Goal: Contribute content: Add original content to the website for others to see

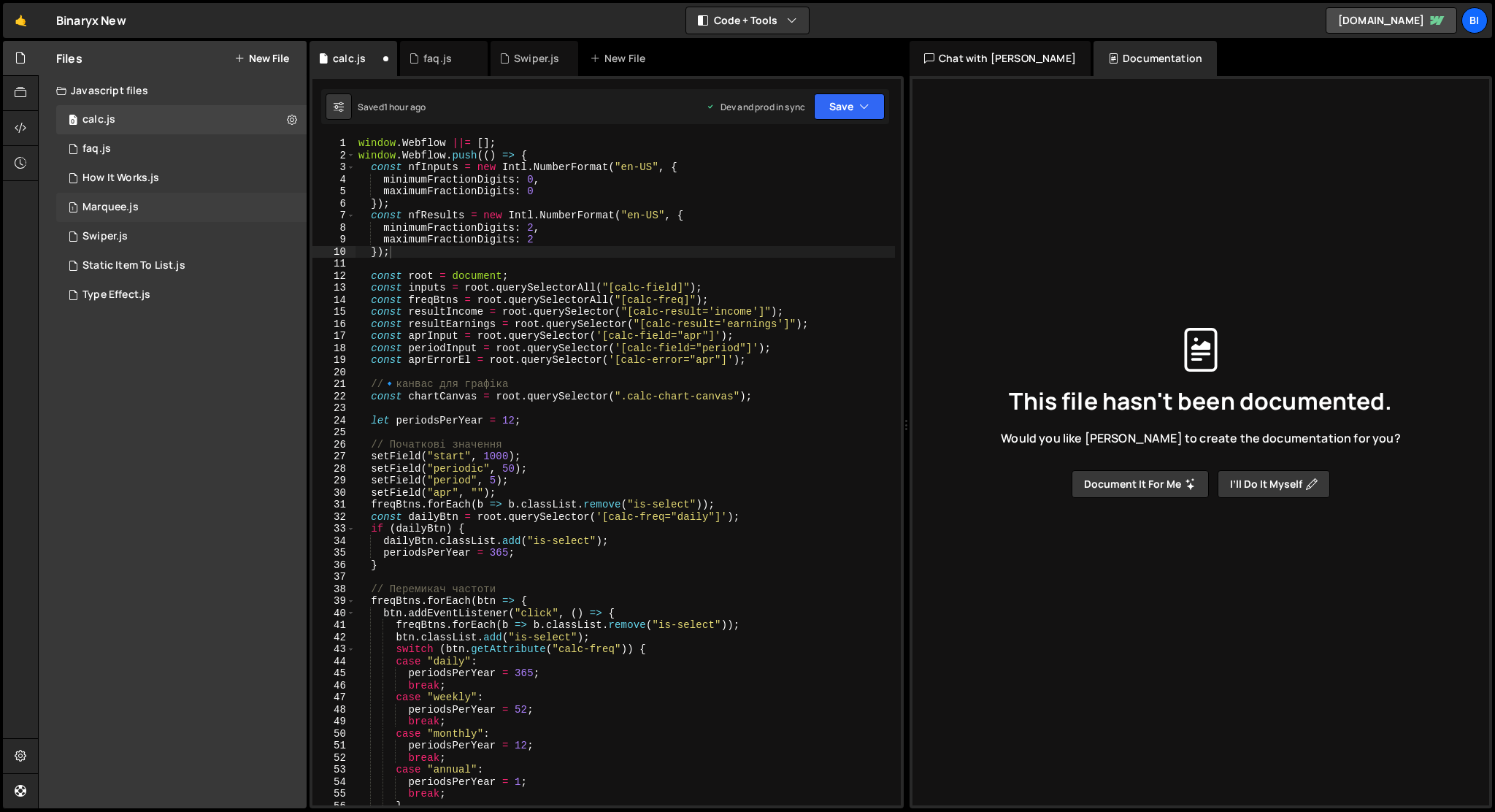
scroll to position [0, 2]
click at [269, 56] on button "New File" at bounding box center [262, 58] width 55 height 12
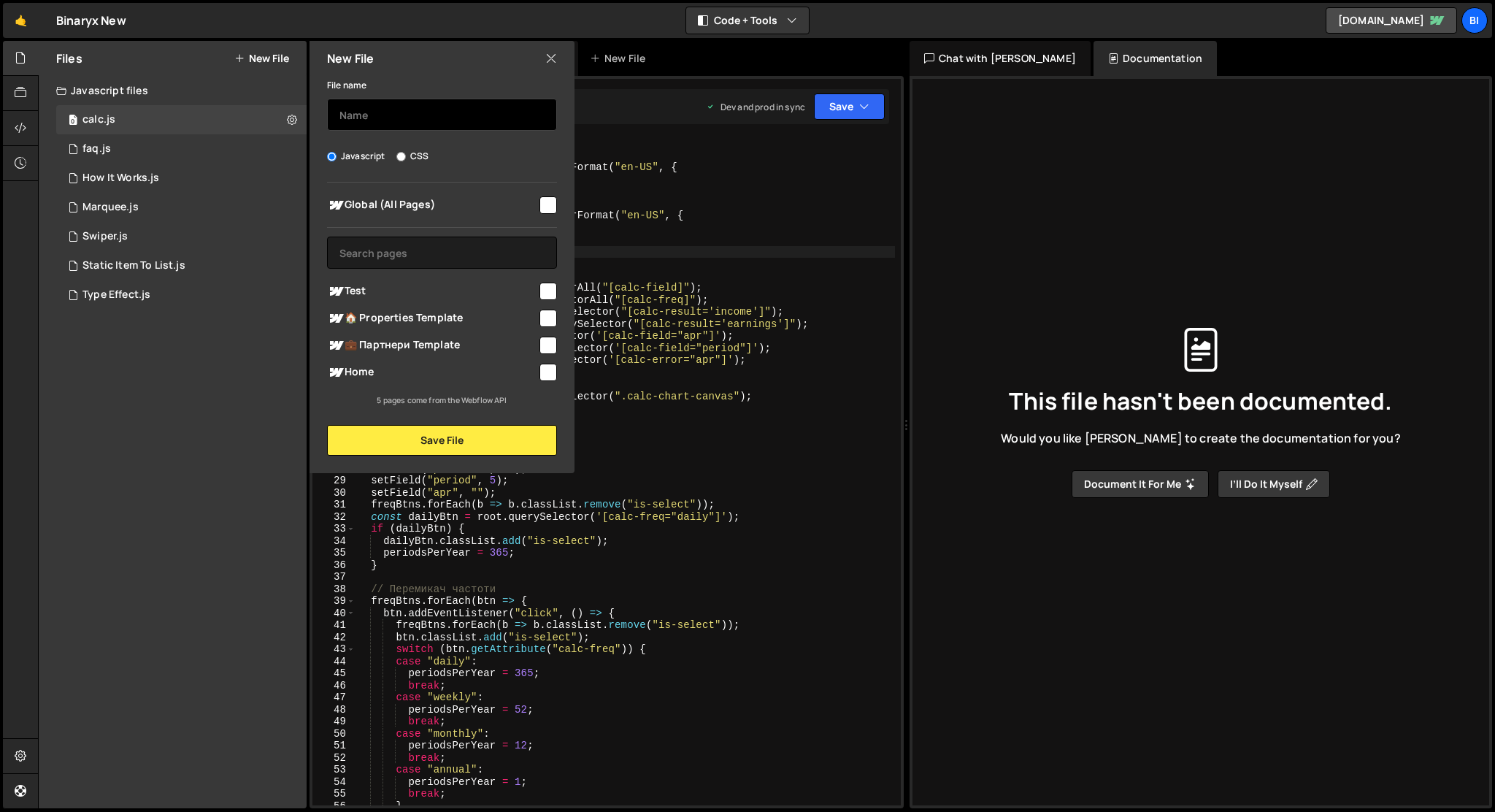
click at [355, 112] on input "text" at bounding box center [442, 114] width 230 height 32
type input "about-summary"
click at [545, 371] on input "checkbox" at bounding box center [548, 371] width 17 height 17
checkbox input "true"
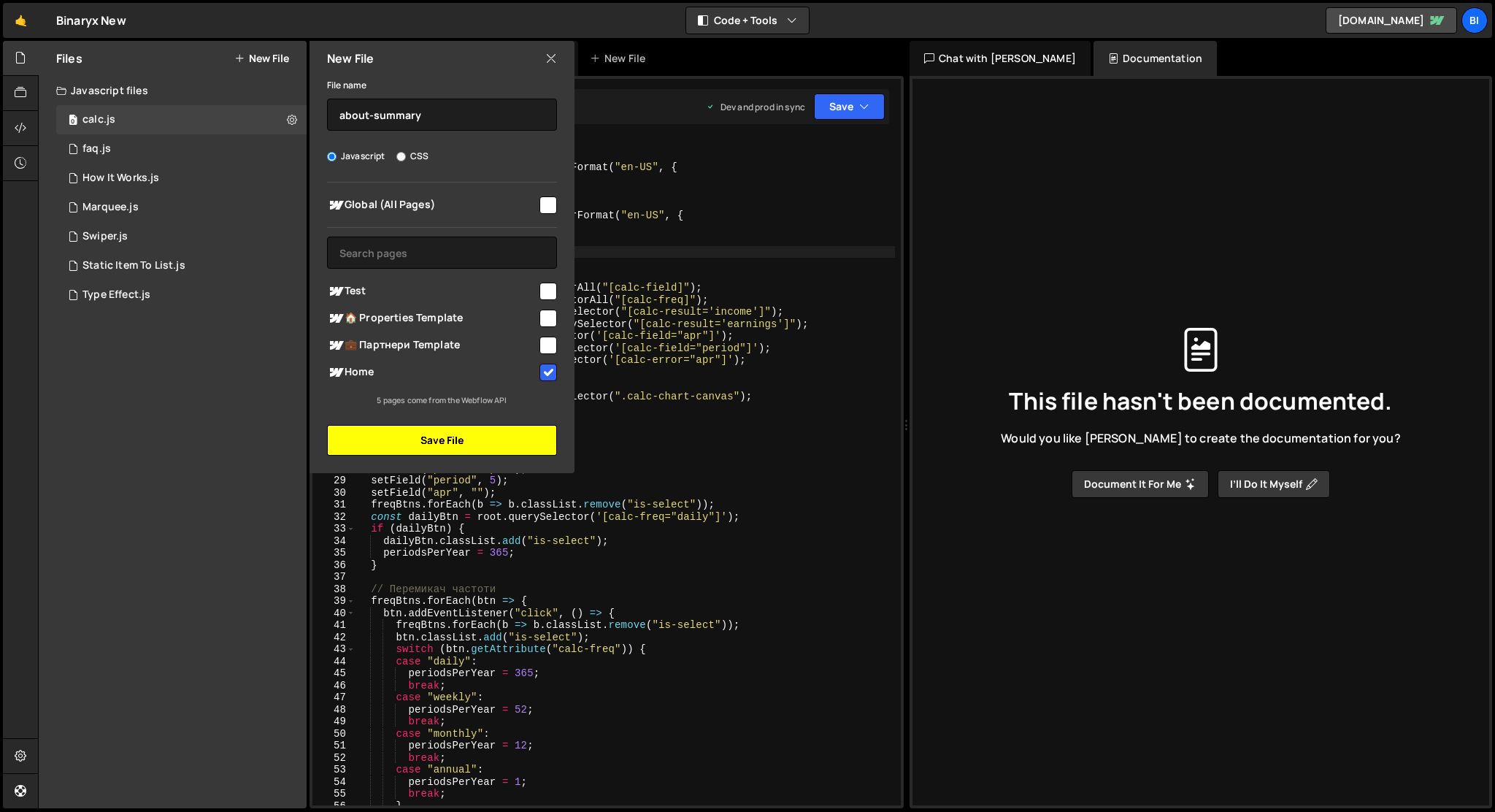
click at [513, 436] on button "Save File" at bounding box center [442, 440] width 230 height 31
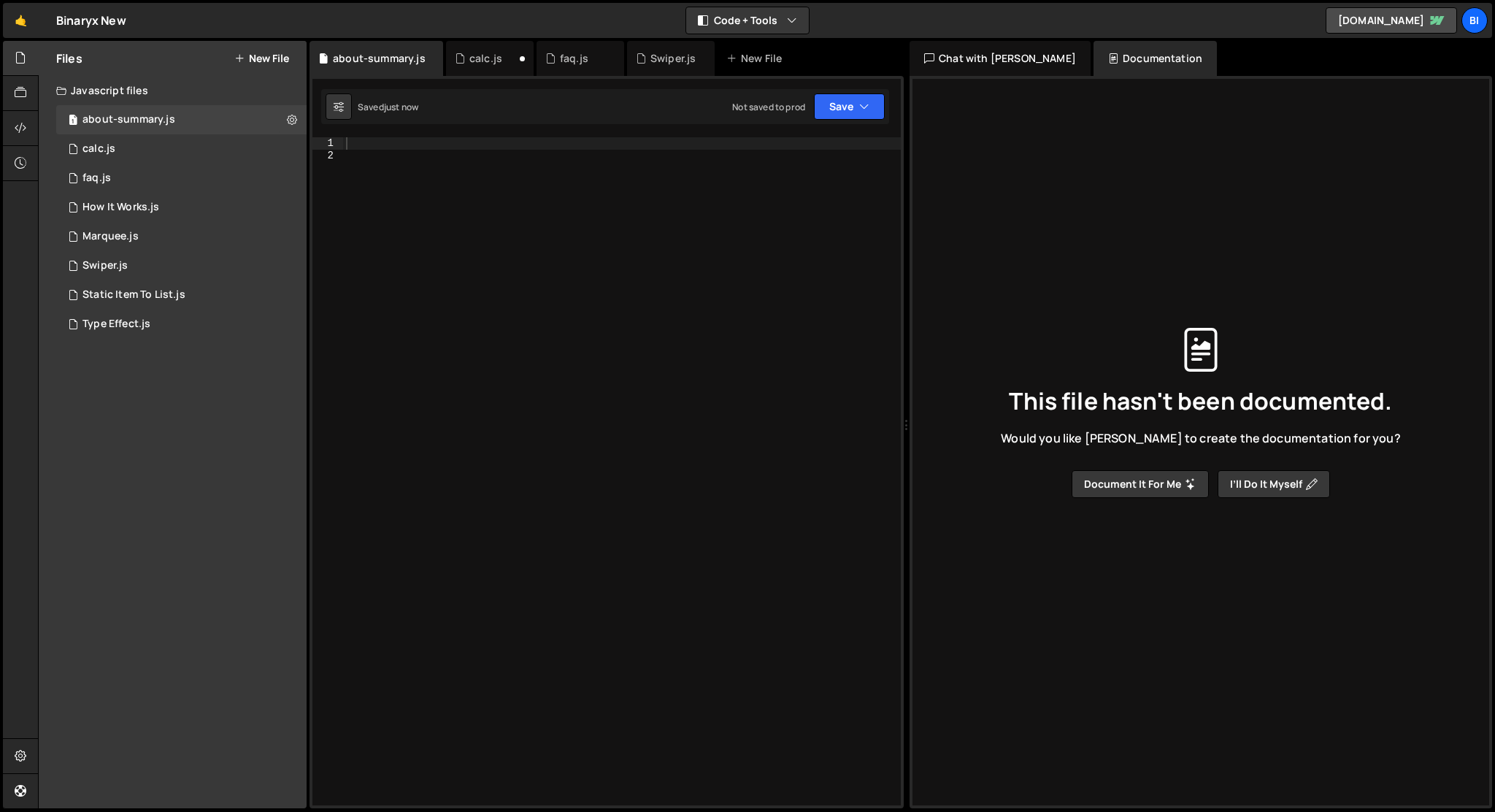
click at [513, 436] on div at bounding box center [622, 483] width 558 height 692
paste textarea "}); </script>"
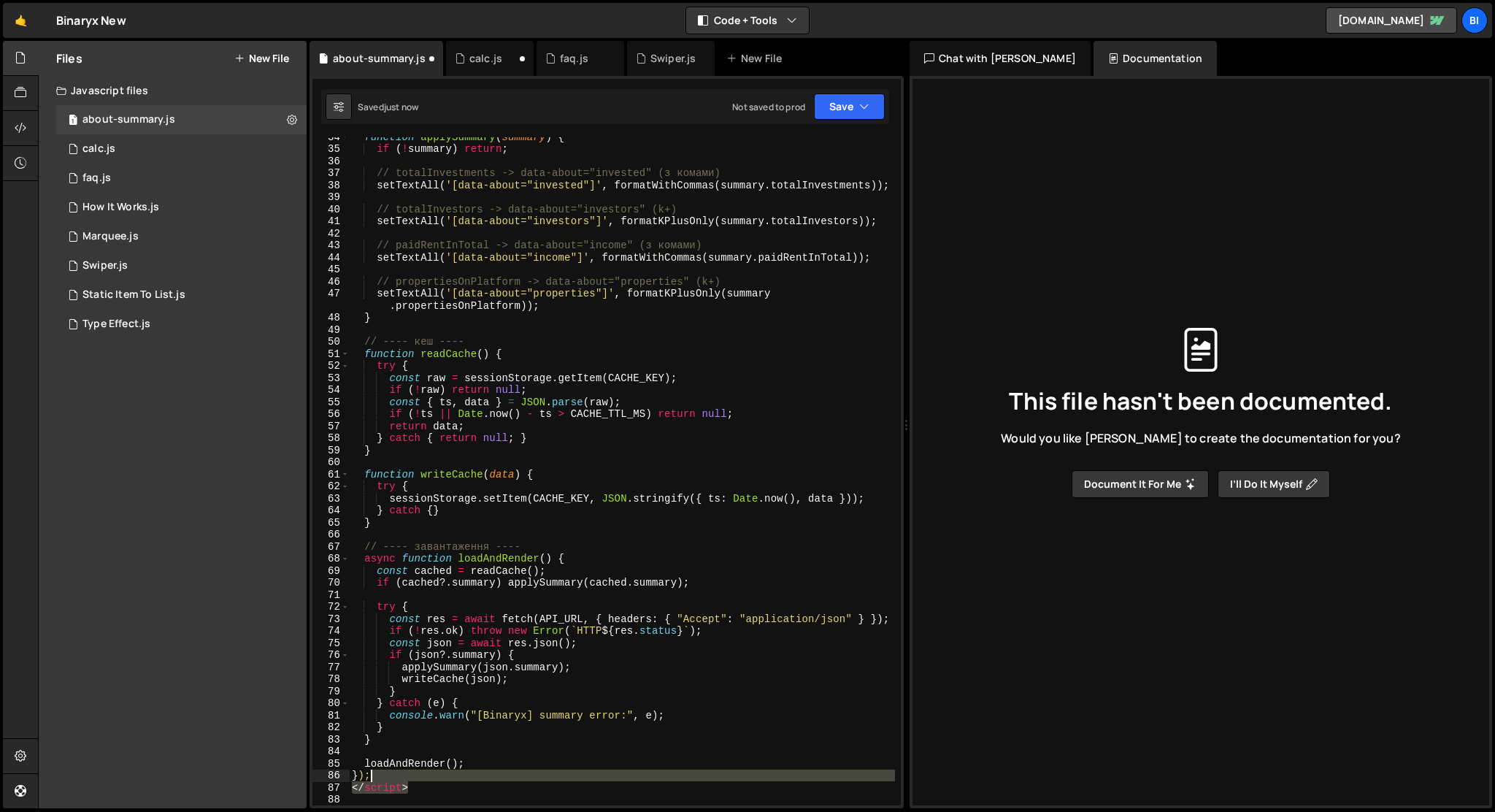
click at [428, 777] on div "function applySummary ( summary ) { if ( ! summary ) return ; // totalInvestmen…" at bounding box center [622, 476] width 546 height 692
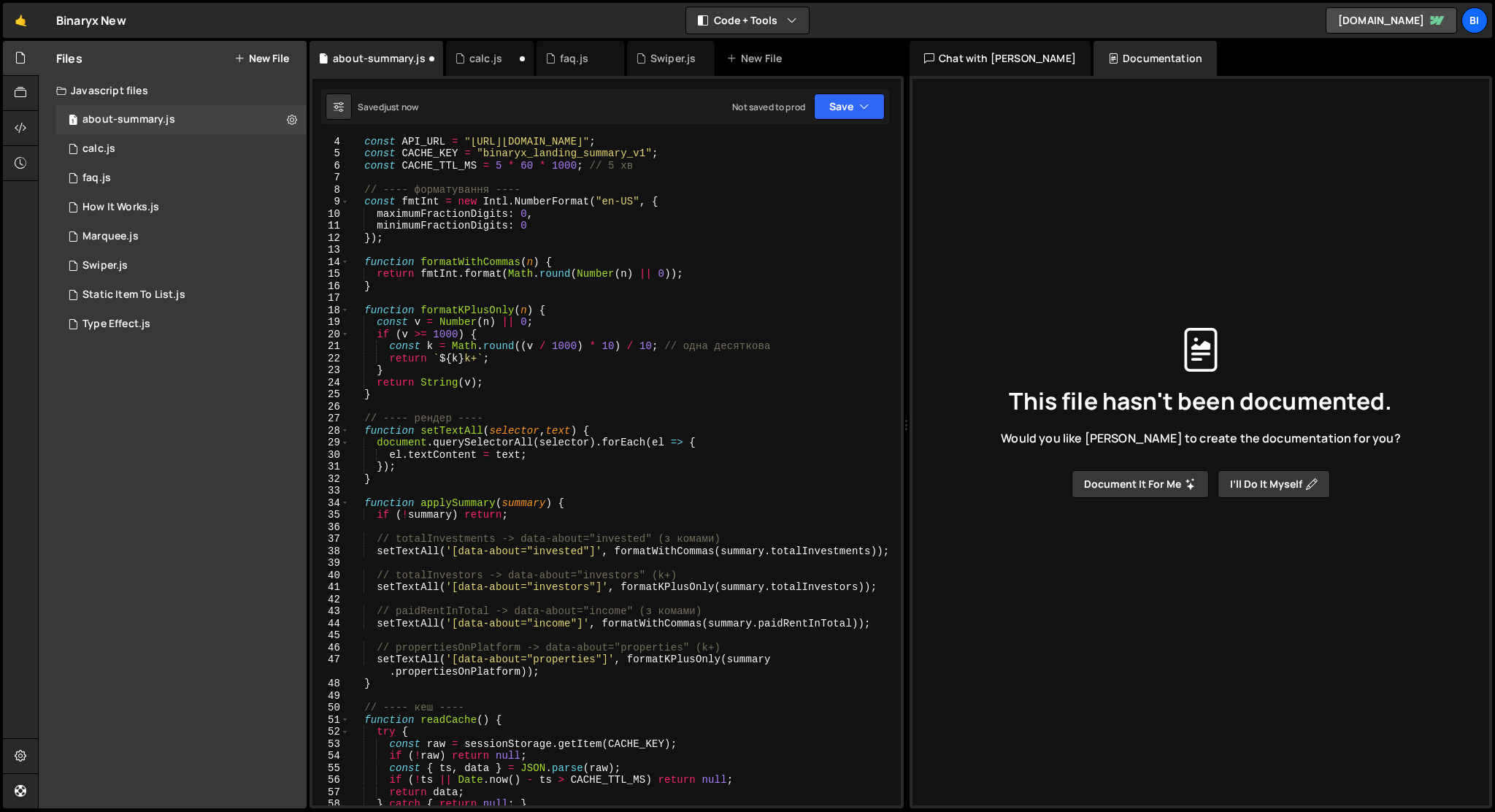
scroll to position [0, 0]
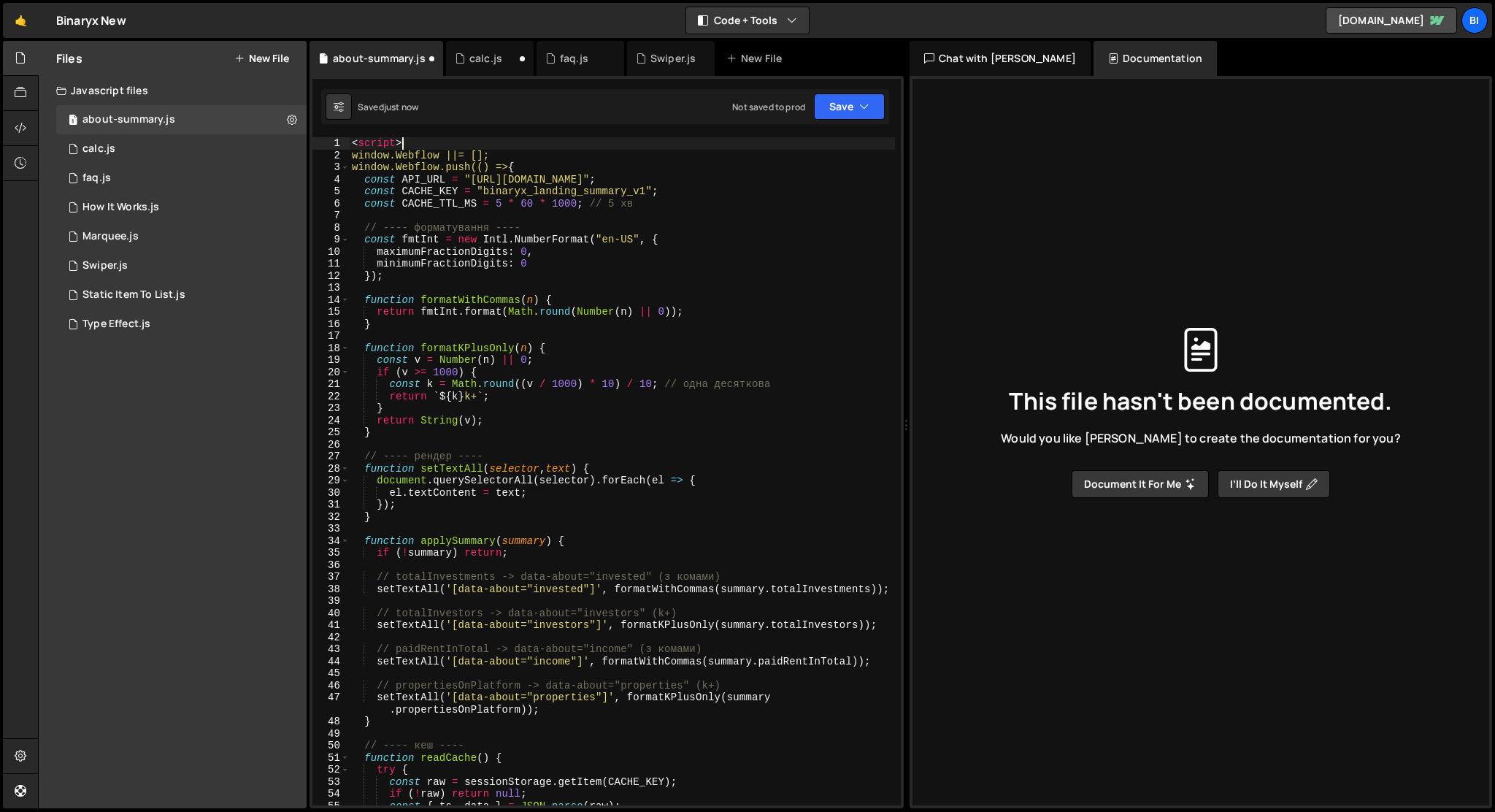
click at [414, 147] on div "< script > window.Webflow ||= []; window.Webflow.push(() => { const API_URL = "…" at bounding box center [622, 483] width 546 height 692
type textarea "<script>"
drag, startPoint x: 414, startPoint y: 147, endPoint x: 340, endPoint y: 137, distance: 74.7
click at [340, 137] on div "<script> 1 2 3 4 5 6 7 8 9 10 11 12 13 14 15 16 17 18 19 20 21 22 23 24 25 26 2…" at bounding box center [606, 471] width 588 height 668
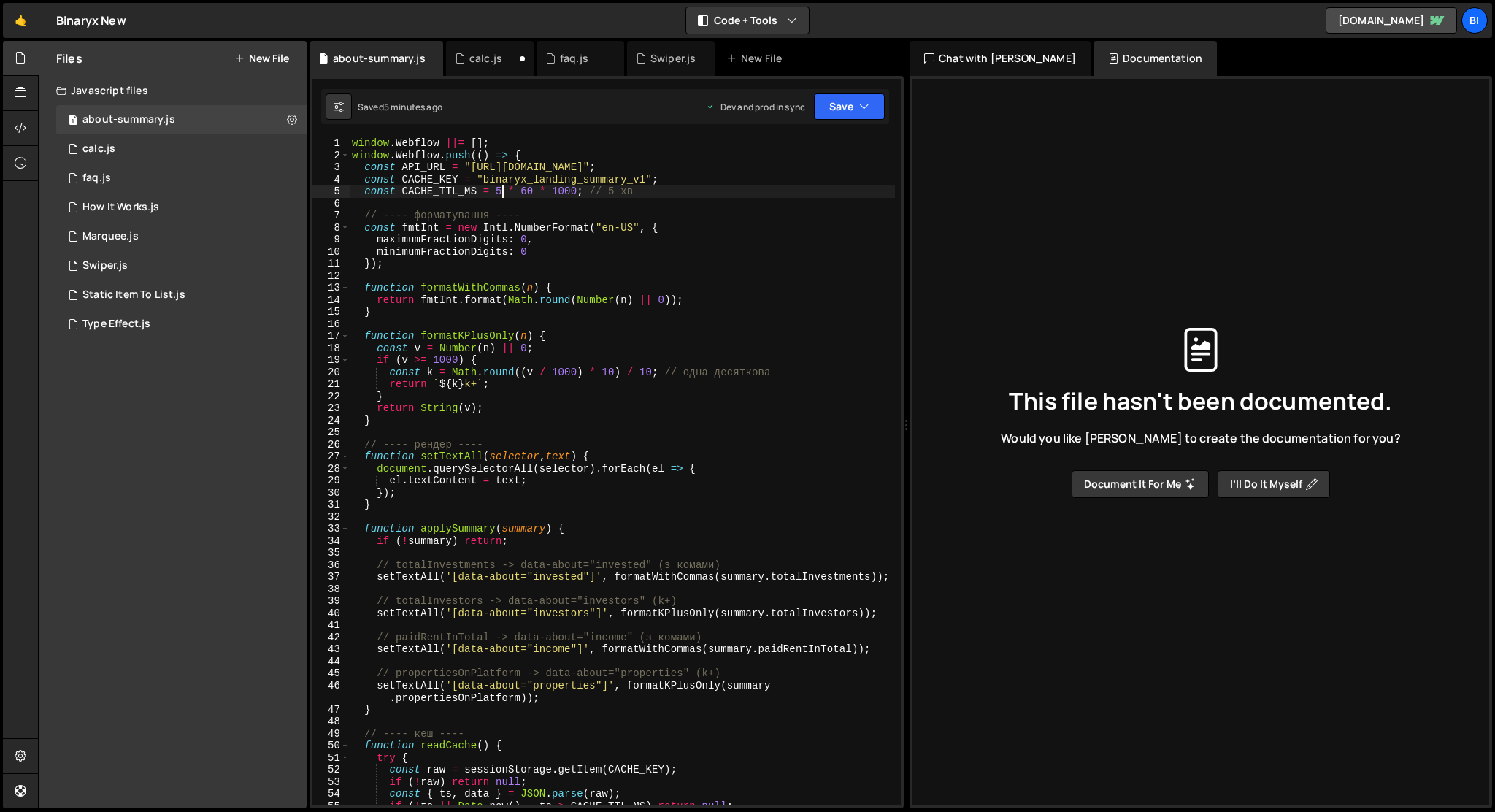
click at [503, 188] on div "window . Webflow ||= [ ] ; window . Webflow . push (( ) => { const API_URL = "[…" at bounding box center [622, 483] width 546 height 692
click at [623, 190] on div "window . Webflow ||= [ ] ; window . Webflow . push (( ) => { const API_URL = "[…" at bounding box center [622, 483] width 546 height 692
drag, startPoint x: 471, startPoint y: 167, endPoint x: 746, endPoint y: 167, distance: 275.0
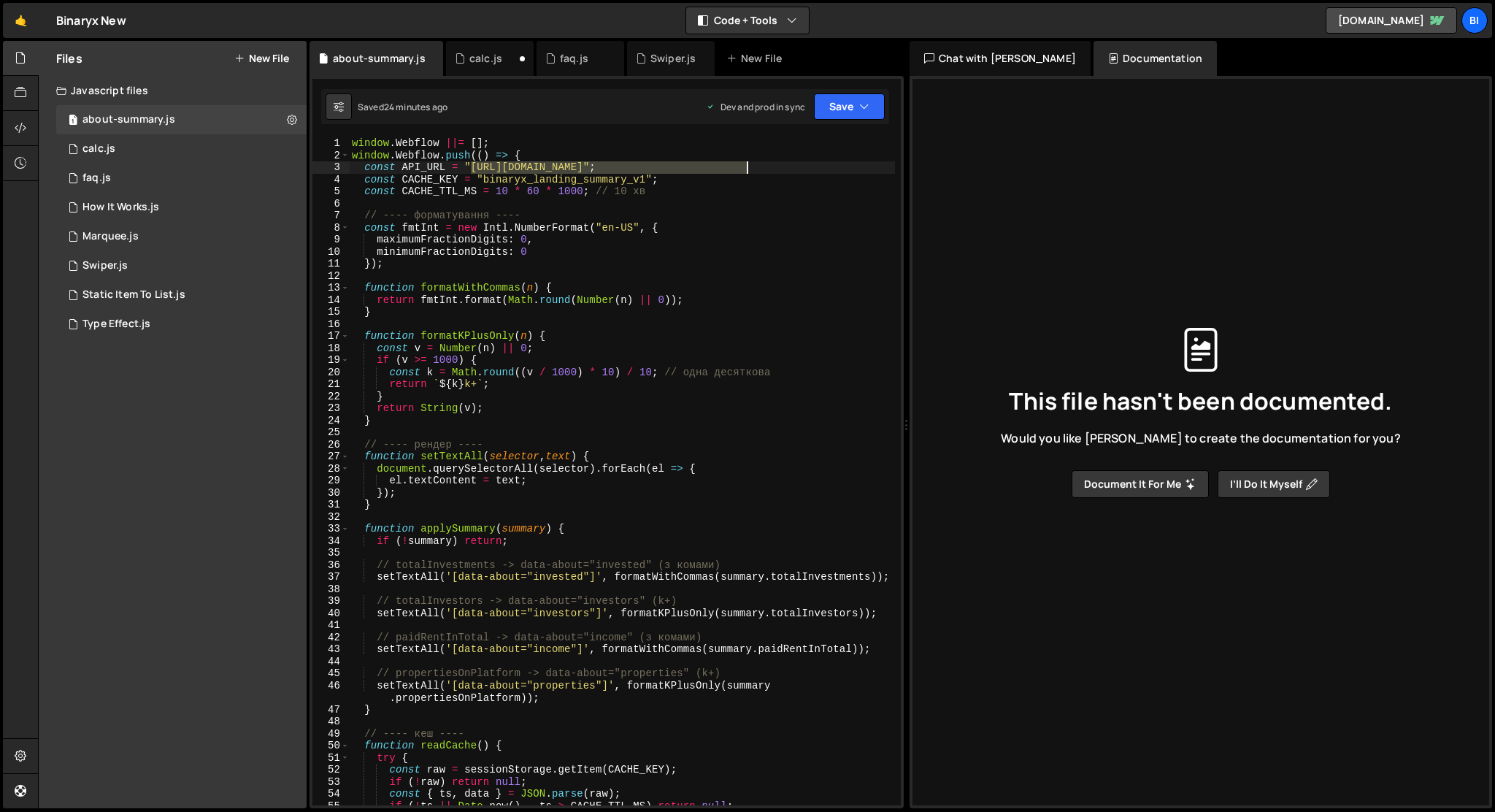
click at [746, 167] on div "window . Webflow ||= [ ] ; window . Webflow . push (( ) => { const API_URL = "[…" at bounding box center [622, 483] width 546 height 692
paste textarea "[DOMAIN_NAME][URL]"
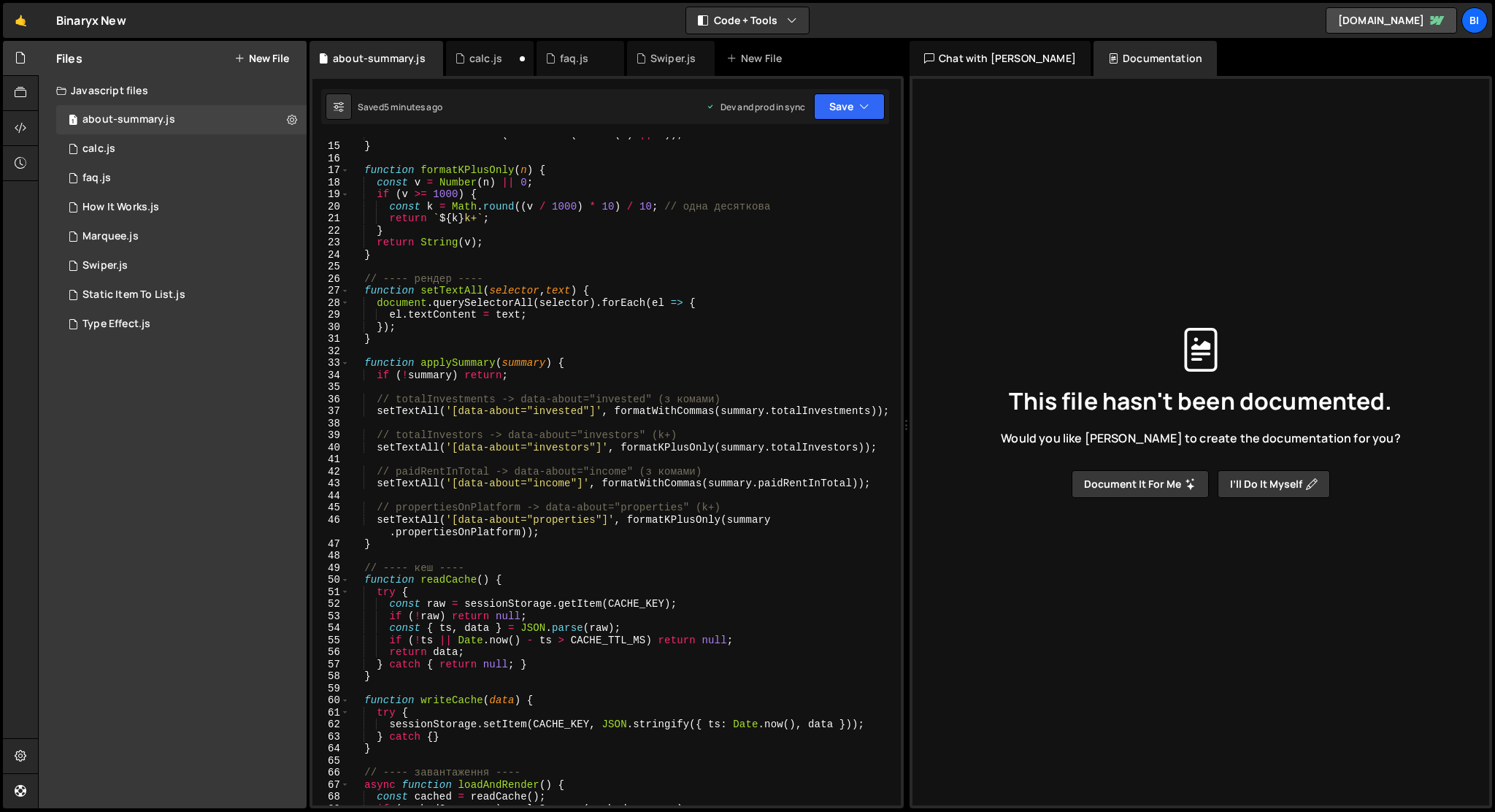
scroll to position [0, 0]
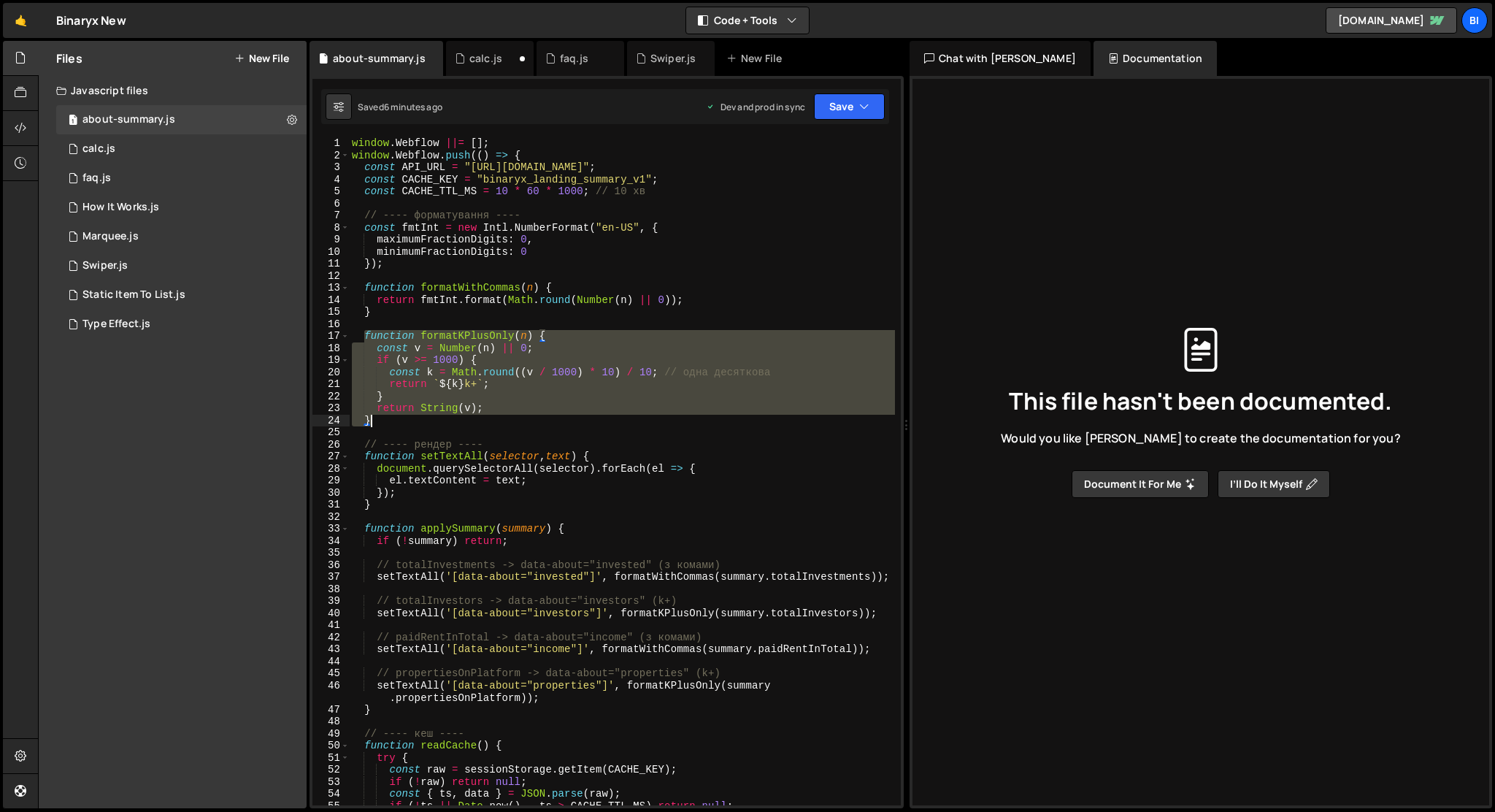
drag, startPoint x: 363, startPoint y: 334, endPoint x: 396, endPoint y: 416, distance: 88.4
click at [396, 416] on div "window . Webflow ||= [ ] ; window . Webflow . push (( ) => { const API_URL = "[…" at bounding box center [622, 483] width 546 height 692
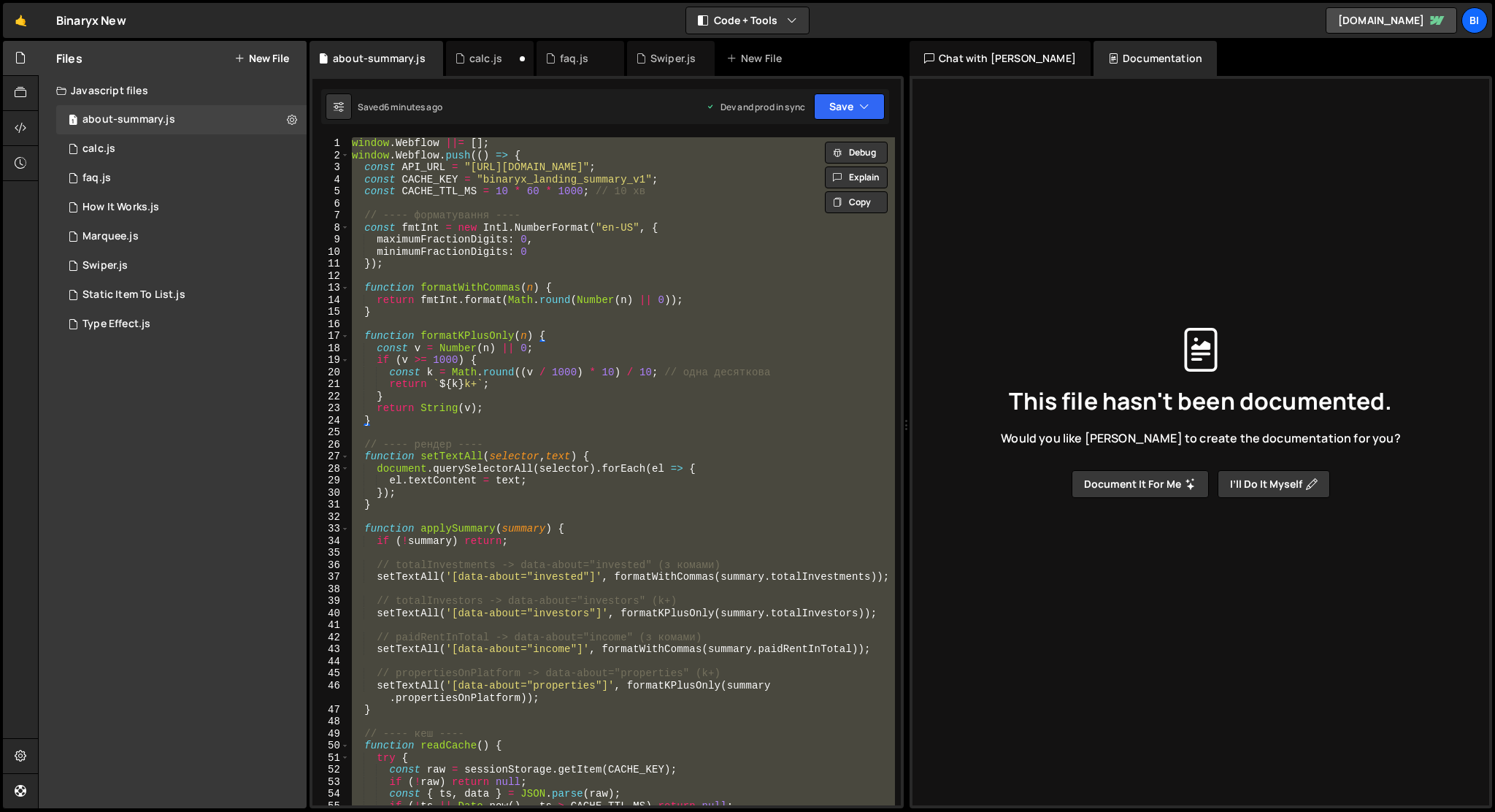
scroll to position [0, 1]
click at [436, 296] on div "window . Webflow ||= [ ] ; window . Webflow . push (( ) => { const API_URL = "[…" at bounding box center [622, 471] width 546 height 668
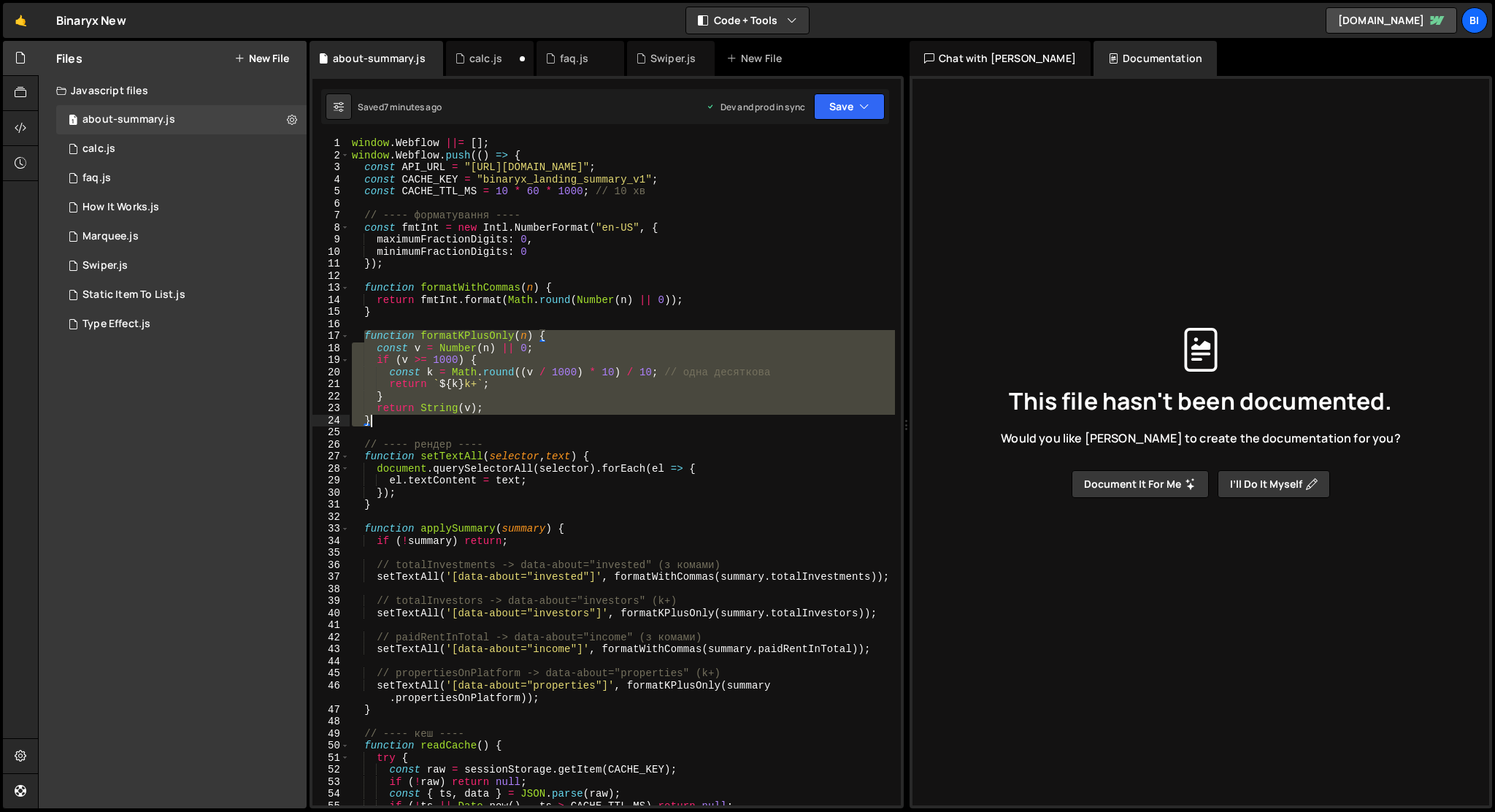
drag, startPoint x: 364, startPoint y: 335, endPoint x: 396, endPoint y: 422, distance: 92.7
click at [396, 422] on div "window . Webflow ||= [ ] ; window . Webflow . push (( ) => { const API_URL = "[…" at bounding box center [622, 483] width 546 height 692
paste textarea
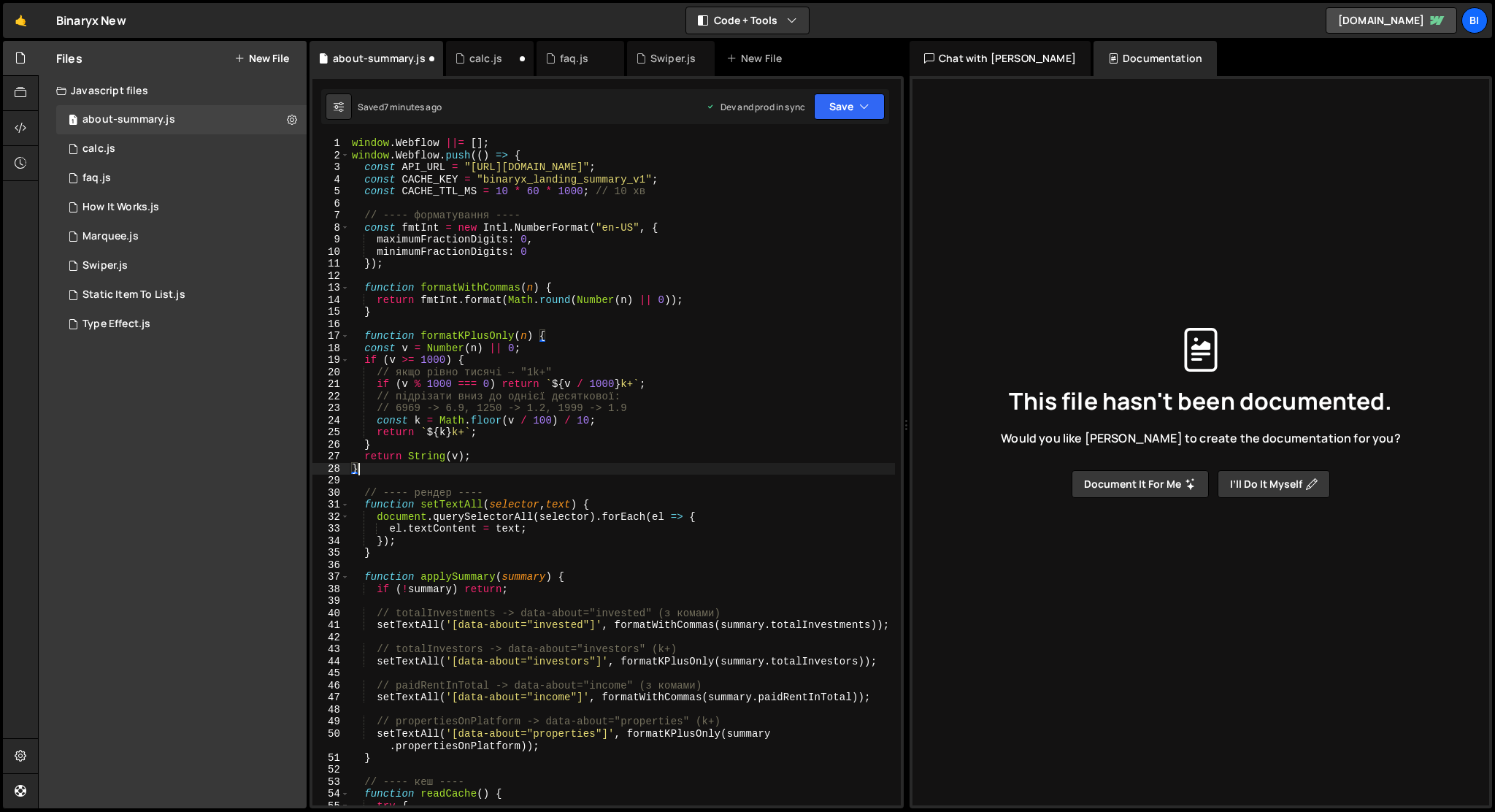
scroll to position [0, 0]
type textarea "}"
click at [273, 63] on button "New File" at bounding box center [262, 58] width 55 height 12
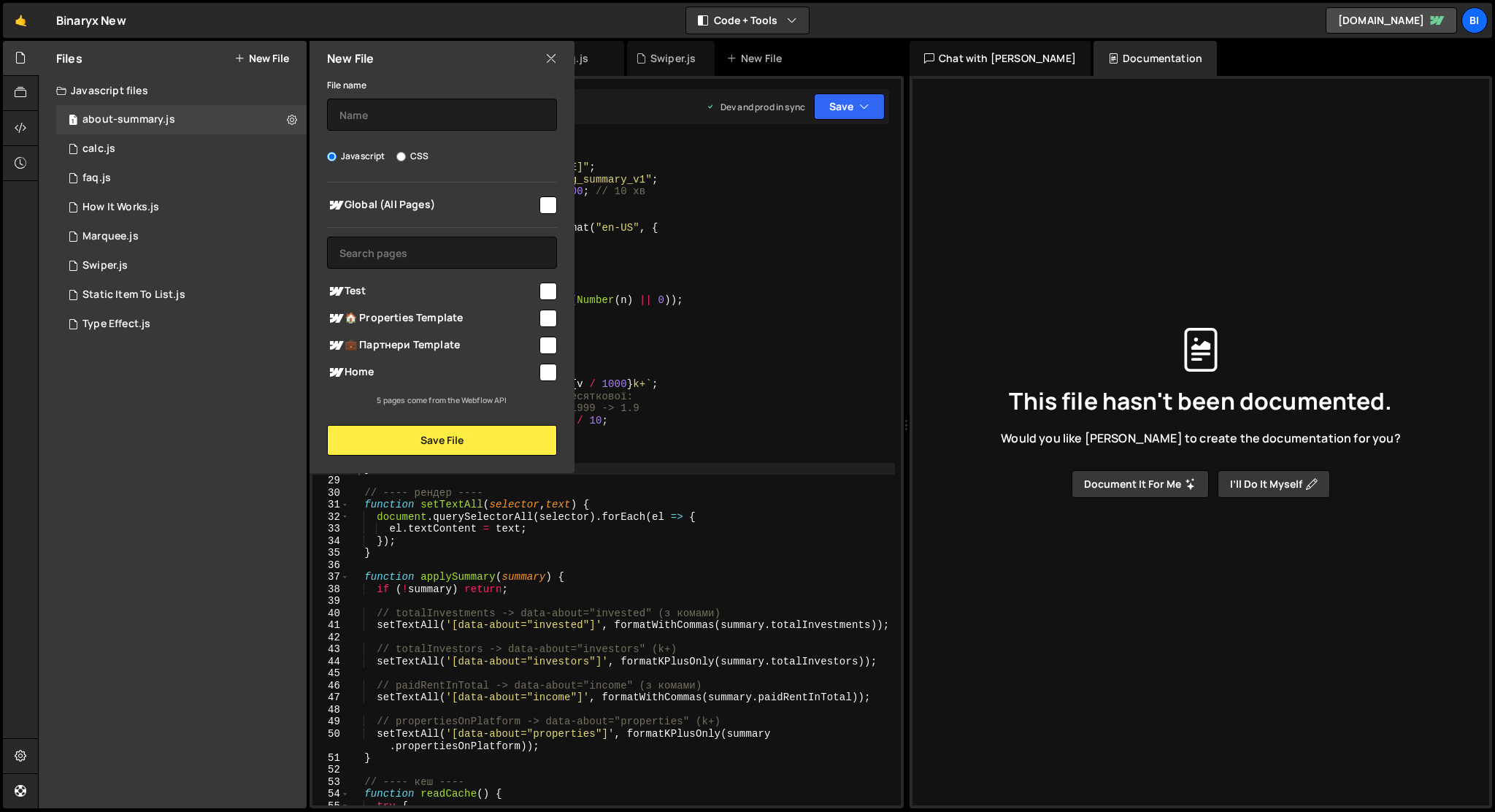
click at [548, 371] on input "checkbox" at bounding box center [548, 371] width 17 height 17
checkbox input "true"
click at [491, 122] on input "text" at bounding box center [442, 114] width 230 height 32
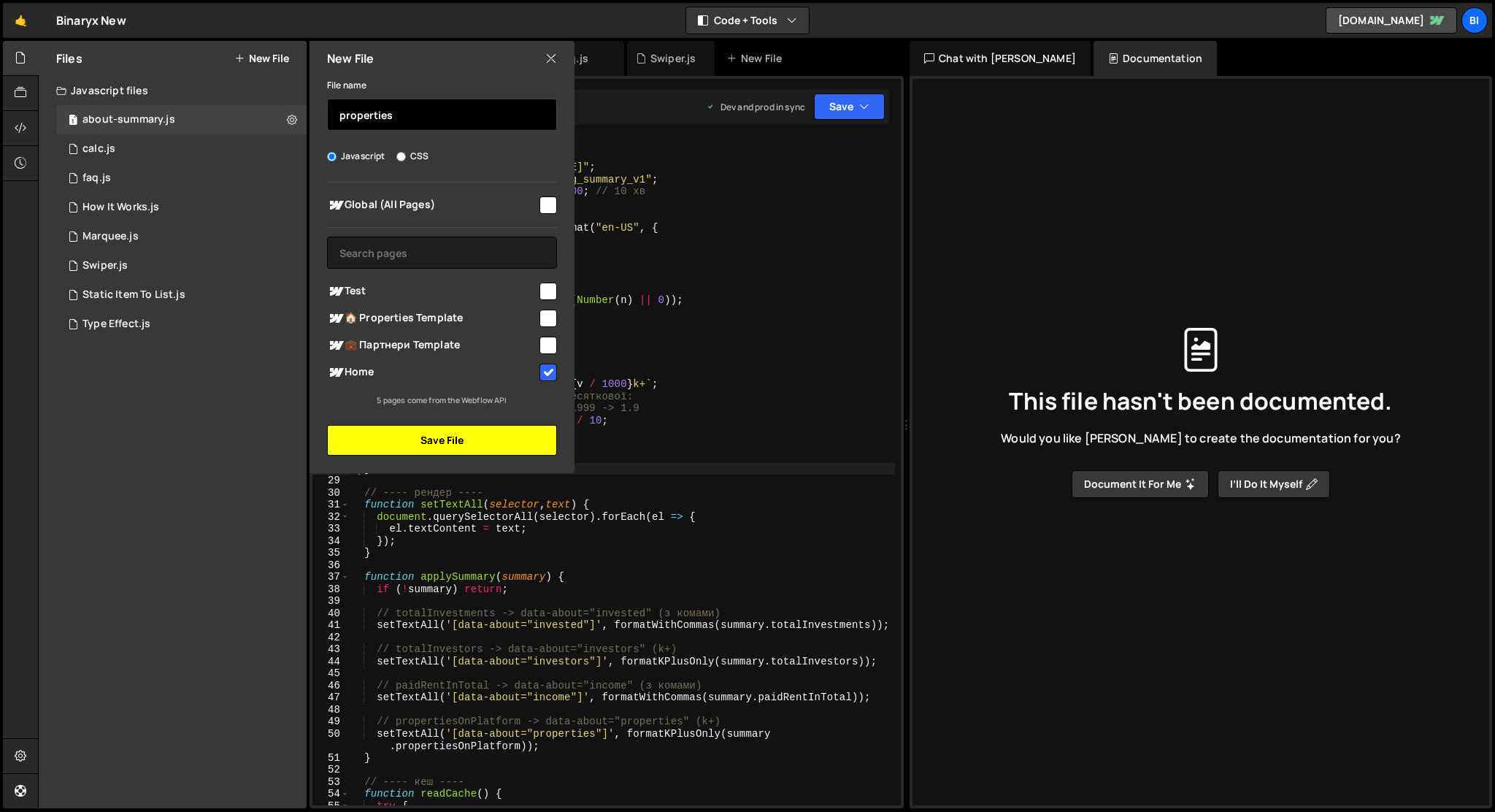
type input "properties"
click at [520, 434] on button "Save File" at bounding box center [442, 440] width 230 height 31
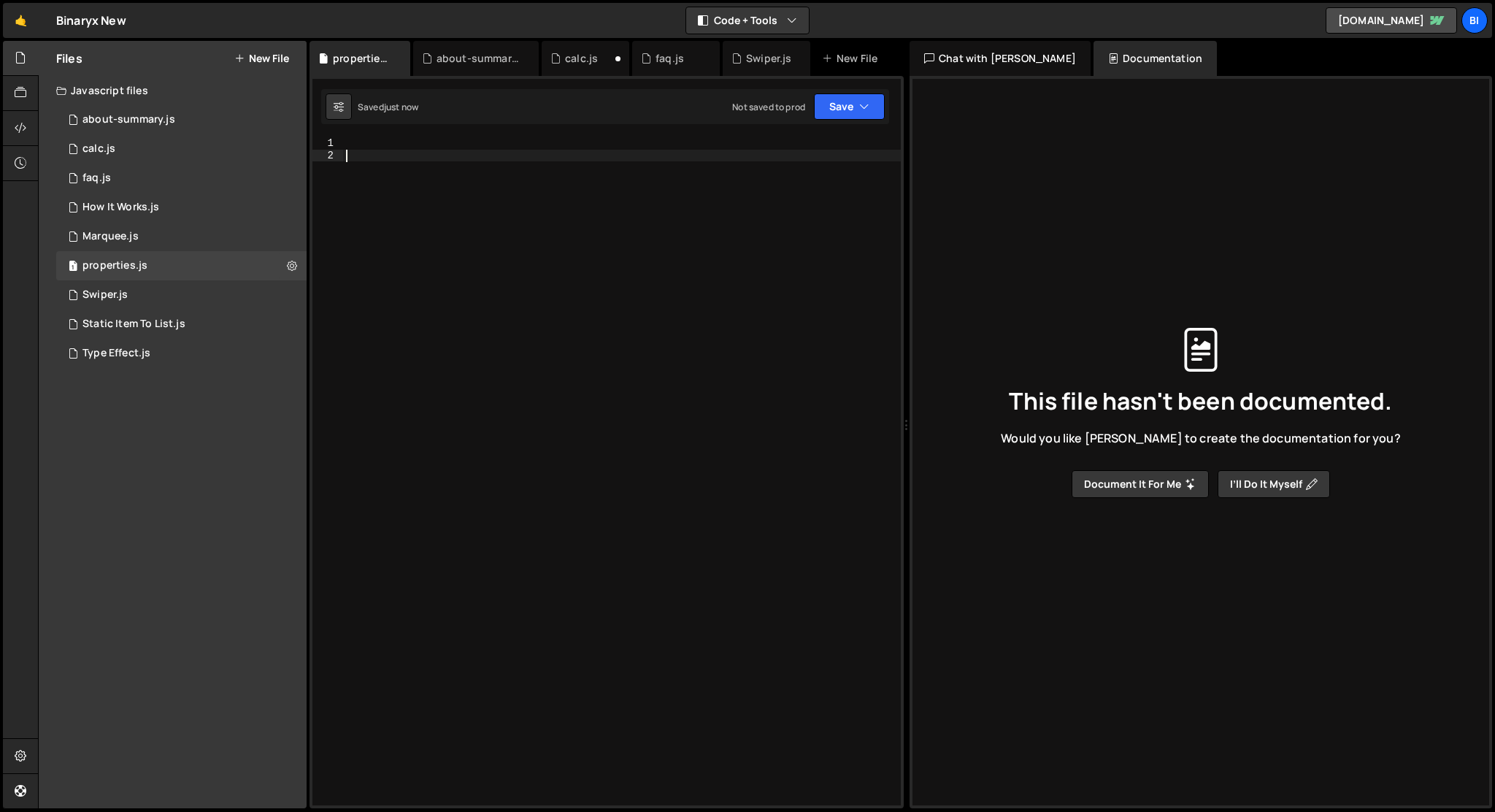
click at [403, 226] on div at bounding box center [622, 483] width 558 height 692
paste textarea "</script>"
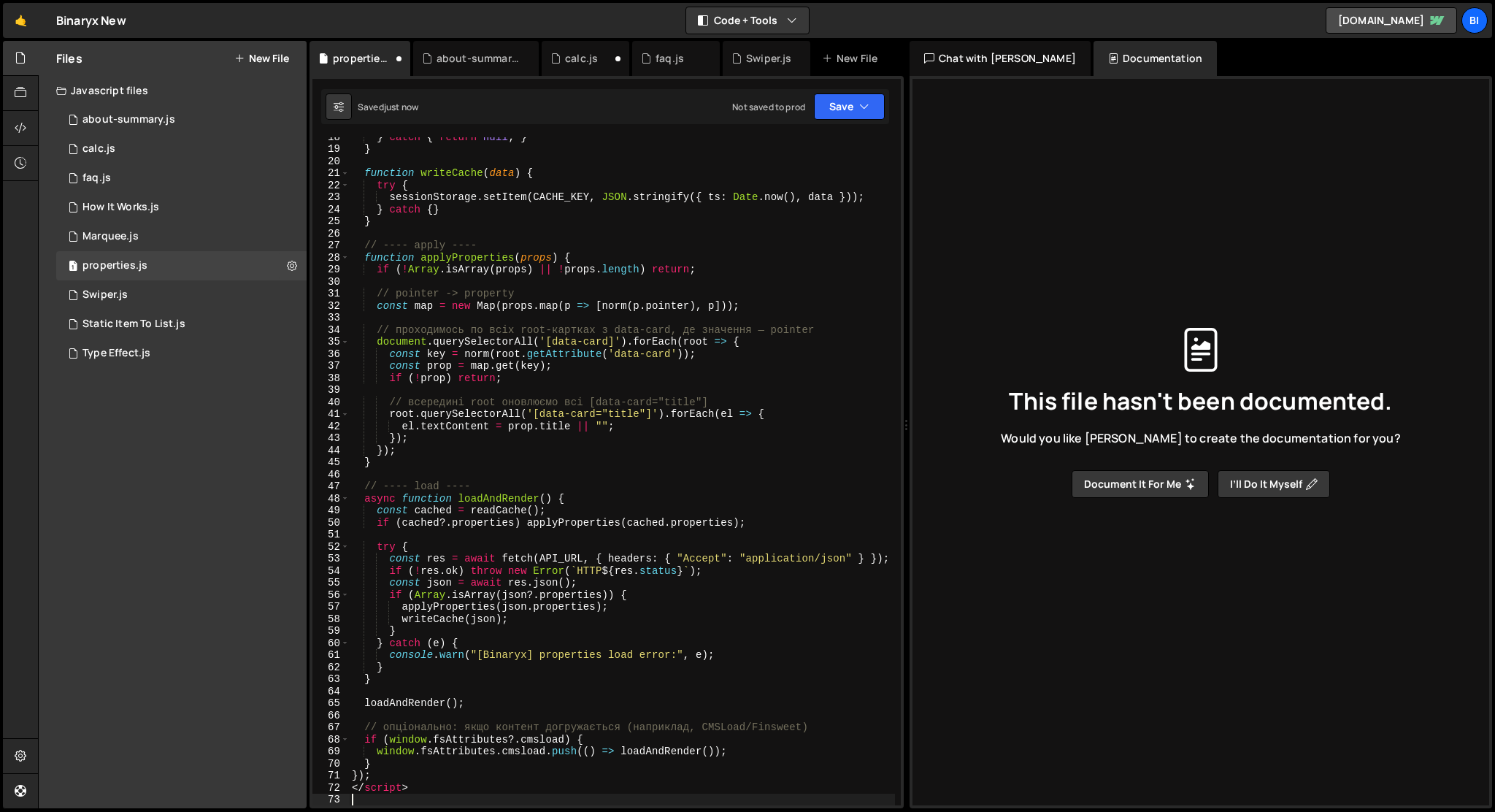
scroll to position [211, 0]
type textarea "</script>"
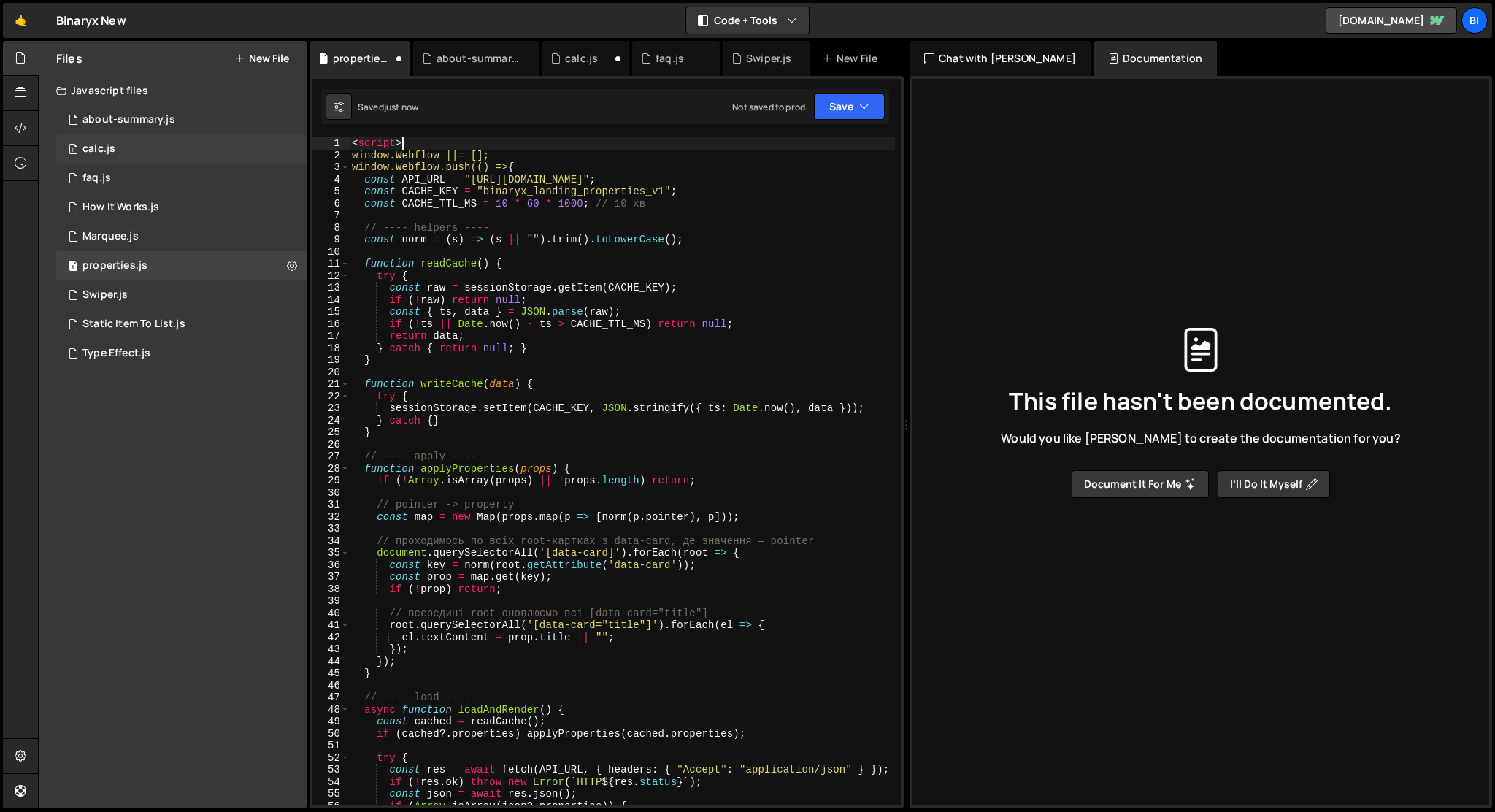
drag, startPoint x: 419, startPoint y: 146, endPoint x: 301, endPoint y: 146, distance: 118.0
click at [301, 146] on div "Files New File Javascript files 1 about-summary.js 0 1 calc.js 0 1 faq.js 0 1 H…" at bounding box center [766, 425] width 1457 height 768
type textarea "<script>"
type textarea "window.Webflow ||= [];"
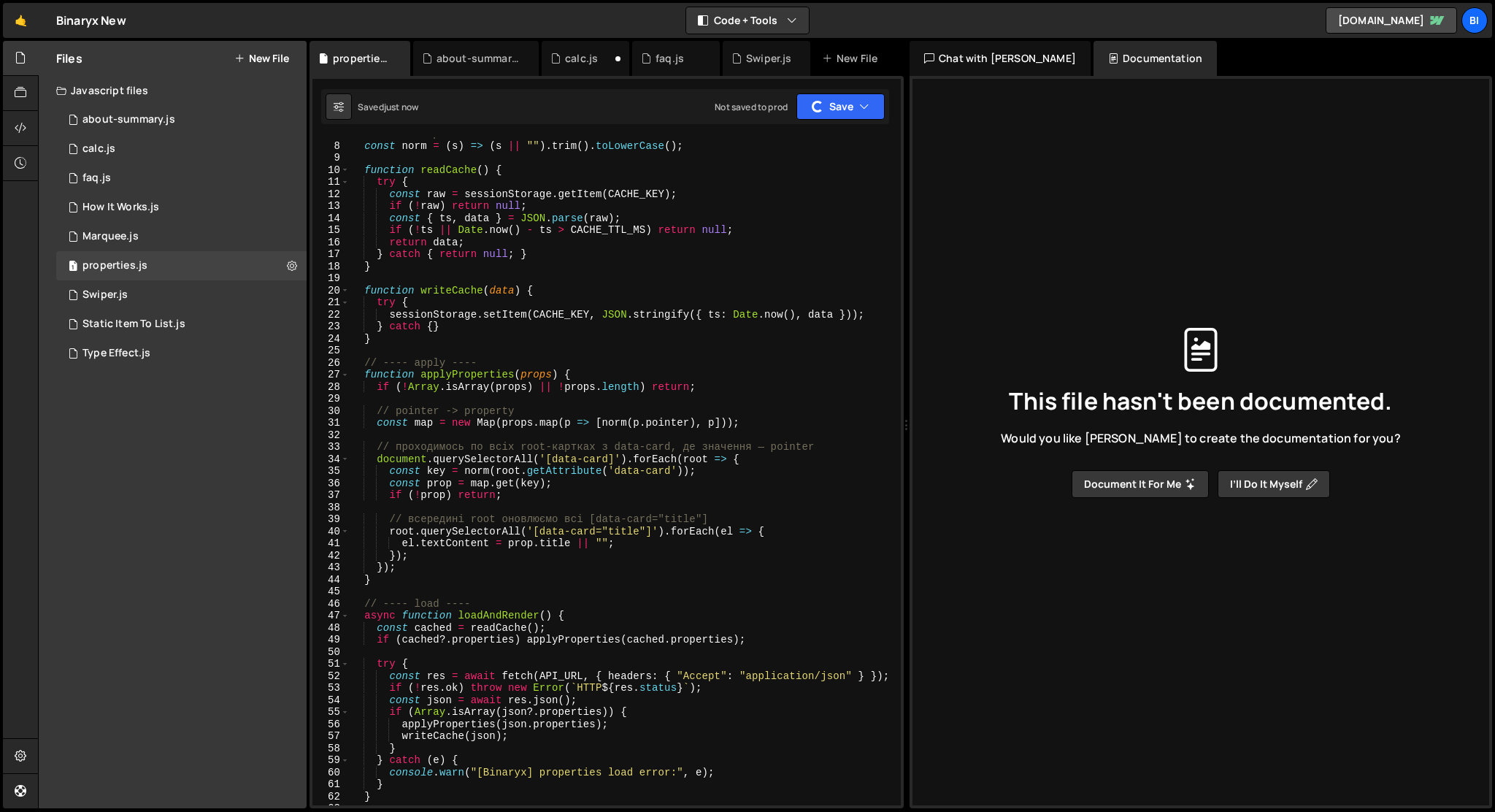
scroll to position [516, 0]
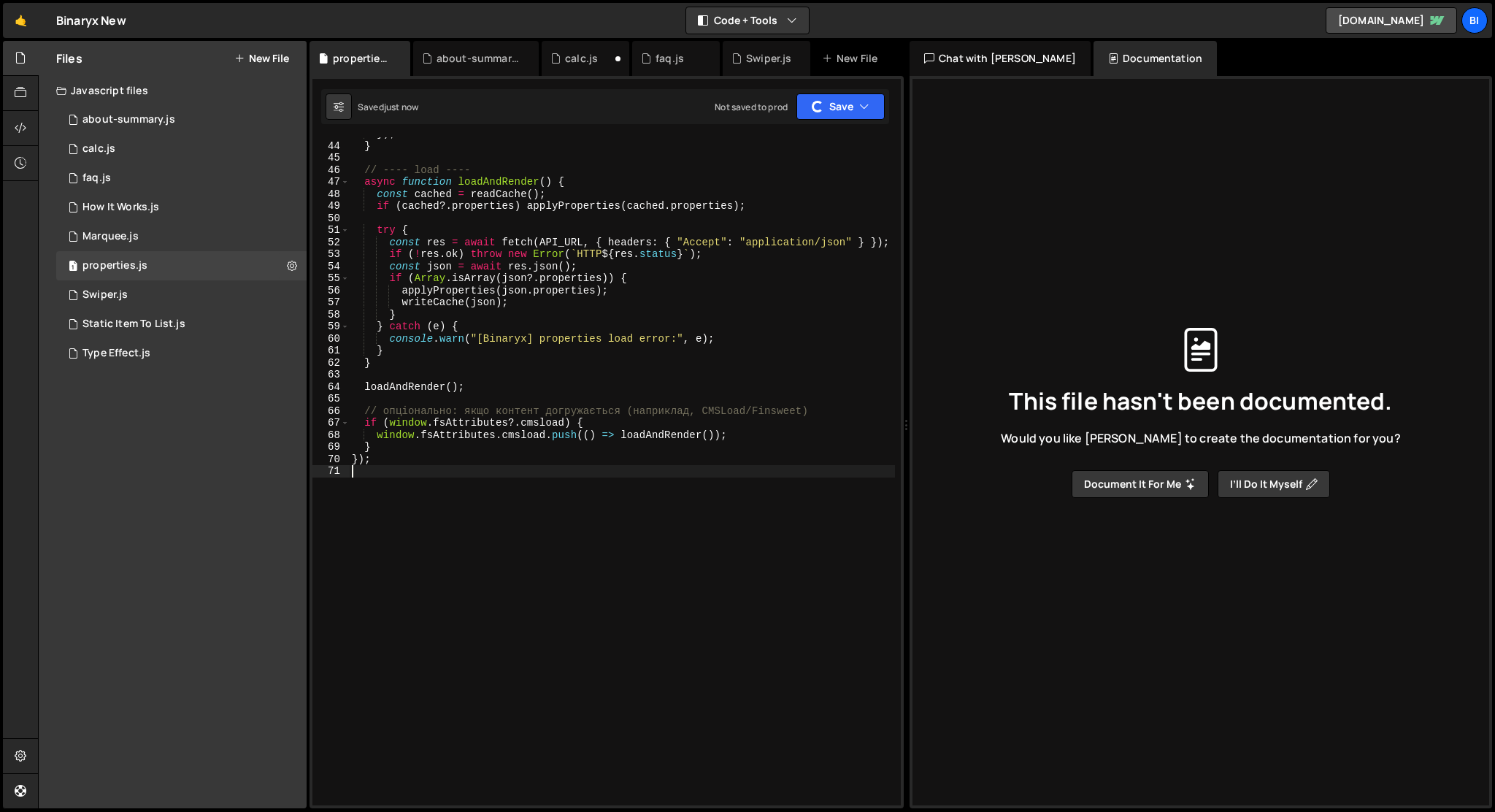
click at [476, 467] on div "}) ; } // ---- load ---- async function loadAndRender ( ) { const cached = read…" at bounding box center [622, 473] width 546 height 692
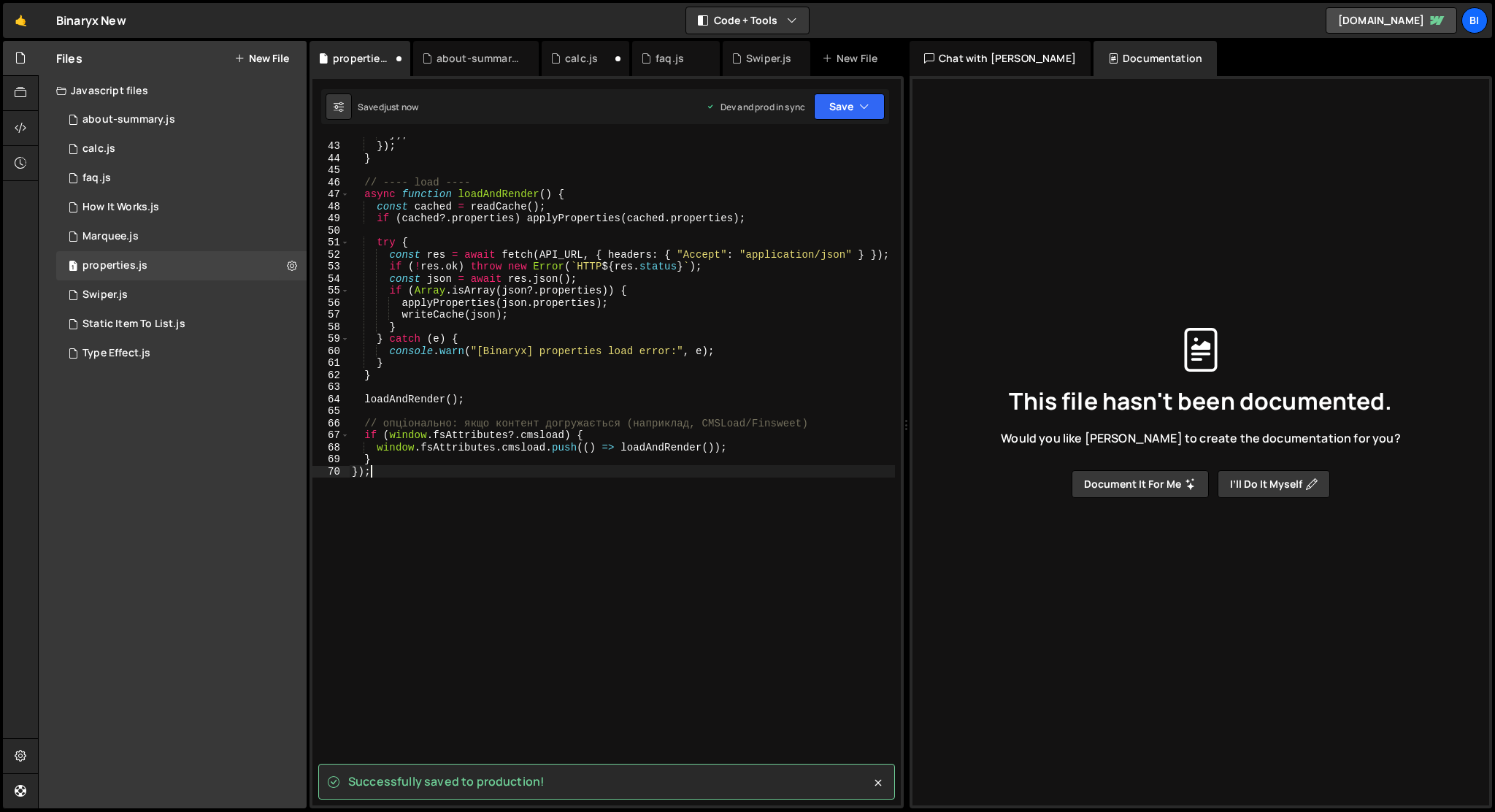
scroll to position [503, 0]
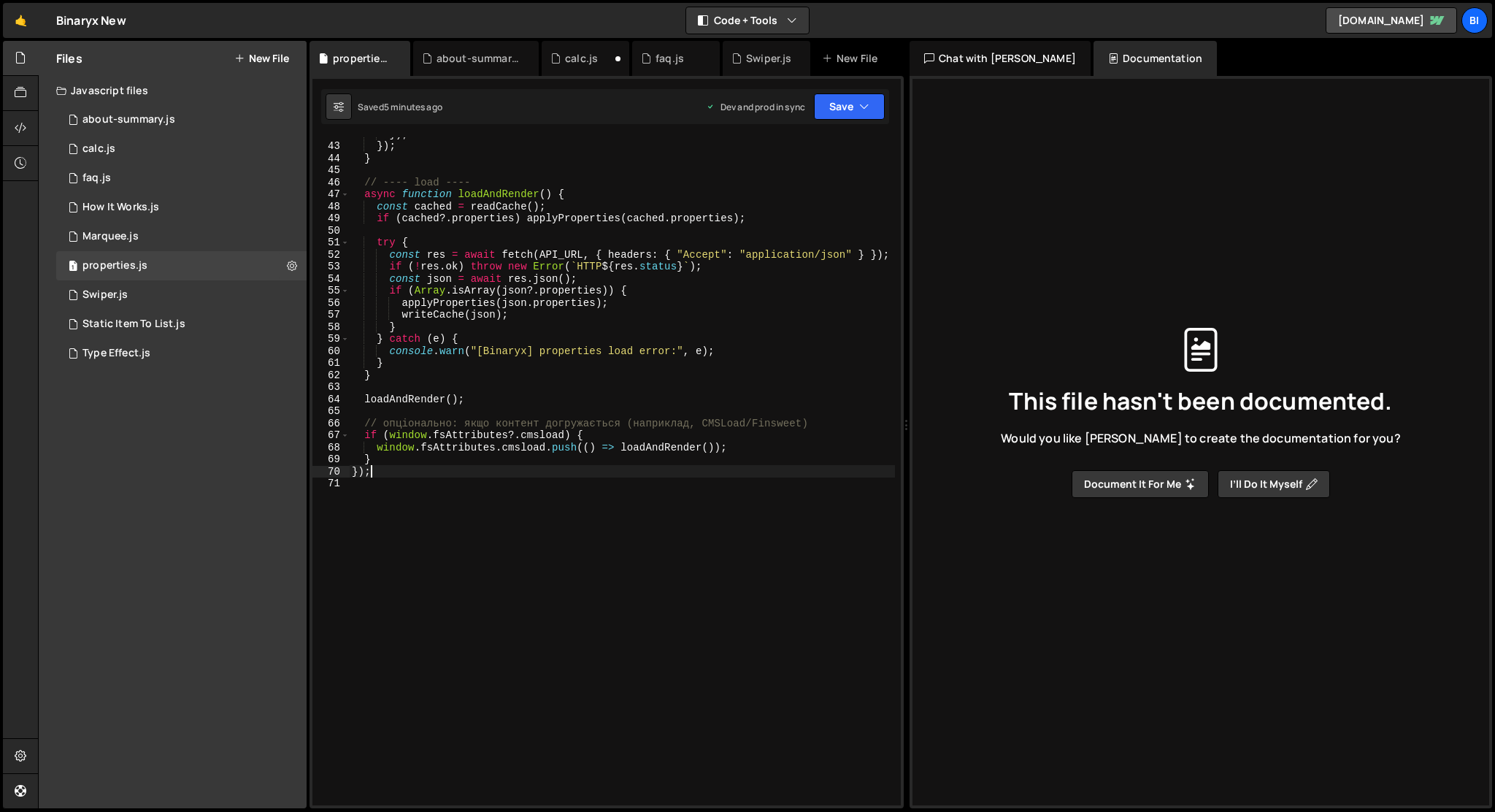
type textarea "});"
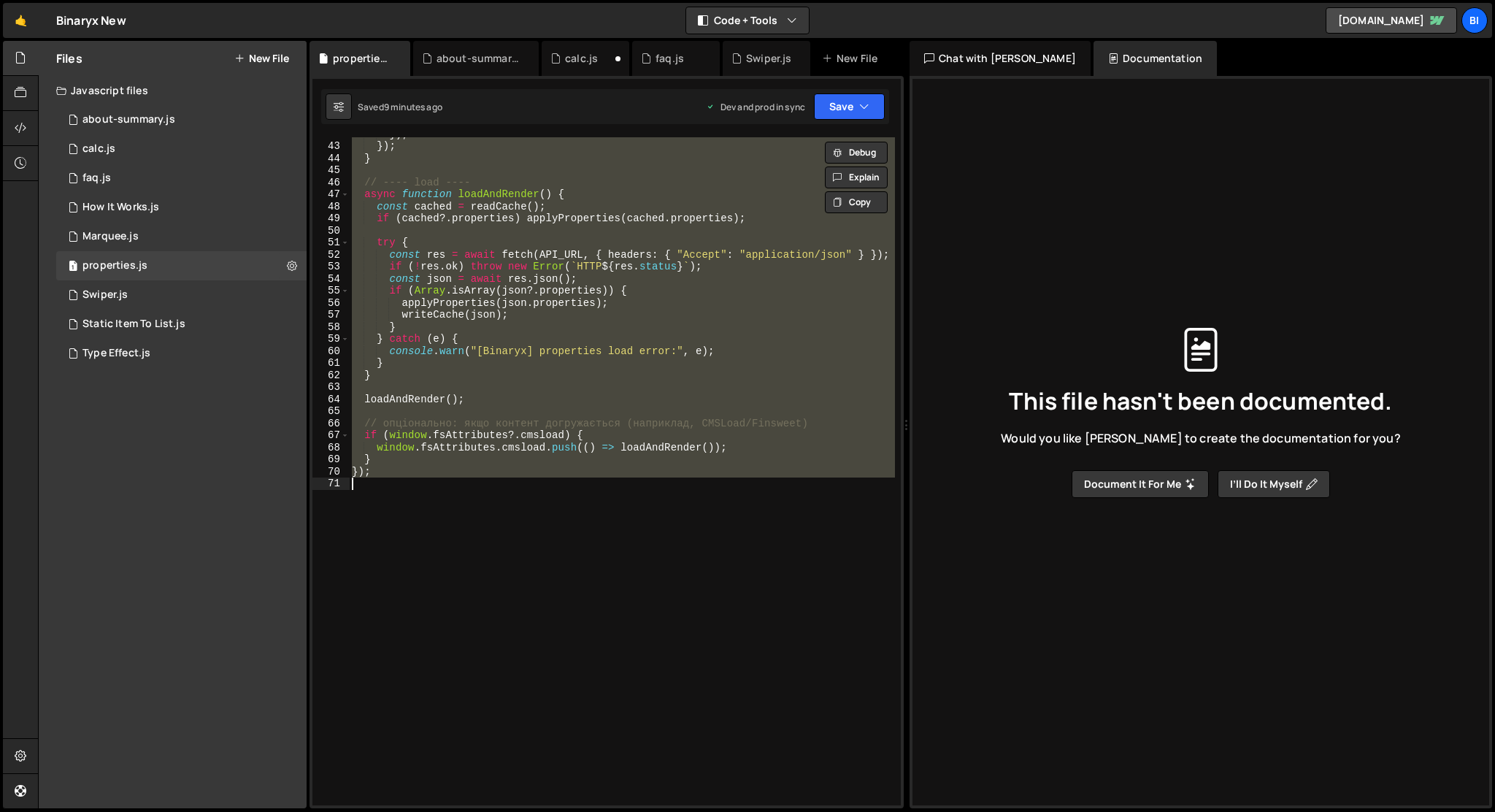
paste textarea
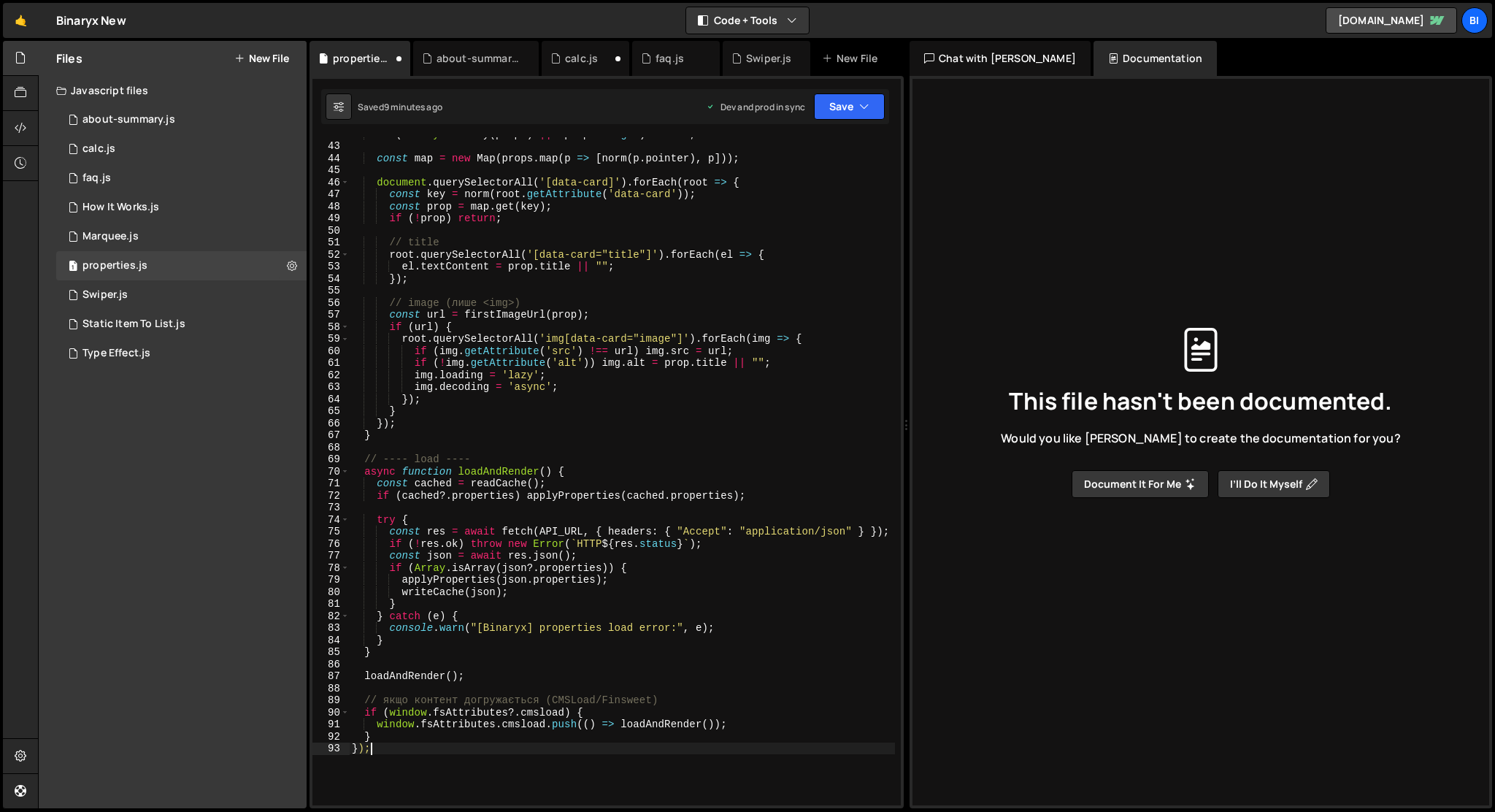
scroll to position [0, 0]
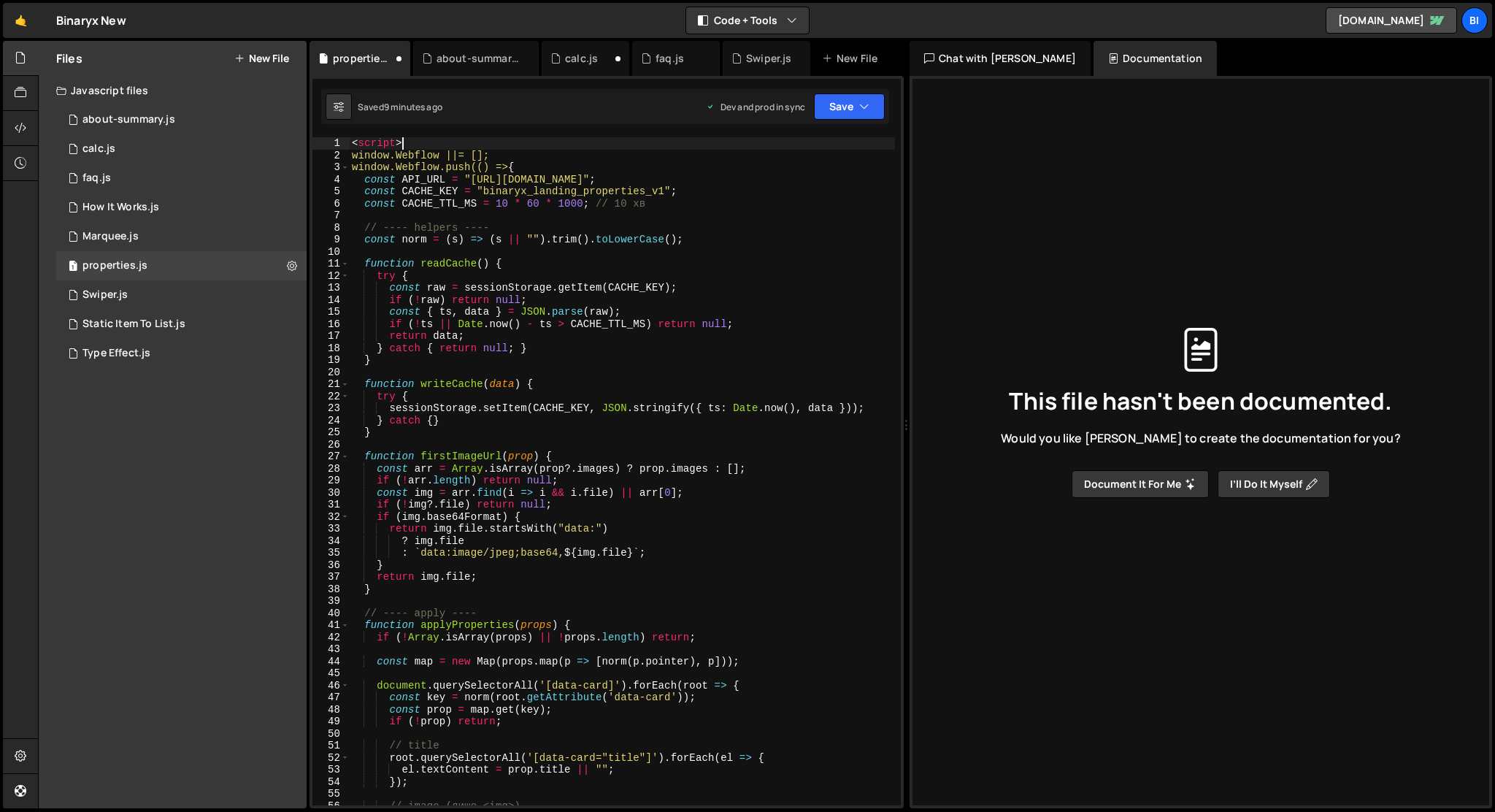
drag, startPoint x: 438, startPoint y: 139, endPoint x: 338, endPoint y: 139, distance: 100.0
click at [338, 139] on div "}); 1 2 3 4 5 6 7 8 9 10 11 12 13 14 15 16 17 18 19 20 21 22 23 24 25 26 27 28 …" at bounding box center [606, 471] width 588 height 668
type textarea "<script>"
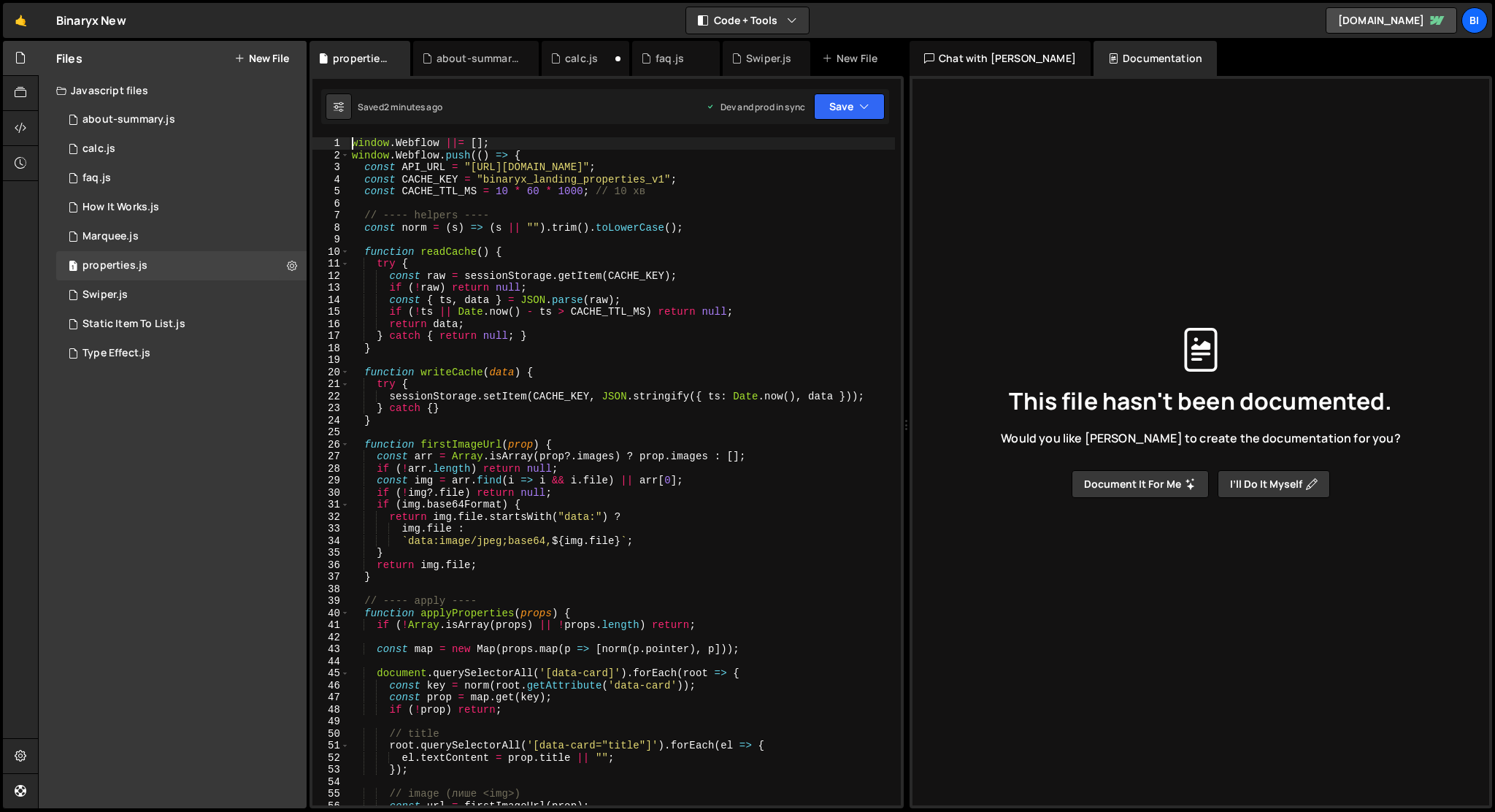
type textarea "});"
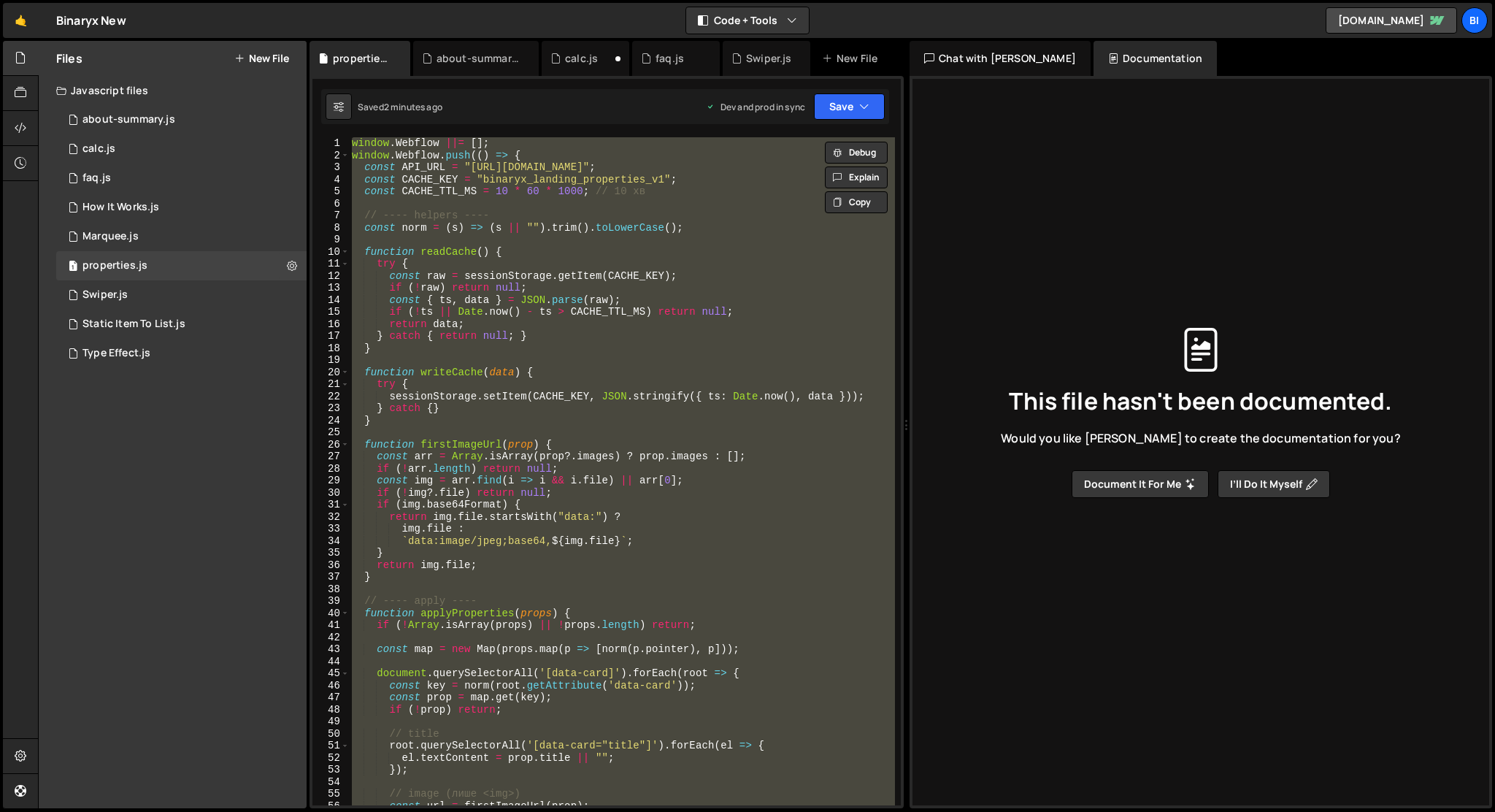
paste textarea
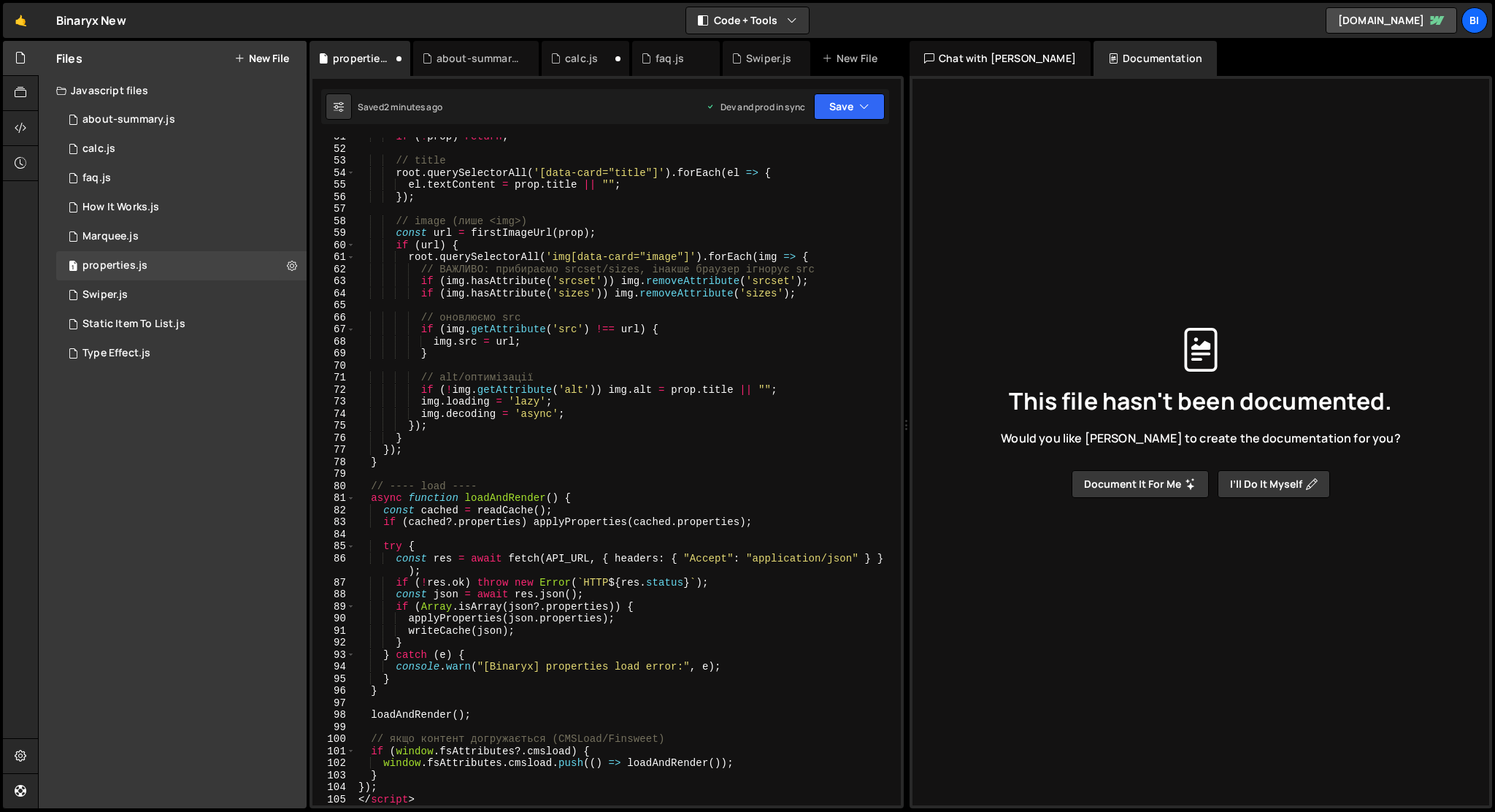
scroll to position [949, 0]
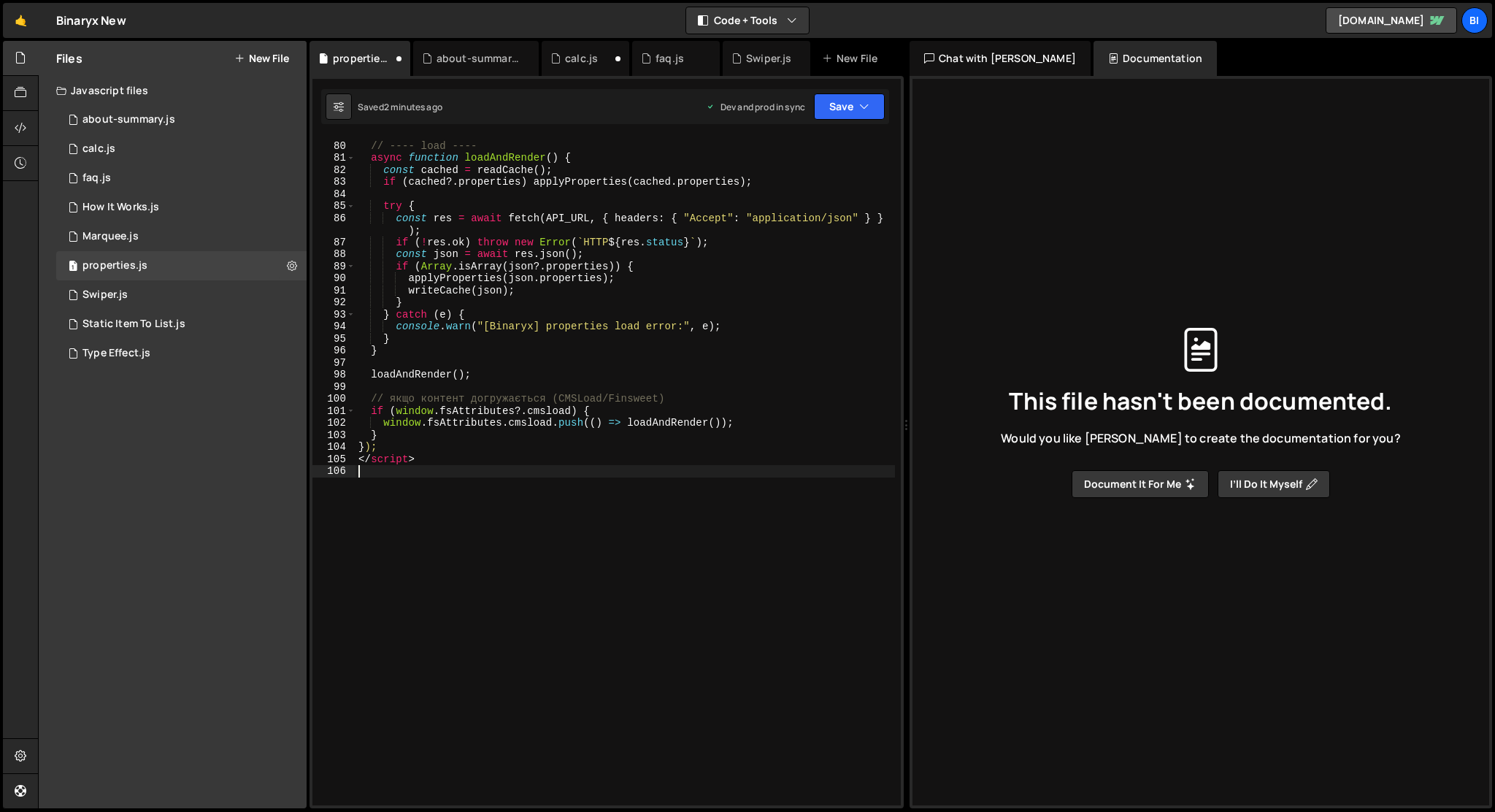
type textarea "</script>"
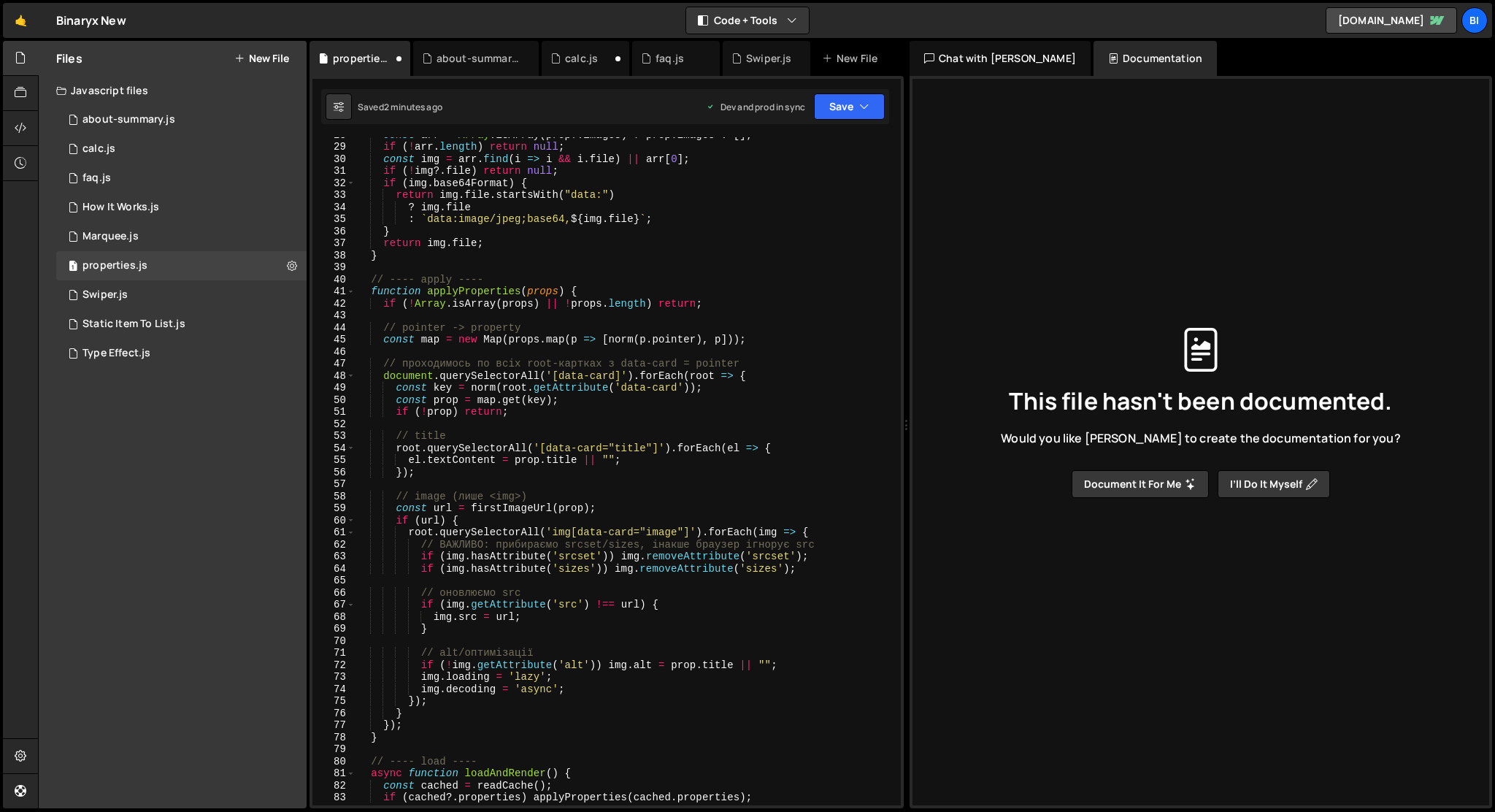
scroll to position [0, 0]
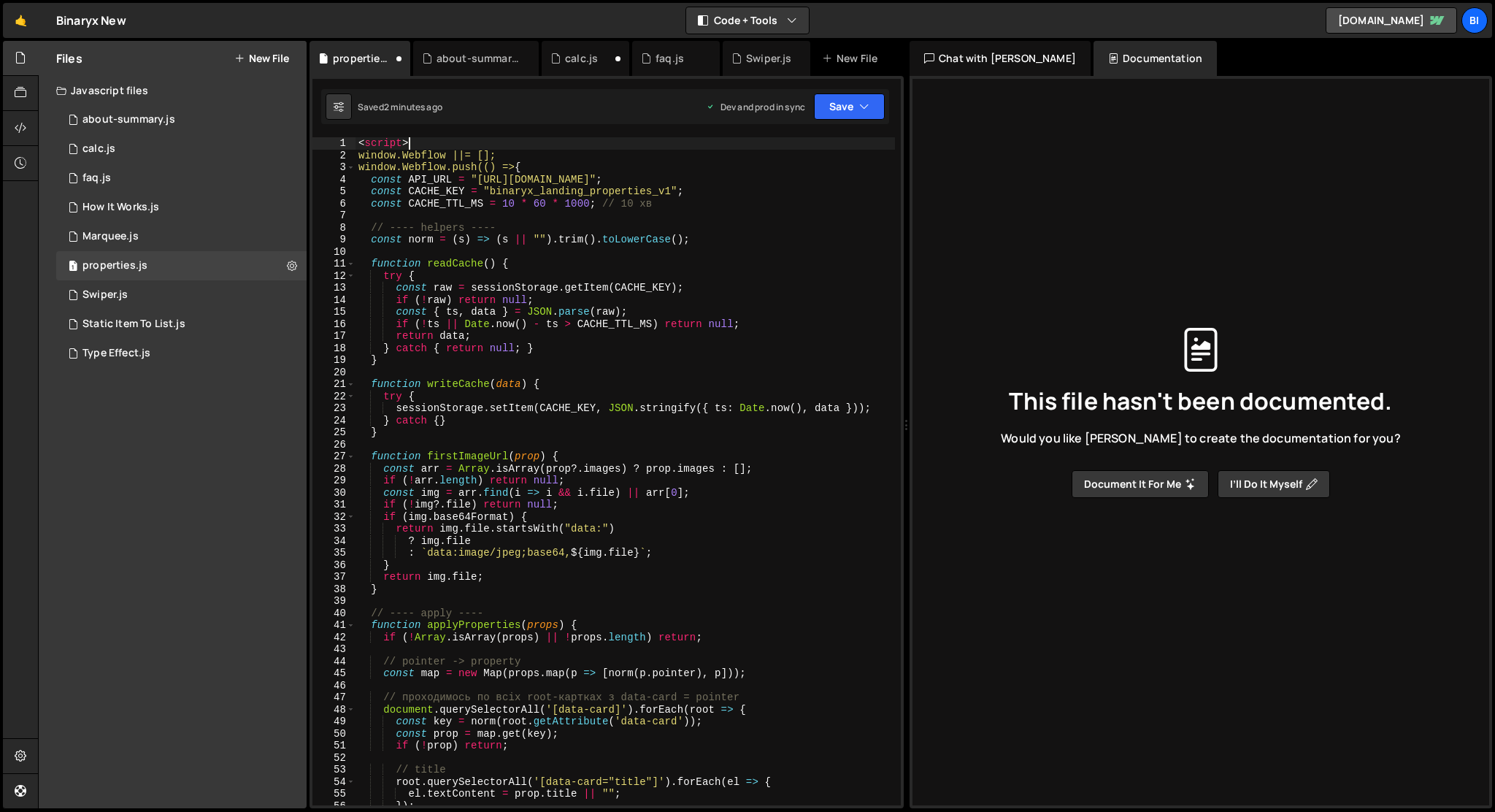
drag, startPoint x: 416, startPoint y: 144, endPoint x: 306, endPoint y: 130, distance: 110.9
click at [306, 130] on div "Files New File Javascript files 1 about-summary.js 0 1 calc.js 0 1 faq.js 0 1 H…" at bounding box center [766, 425] width 1457 height 768
type textarea "<script>"
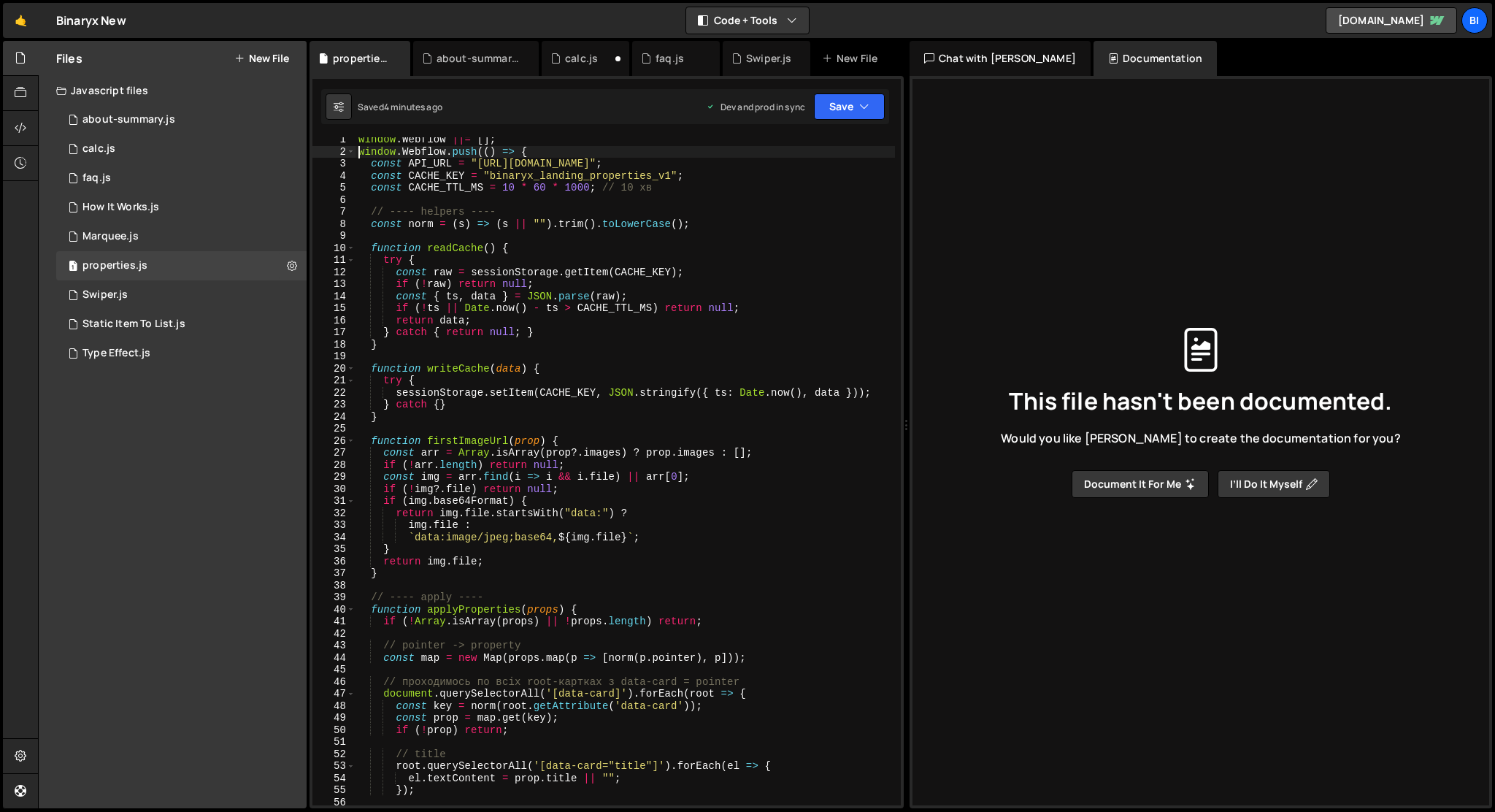
scroll to position [3, 0]
type textarea "});"
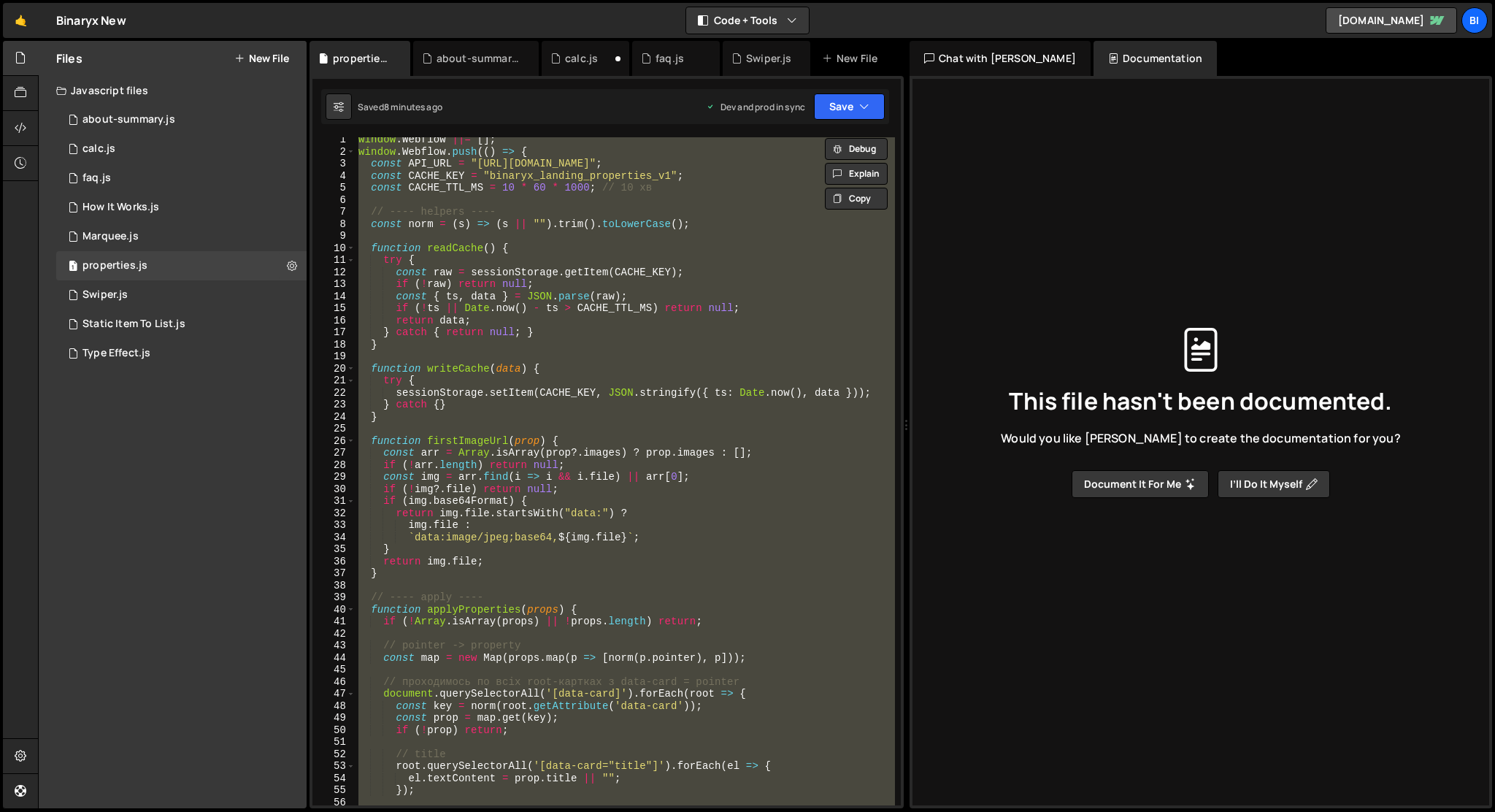
paste textarea
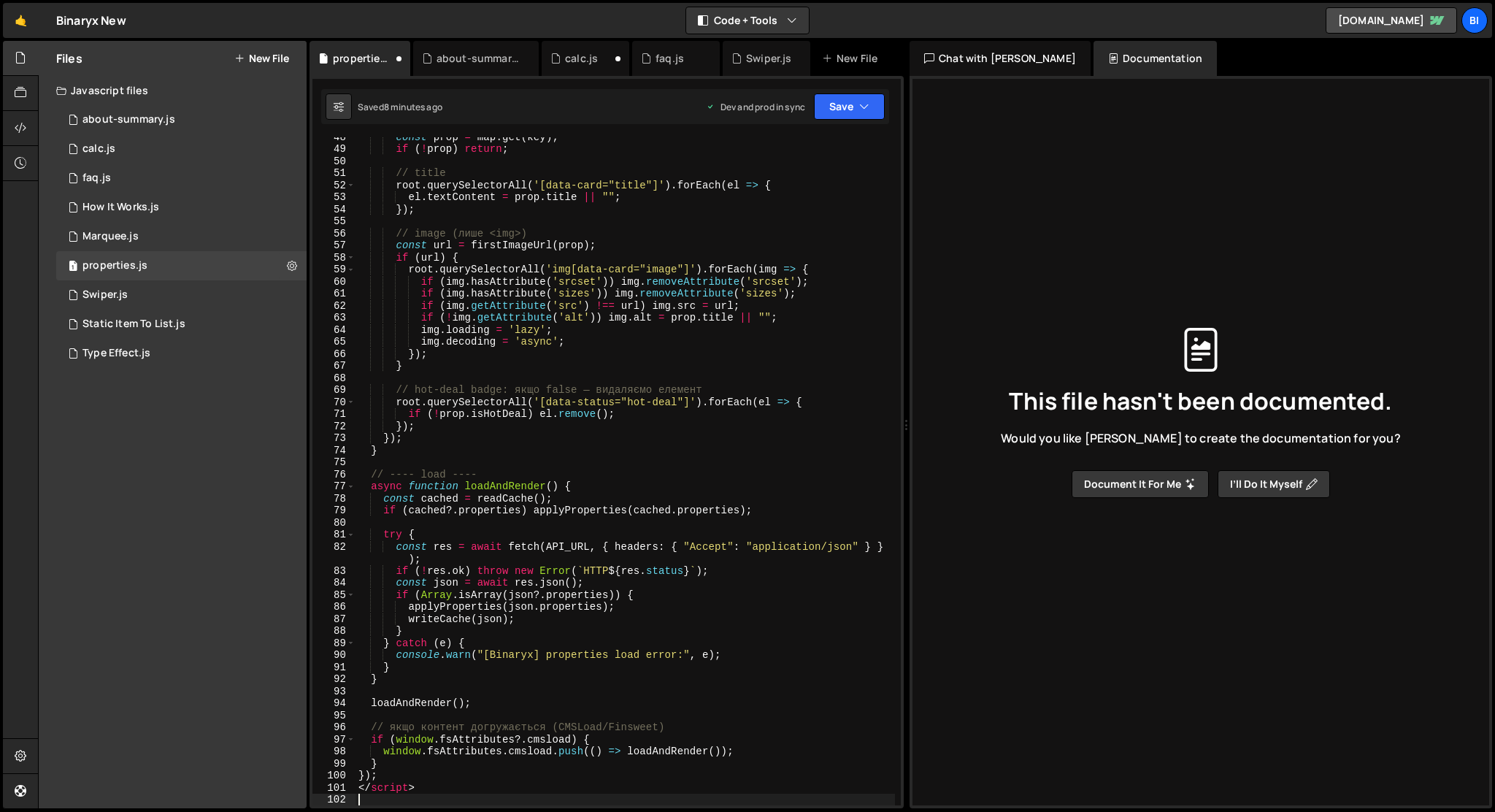
scroll to position [572, 0]
type textarea "</script>"
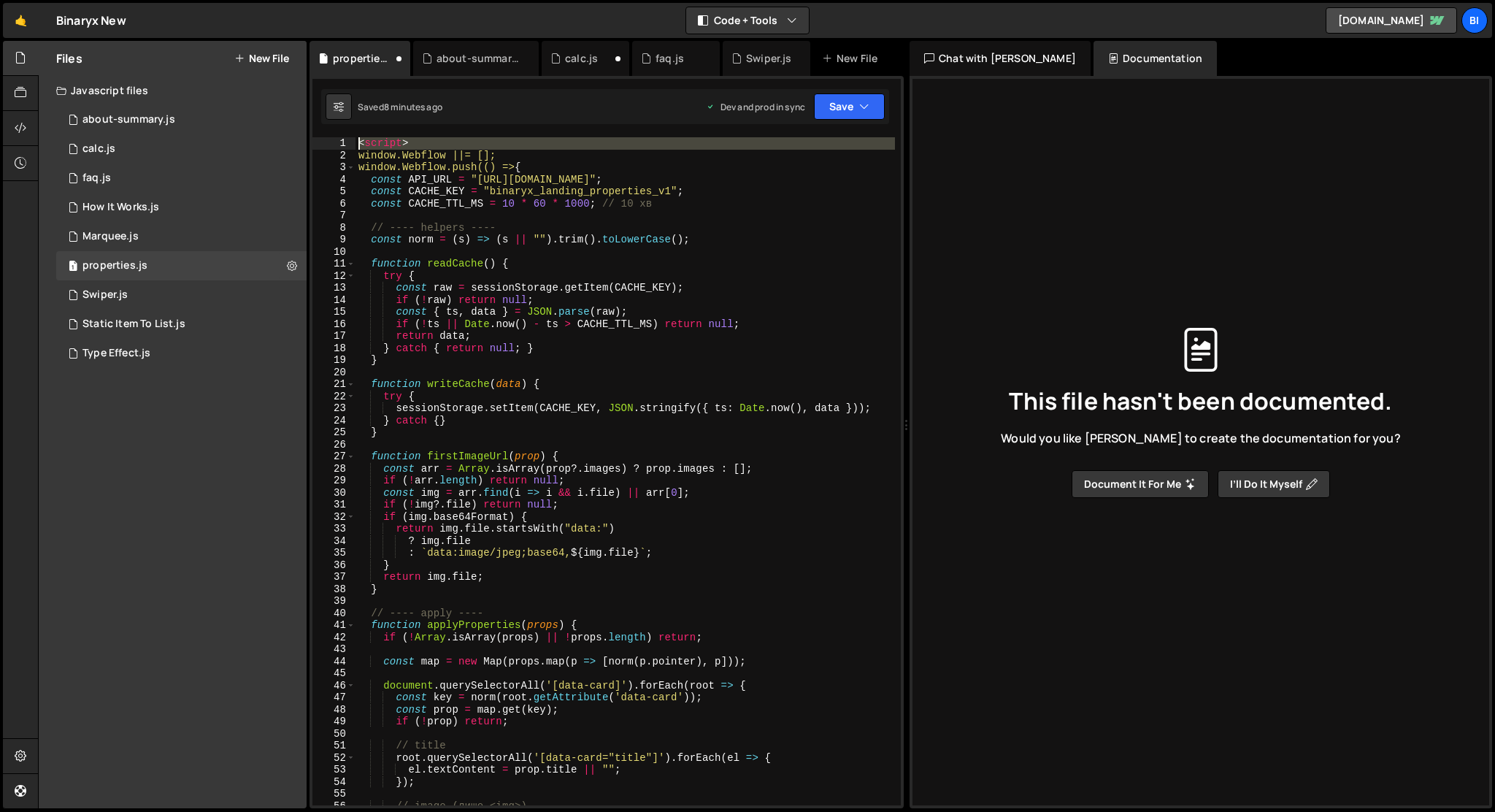
drag, startPoint x: 359, startPoint y: 155, endPoint x: 359, endPoint y: 133, distance: 22.0
click at [359, 133] on div "1 2 3 4 5 6 7 8 9 10 11 12 13 14 15 16 17 18 19 20 21 22 23 24 25 26 27 28 29 3…" at bounding box center [606, 441] width 594 height 732
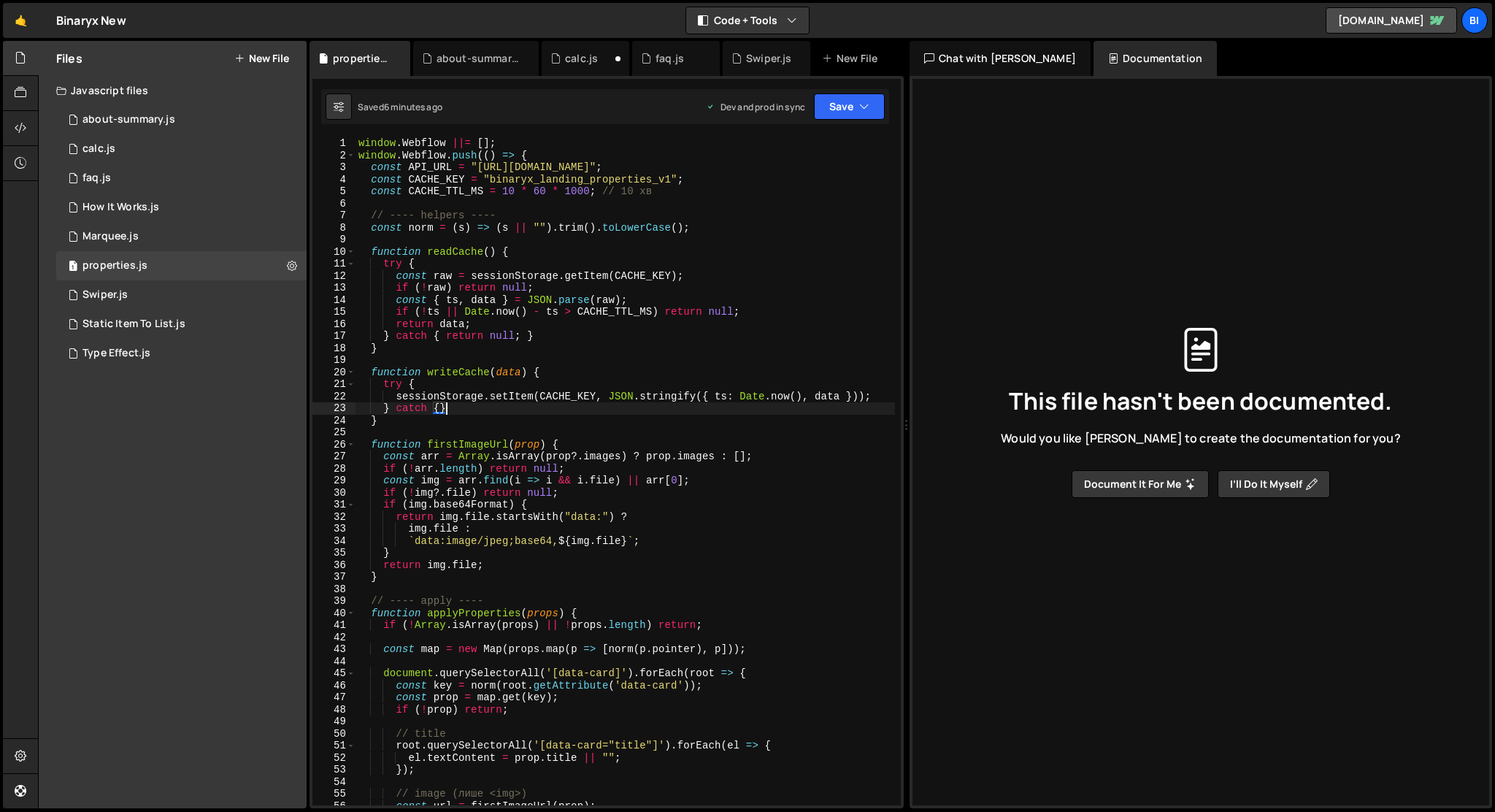
click at [462, 410] on div "window . Webflow ||= [ ] ; window . Webflow . push (( ) => { const API_URL = "[…" at bounding box center [625, 483] width 540 height 692
click at [460, 422] on div "window . Webflow ||= [ ] ; window . Webflow . push (( ) => { const API_URL = "[…" at bounding box center [625, 483] width 540 height 692
type textarea "}"
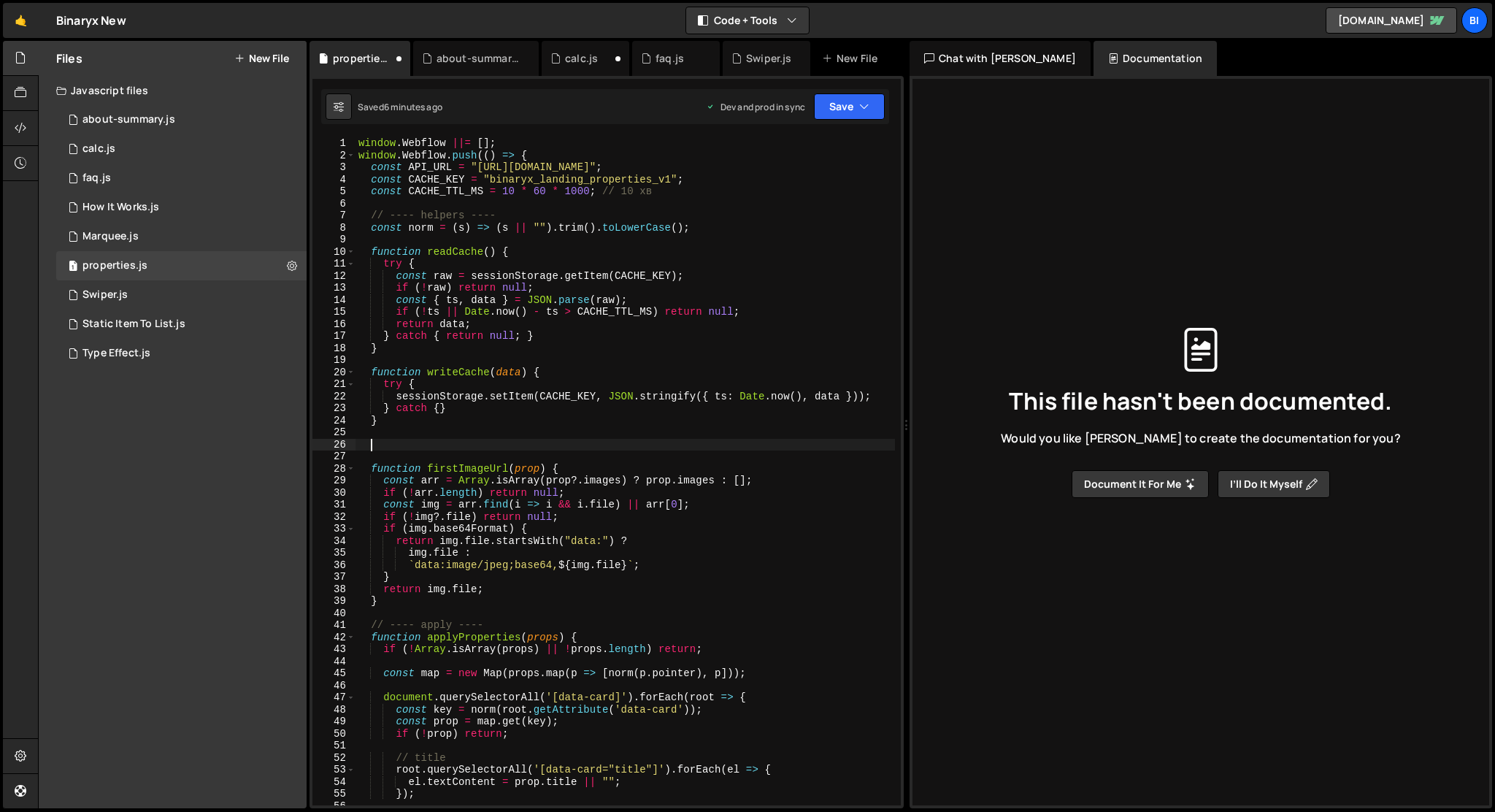
paste textarea
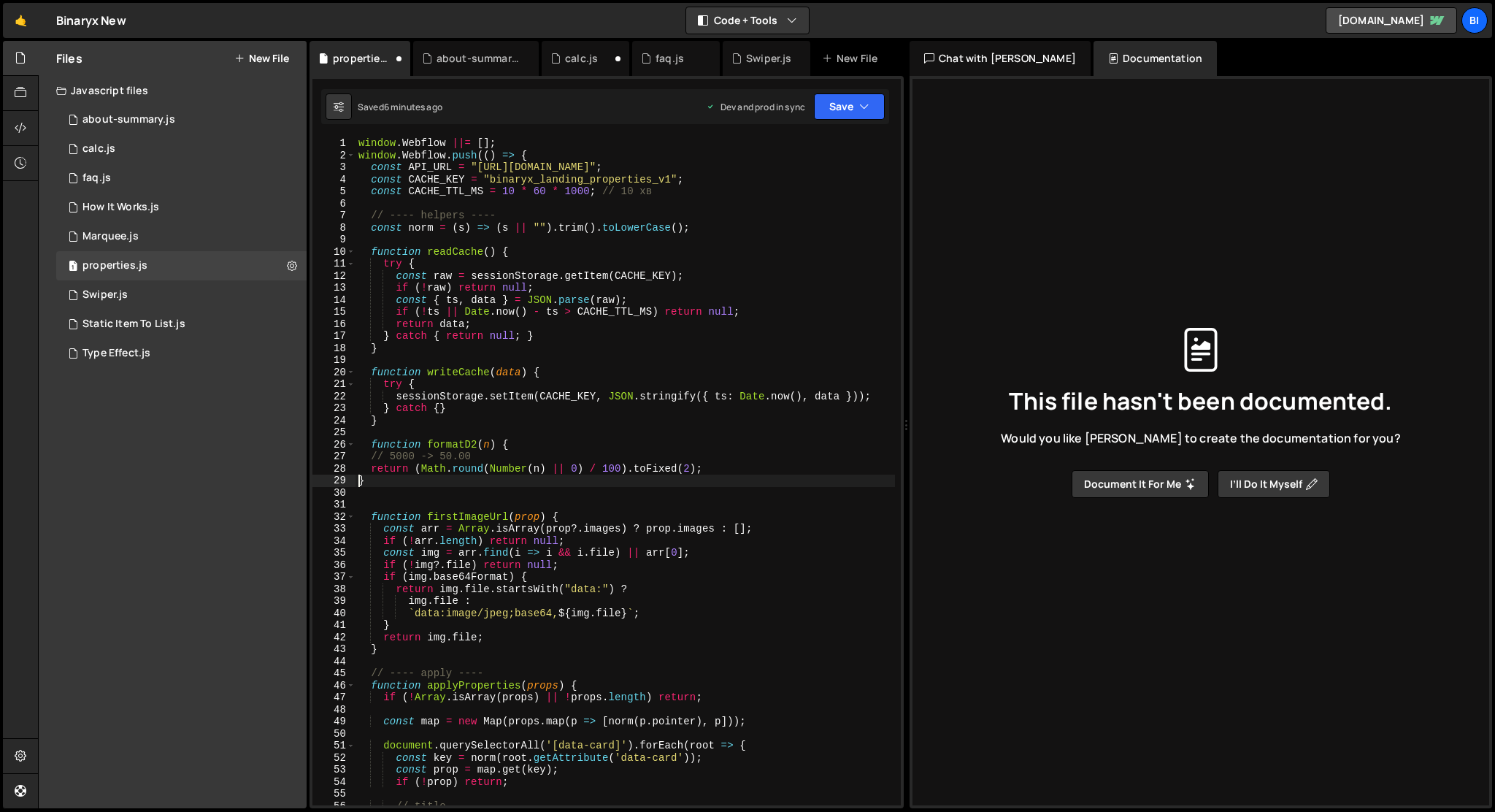
click at [357, 479] on div "window . Webflow ||= [ ] ; window . Webflow . push (( ) => { const API_URL = "[…" at bounding box center [625, 483] width 540 height 692
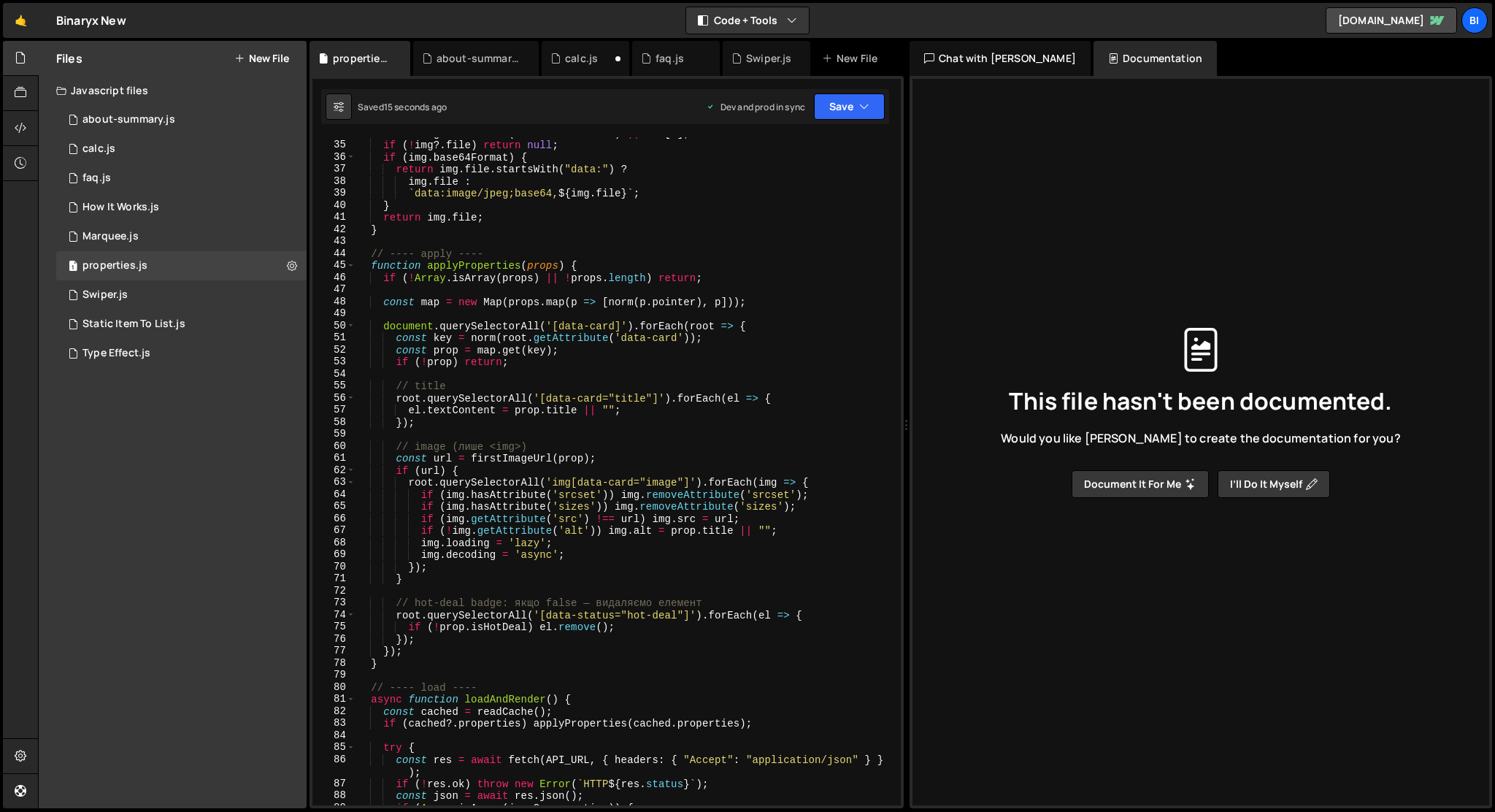
scroll to position [407, 0]
click at [424, 422] on div "const img = arr . find ( i => i && i . file ) || arr [ 0 ] ; if ( ! img ?. file…" at bounding box center [625, 472] width 540 height 692
type textarea "});"
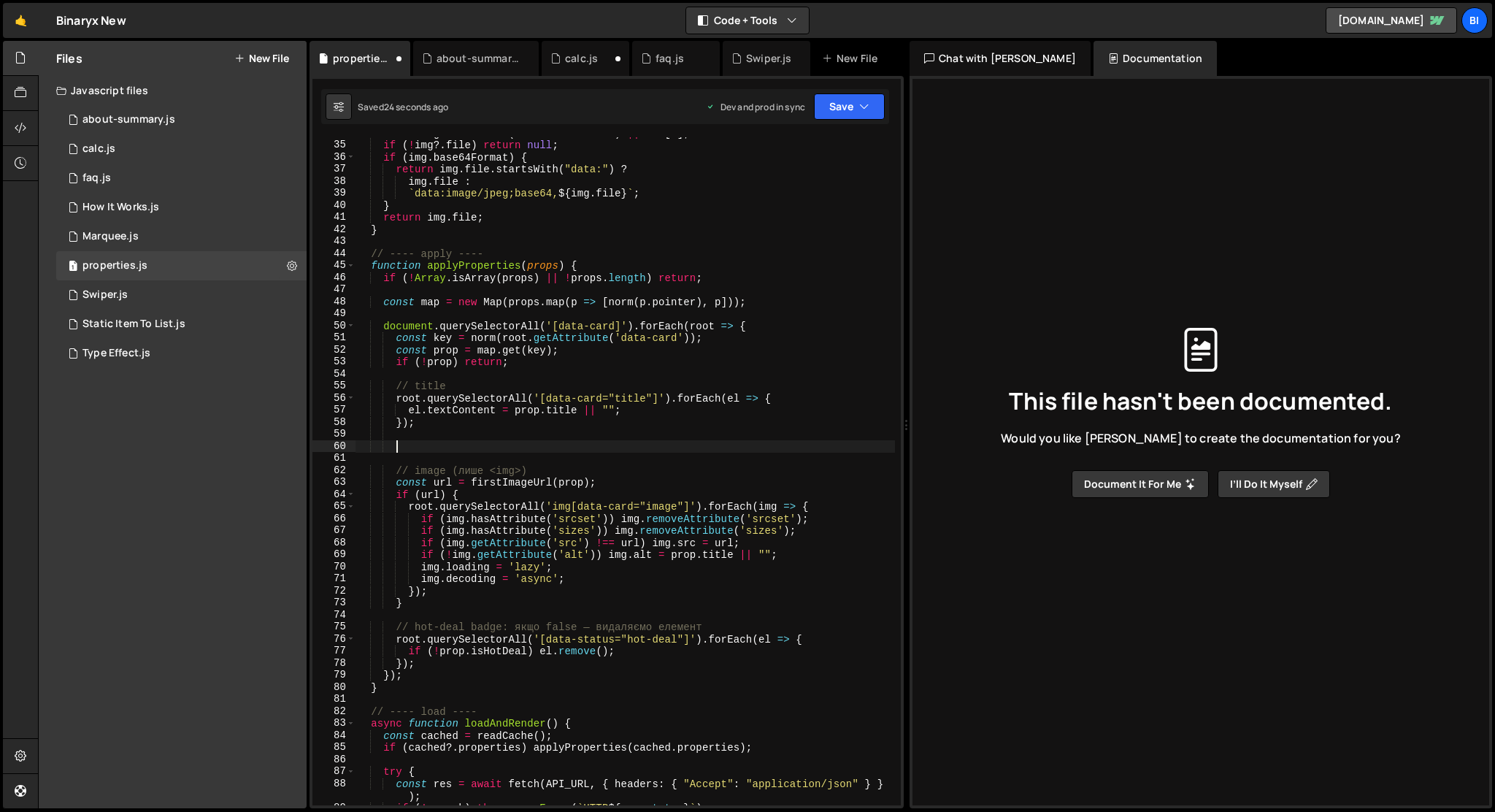
paste textarea
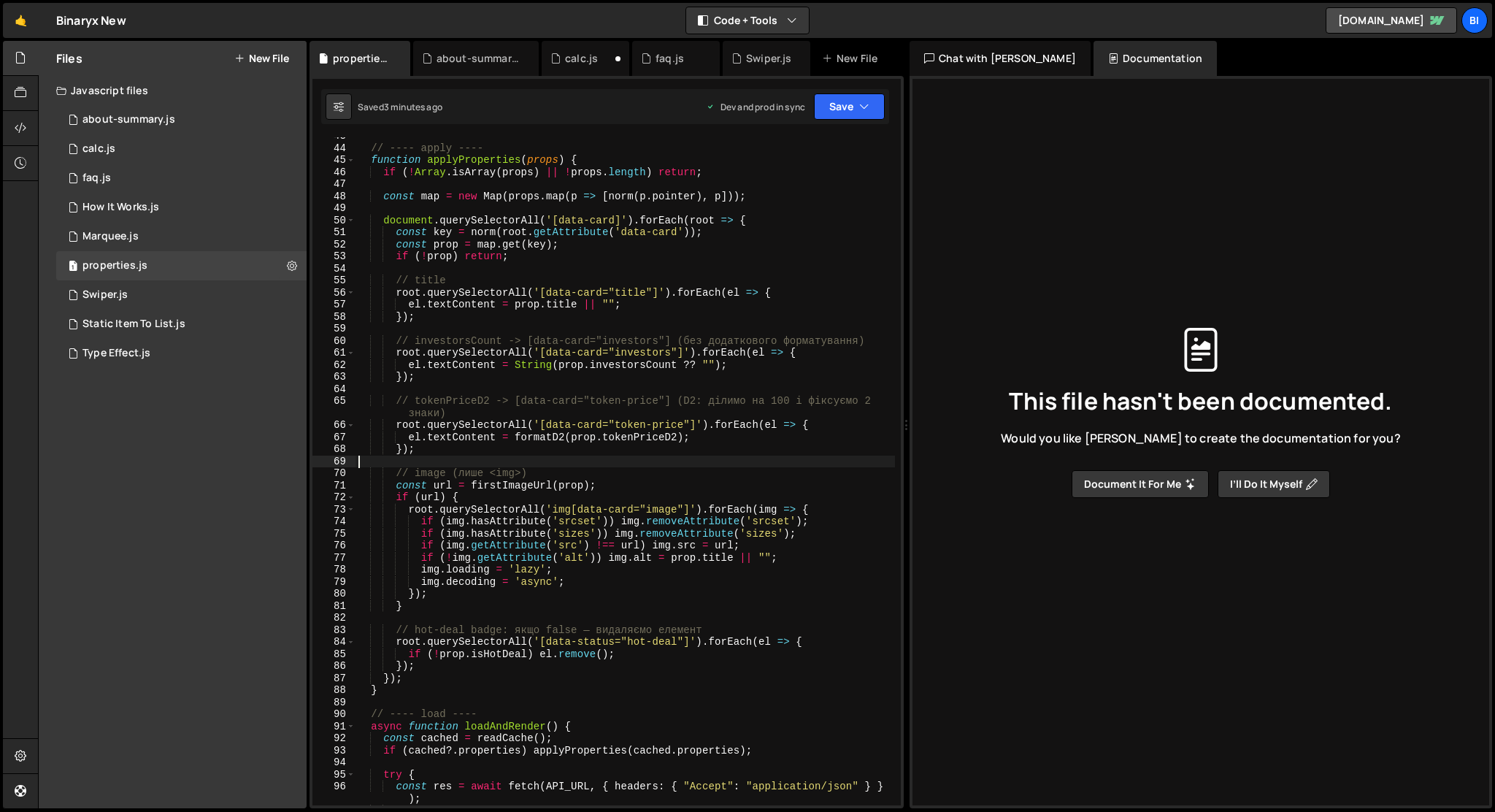
scroll to position [519, 0]
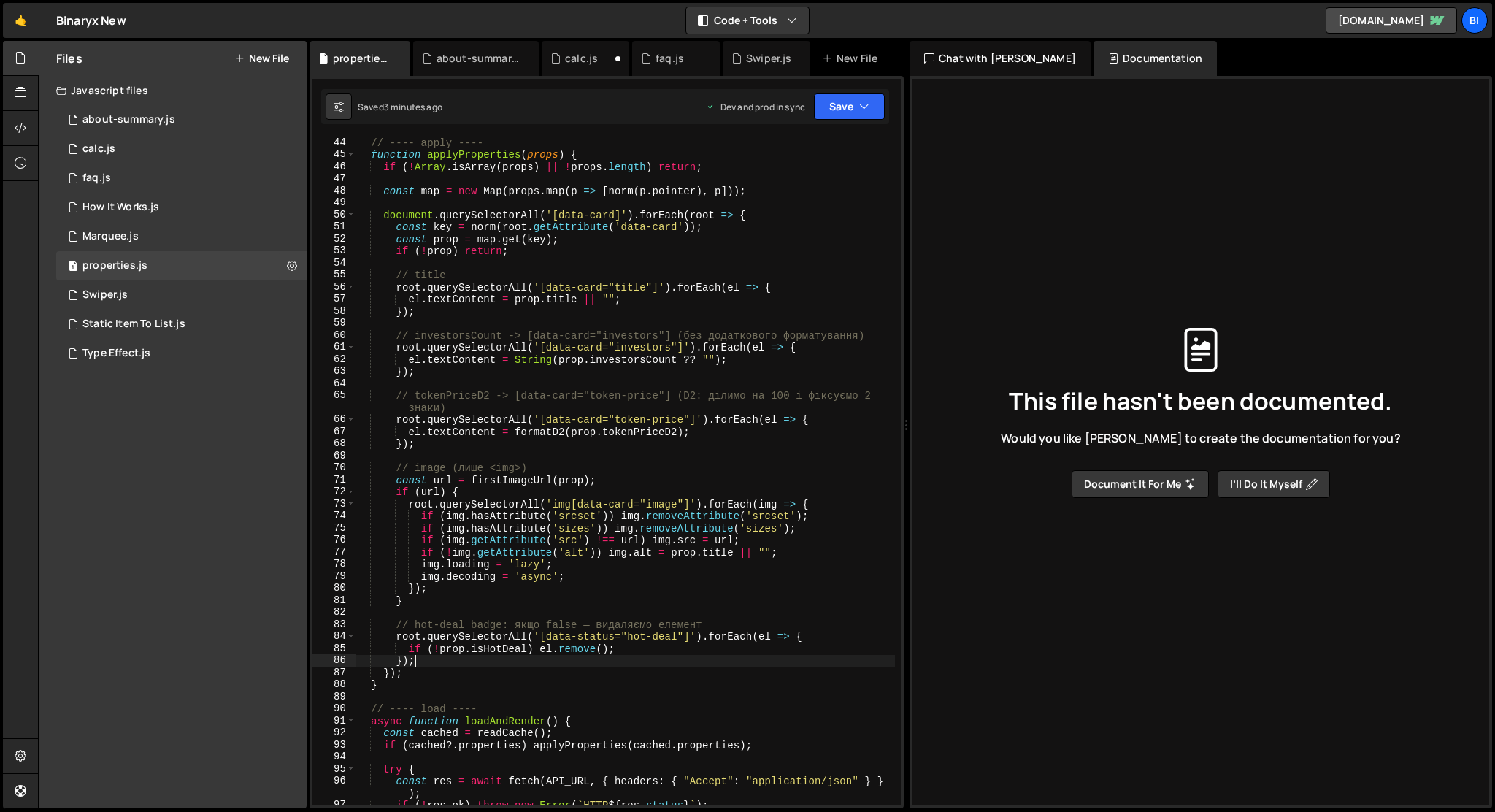
click at [433, 660] on div "// ---- apply ---- function applyProperties ( props ) { if ( ! [GEOGRAPHIC_DATA…" at bounding box center [625, 482] width 540 height 692
type textarea "});"
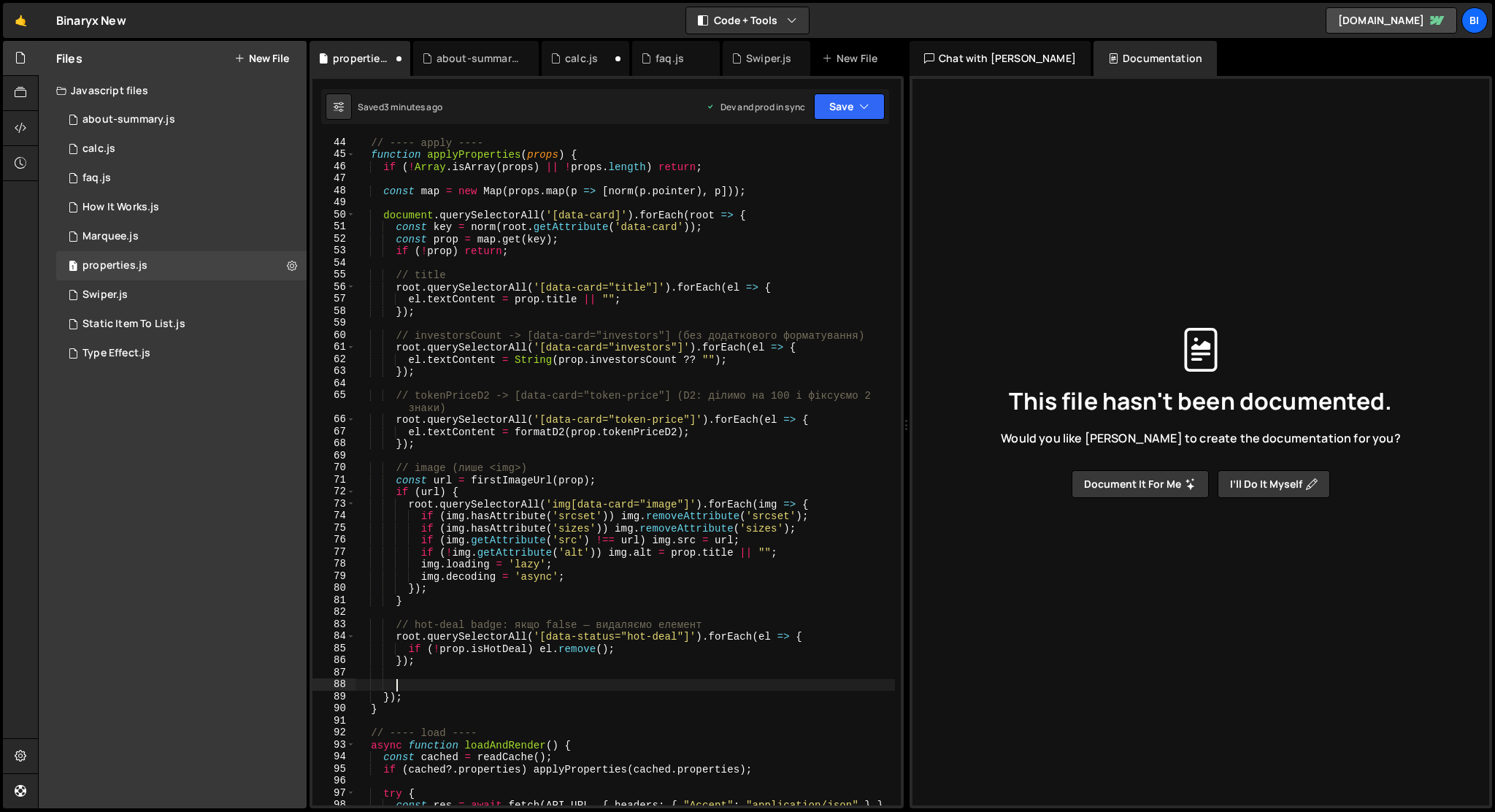
paste textarea
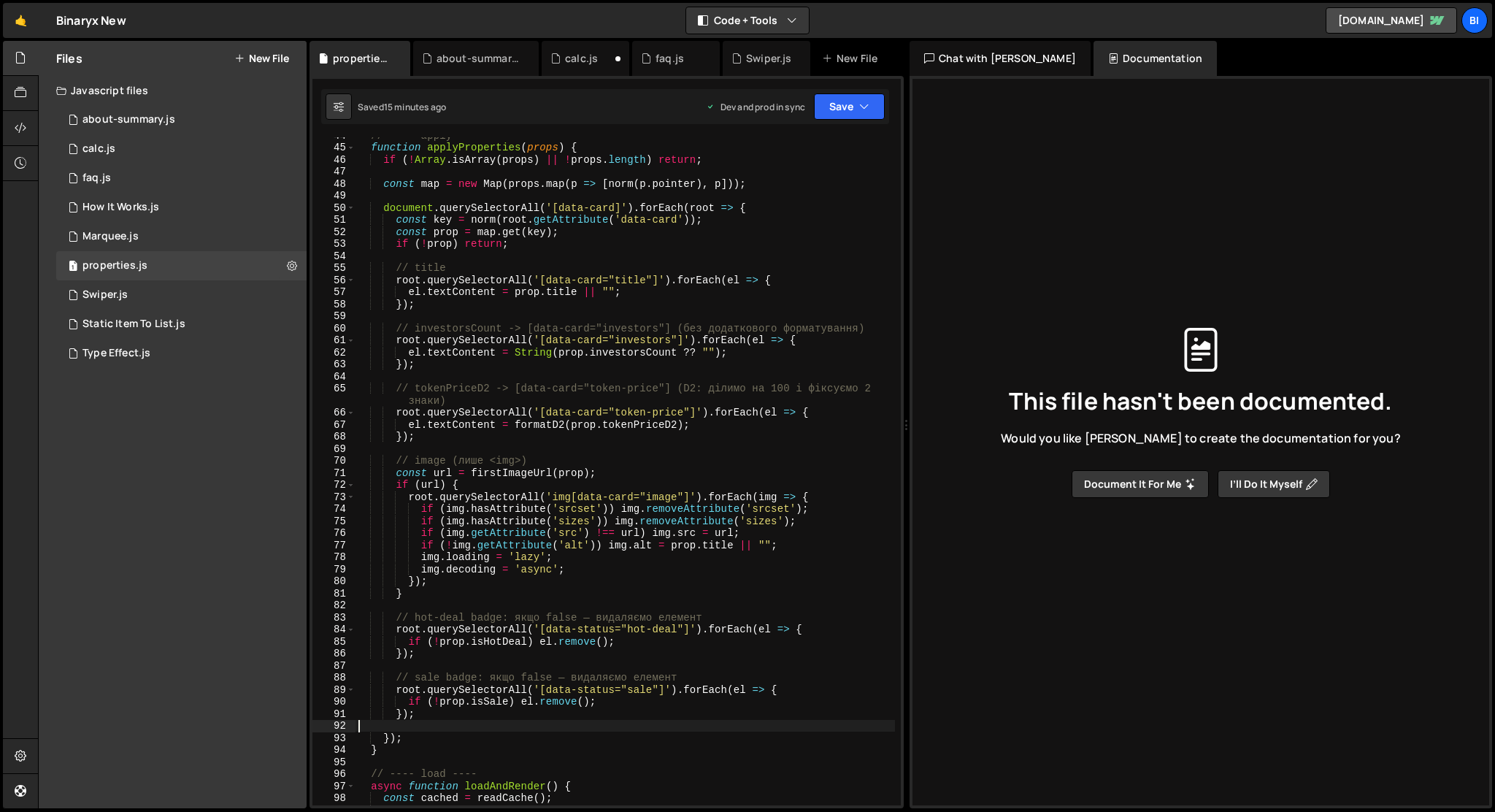
scroll to position [526, 0]
click at [434, 706] on div "// ---- apply ---- function applyProperties ( props ) { if ( ! [GEOGRAPHIC_DATA…" at bounding box center [625, 475] width 540 height 692
type textarea "if (!prop.isSale) el.remove();"
click at [431, 720] on div "// ---- apply ---- function applyProperties ( props ) { if ( ! [GEOGRAPHIC_DATA…" at bounding box center [625, 475] width 540 height 692
click at [423, 712] on div "// ---- apply ---- function applyProperties ( props ) { if ( ! [GEOGRAPHIC_DATA…" at bounding box center [625, 475] width 540 height 692
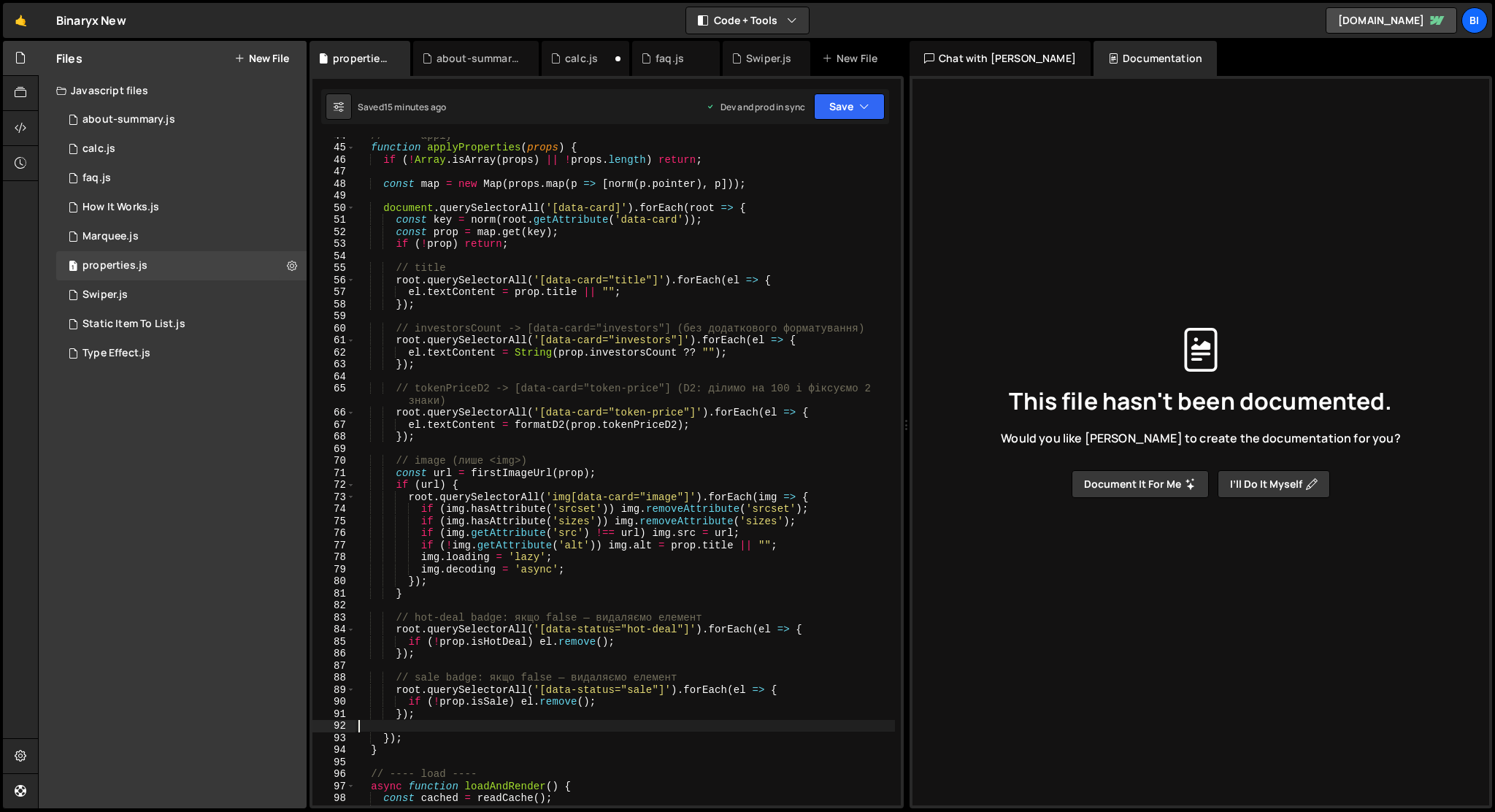
type textarea "});"
paste textarea
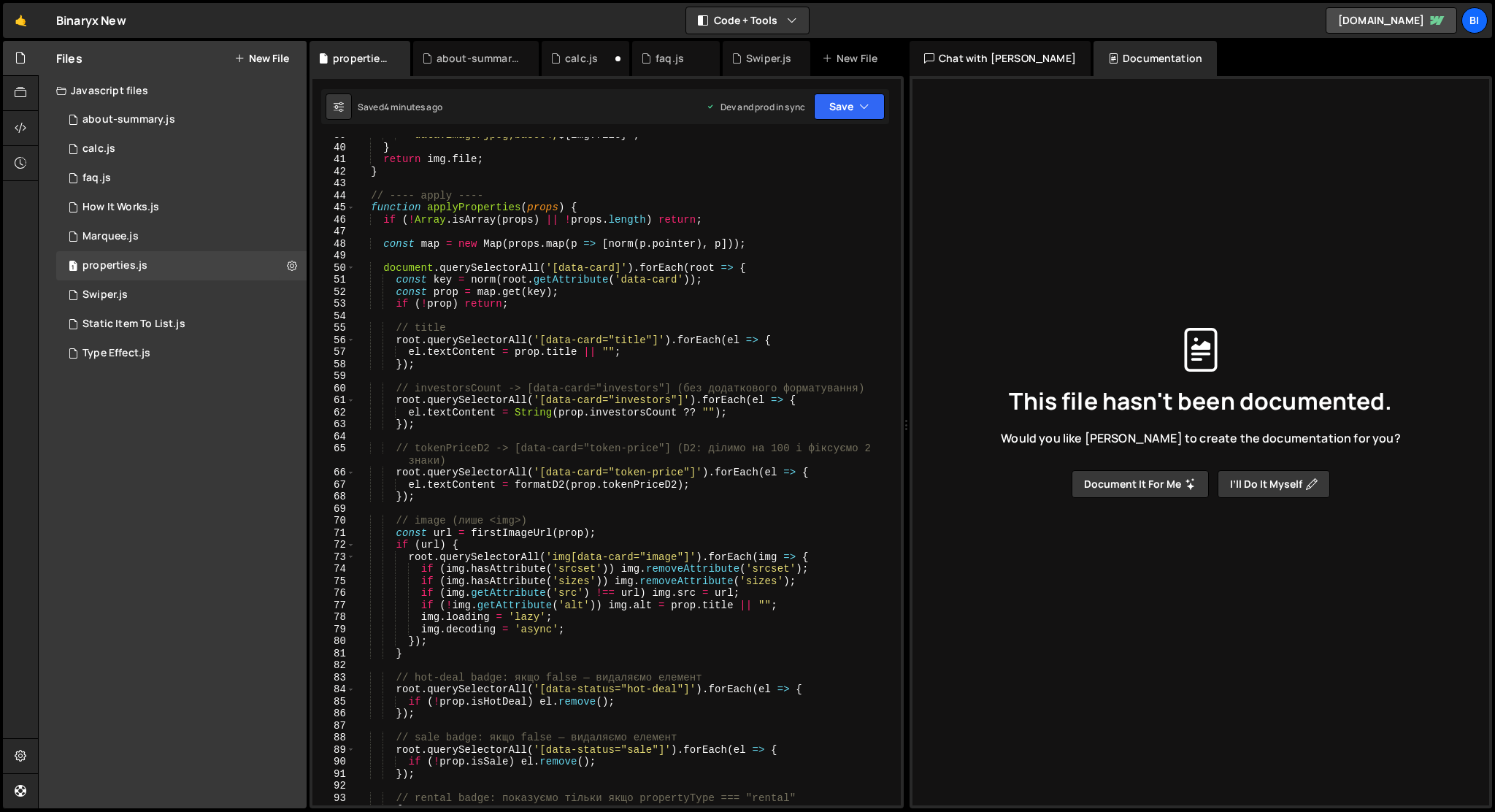
scroll to position [466, 0]
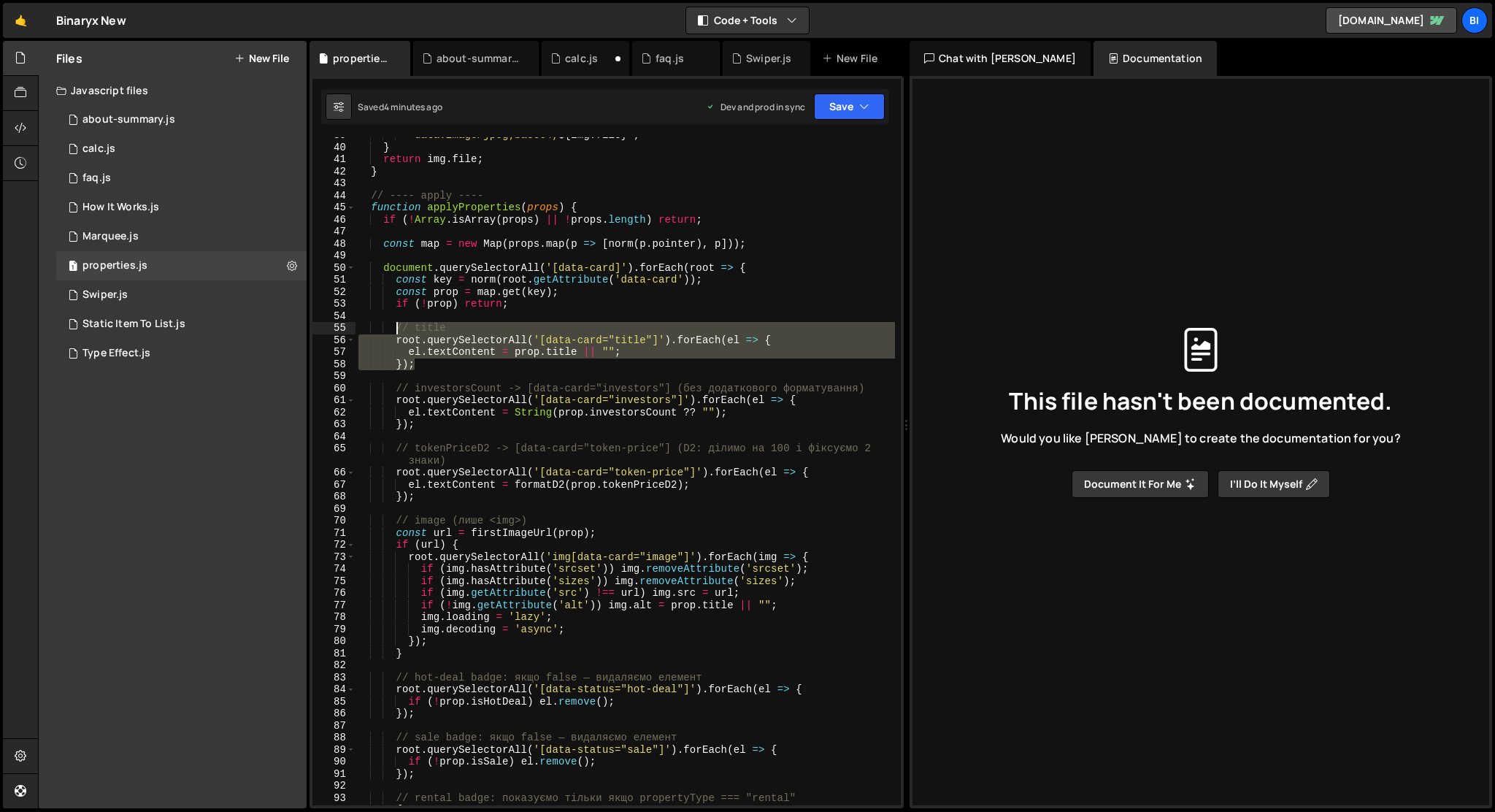
drag, startPoint x: 423, startPoint y: 366, endPoint x: 396, endPoint y: 332, distance: 43.4
click at [396, 332] on div "` data:image/jpeg;base64, ${ img . file } ` ; } return img . file ; } // ---- a…" at bounding box center [625, 475] width 540 height 692
type textarea "});"
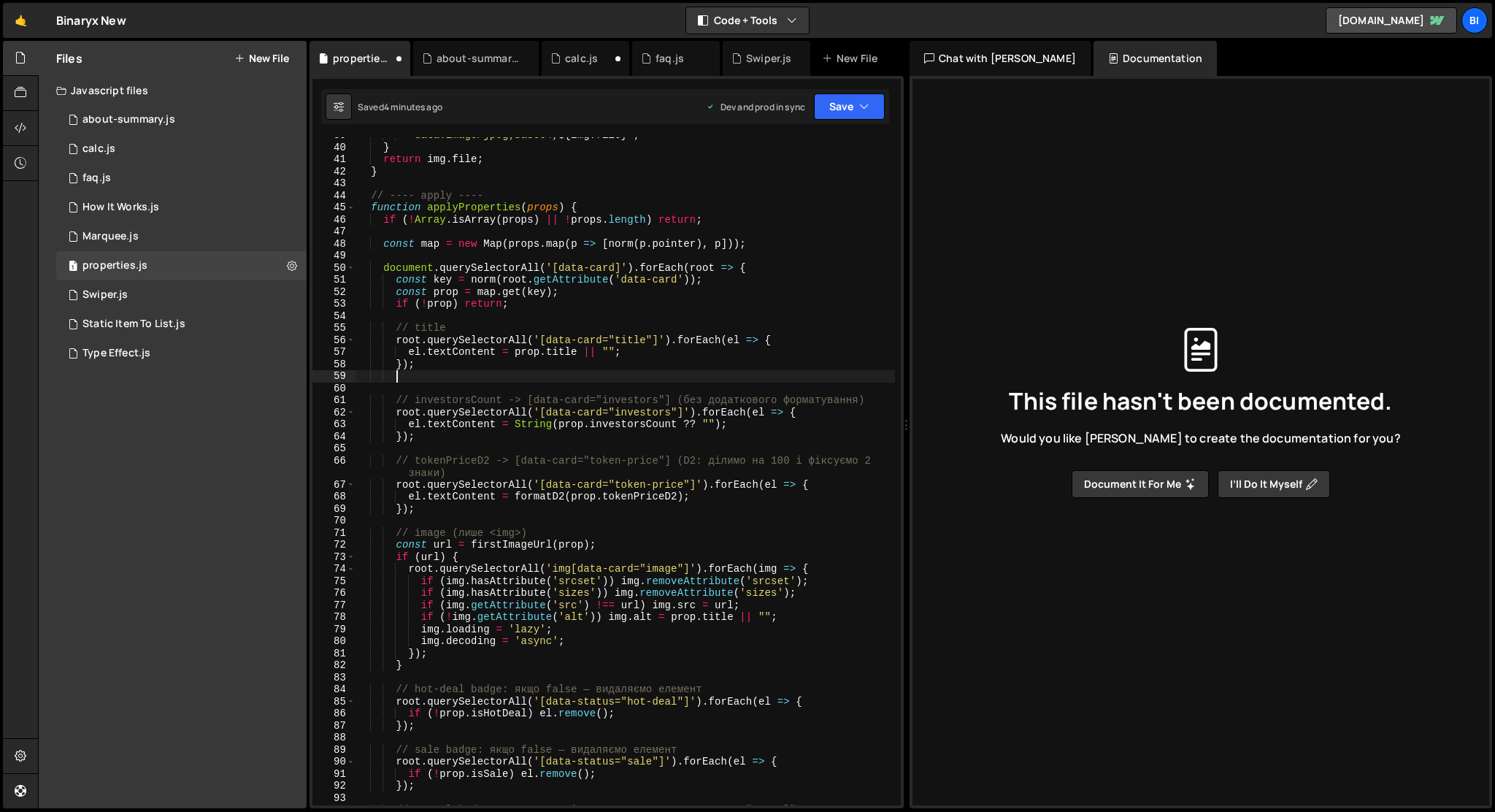
scroll to position [0, 2]
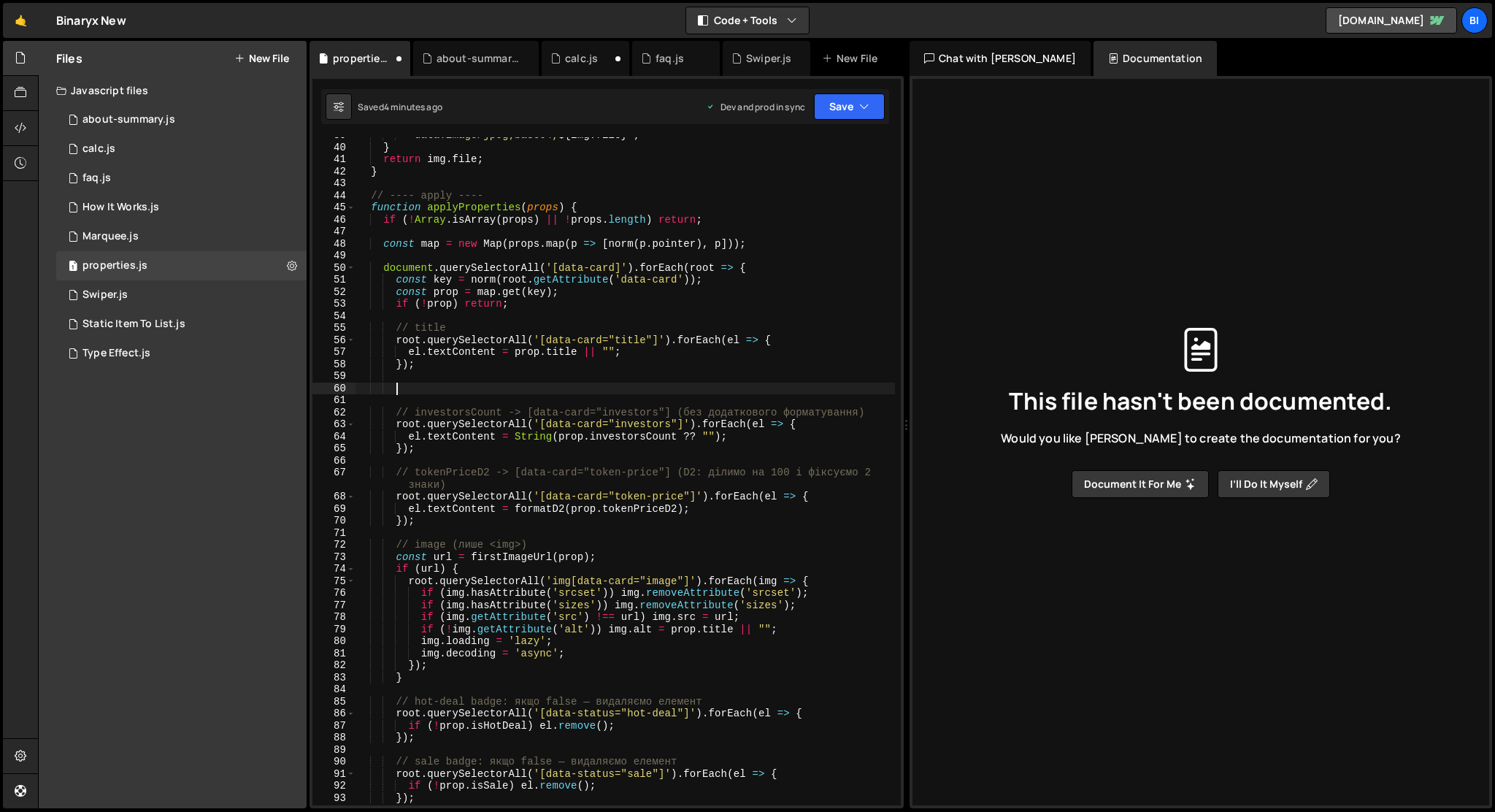
paste textarea "});"
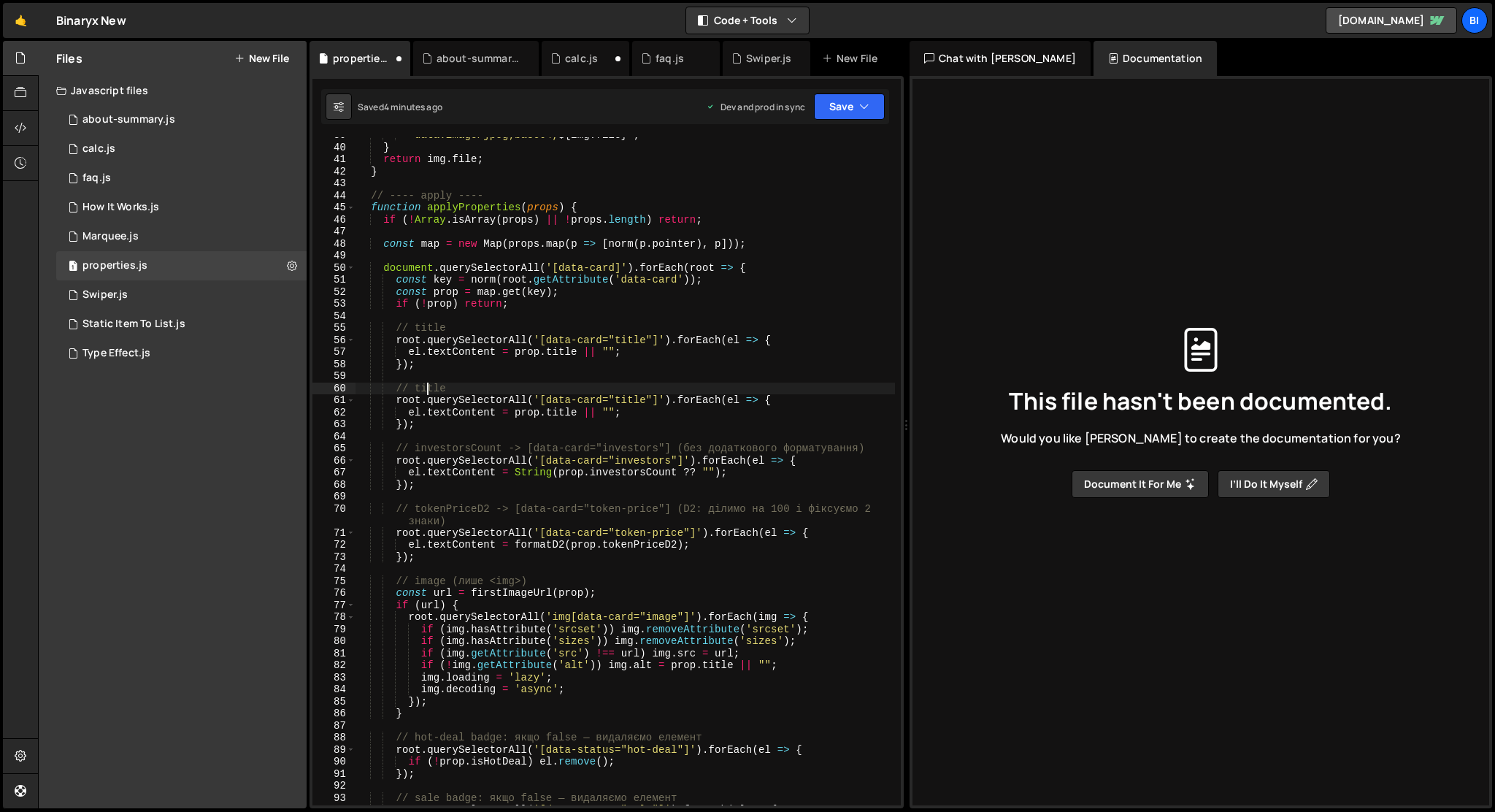
click at [429, 390] on div "` data:image/jpeg;base64, ${ img . file } ` ; } return img . file ; } // ---- a…" at bounding box center [625, 475] width 540 height 692
type textarea "// state"
click at [512, 381] on div "` data:image/jpeg;base64, ${ img . file } ` ; } return img . file ; } // ---- a…" at bounding box center [625, 475] width 540 height 692
click at [631, 407] on div "` data:image/jpeg;base64, ${ img . file } ` ; } return img . file ; } // ---- a…" at bounding box center [625, 475] width 540 height 692
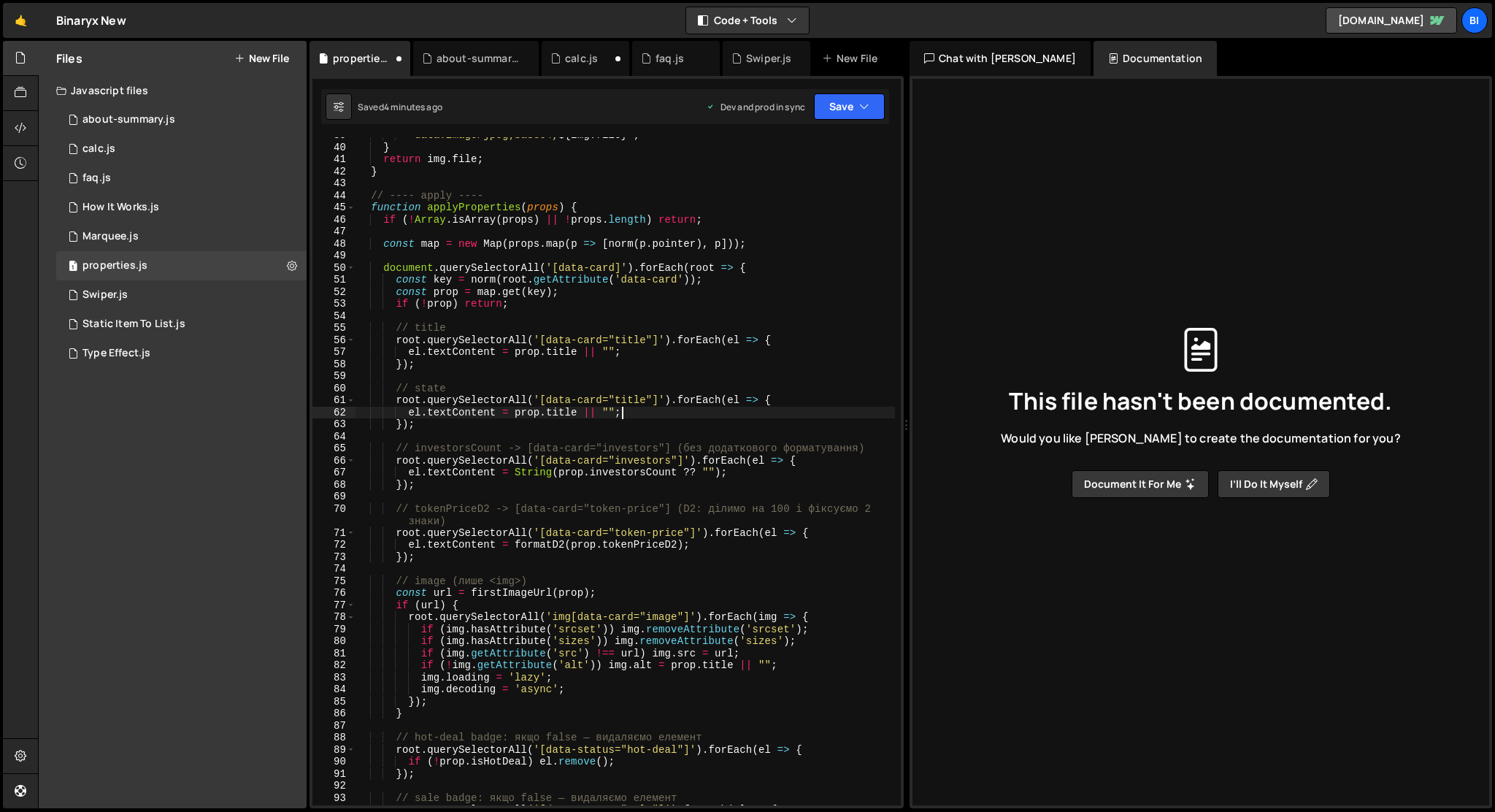
click at [631, 405] on div "` data:image/jpeg;base64, ${ img . file } ` ; } return img . file ; } // ---- a…" at bounding box center [625, 475] width 540 height 692
click at [561, 408] on div "` data:image/jpeg;base64, ${ img . file } ` ; } return img . file ; } // ---- a…" at bounding box center [625, 475] width 540 height 692
click at [470, 422] on div "` data:image/jpeg;base64, ${ img . file } ` ; } return img . file ; } // ---- a…" at bounding box center [625, 475] width 540 height 692
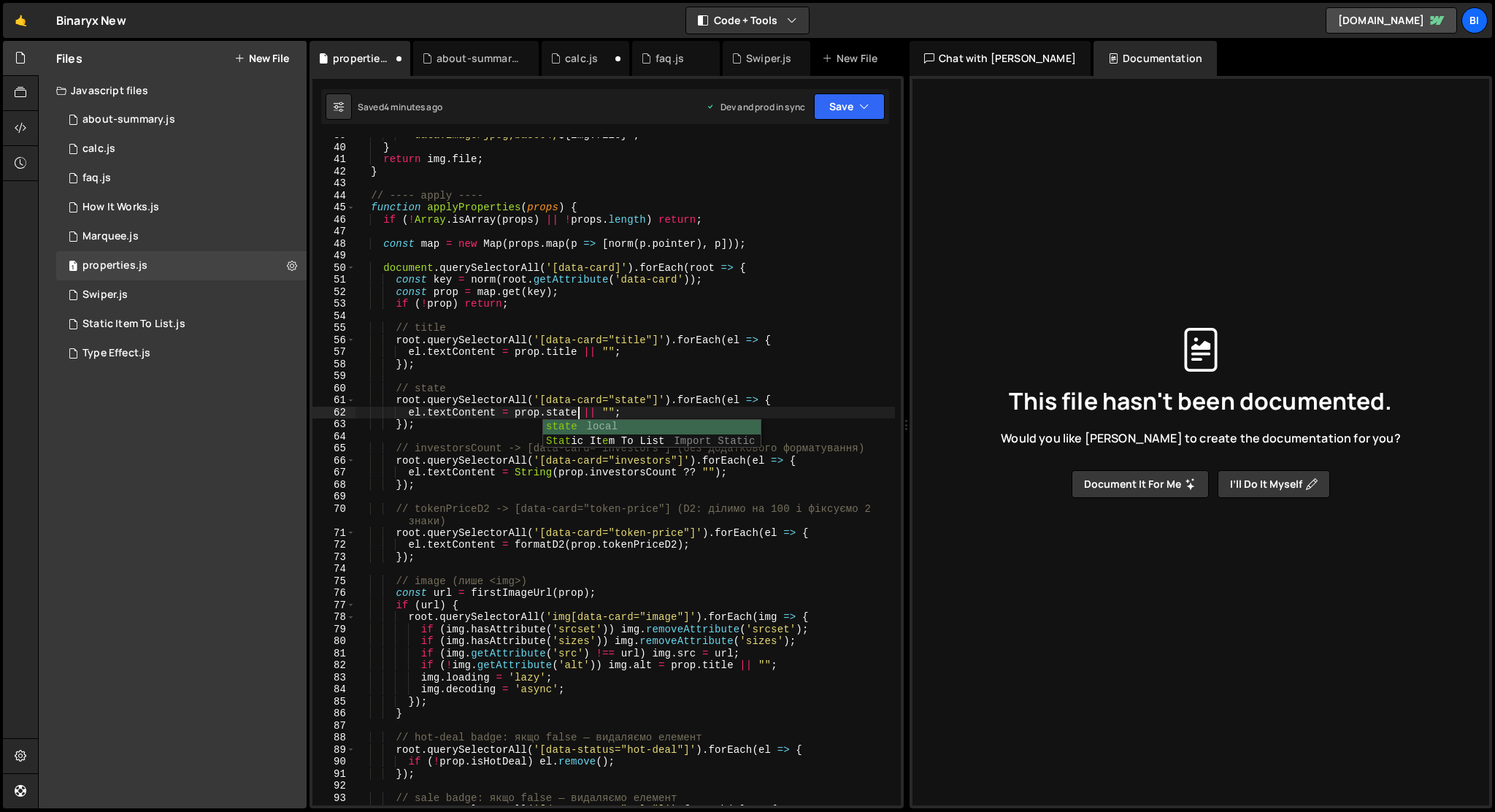
type textarea "});"
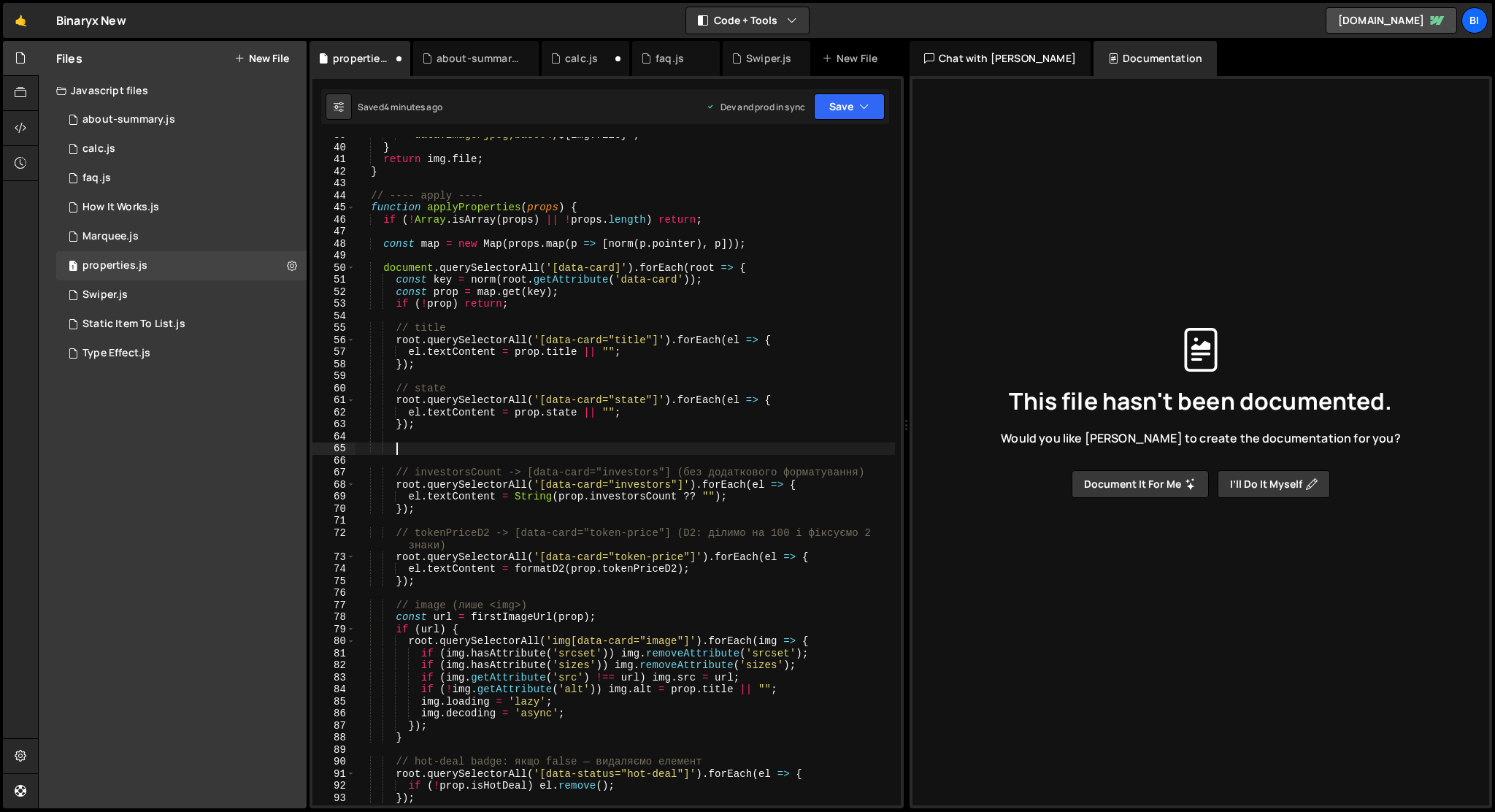
paste textarea "});"
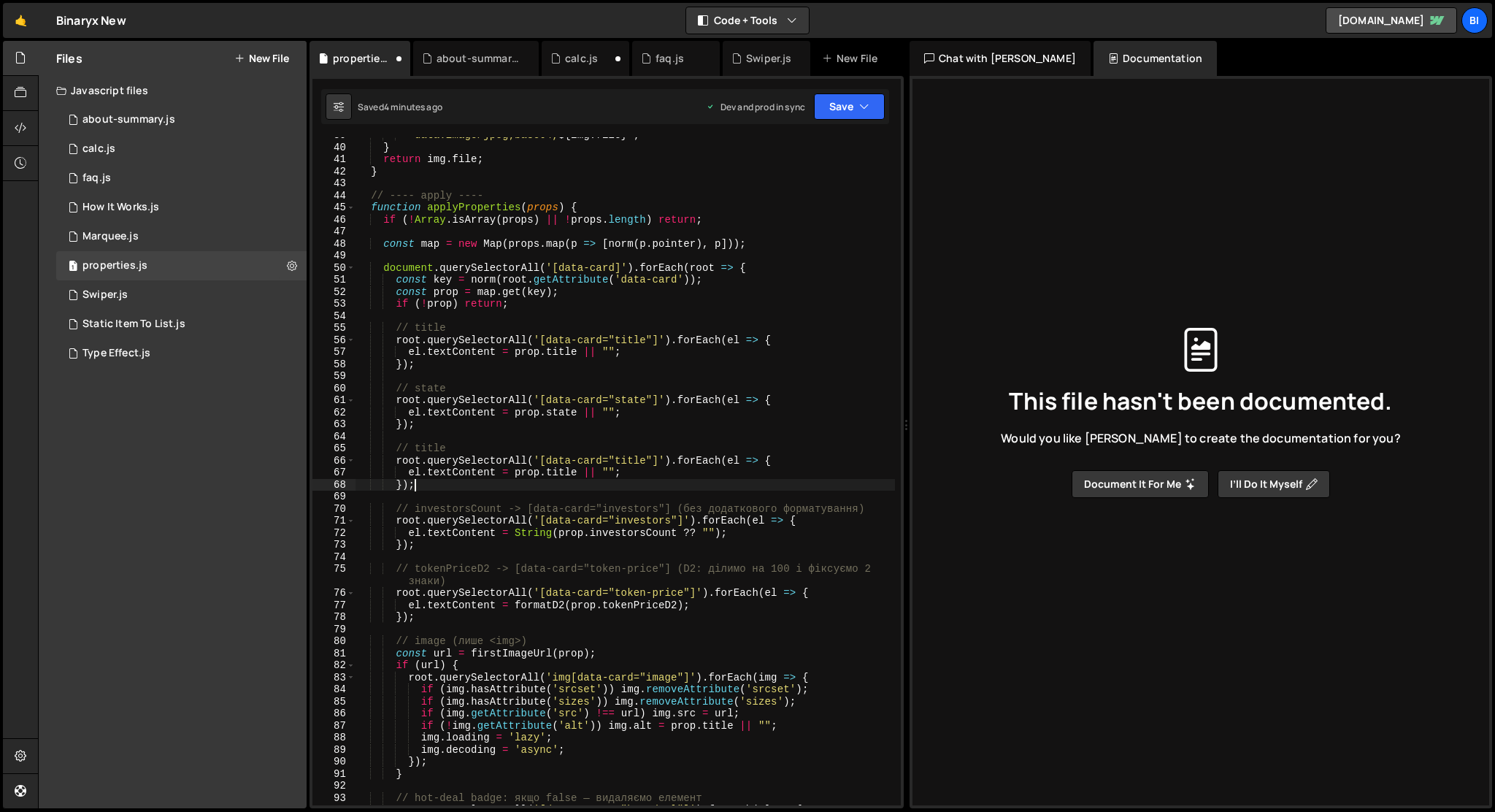
click at [428, 448] on div "` data:image/jpeg;base64, ${ img . file } ` ; } return img . file ; } // ---- a…" at bounding box center [625, 475] width 540 height 692
click at [635, 466] on div "` data:image/jpeg;base64, ${ img . file } ` ; } return img . file ; } // ---- a…" at bounding box center [625, 475] width 540 height 692
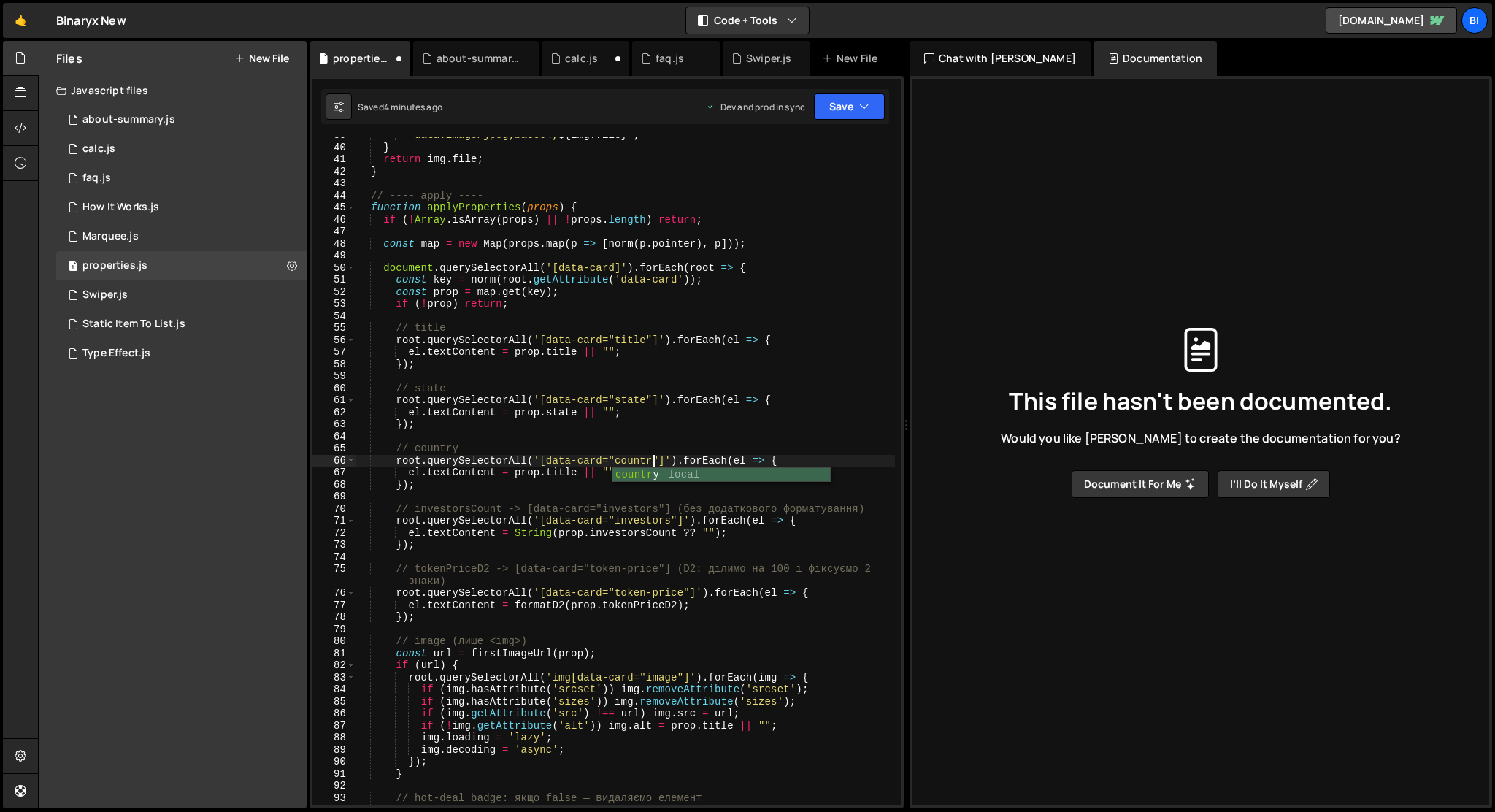
scroll to position [0, 21]
click at [562, 475] on div "` data:image/jpeg;base64, ${ img . file } ` ; } return img . file ; } // ---- a…" at bounding box center [625, 475] width 540 height 692
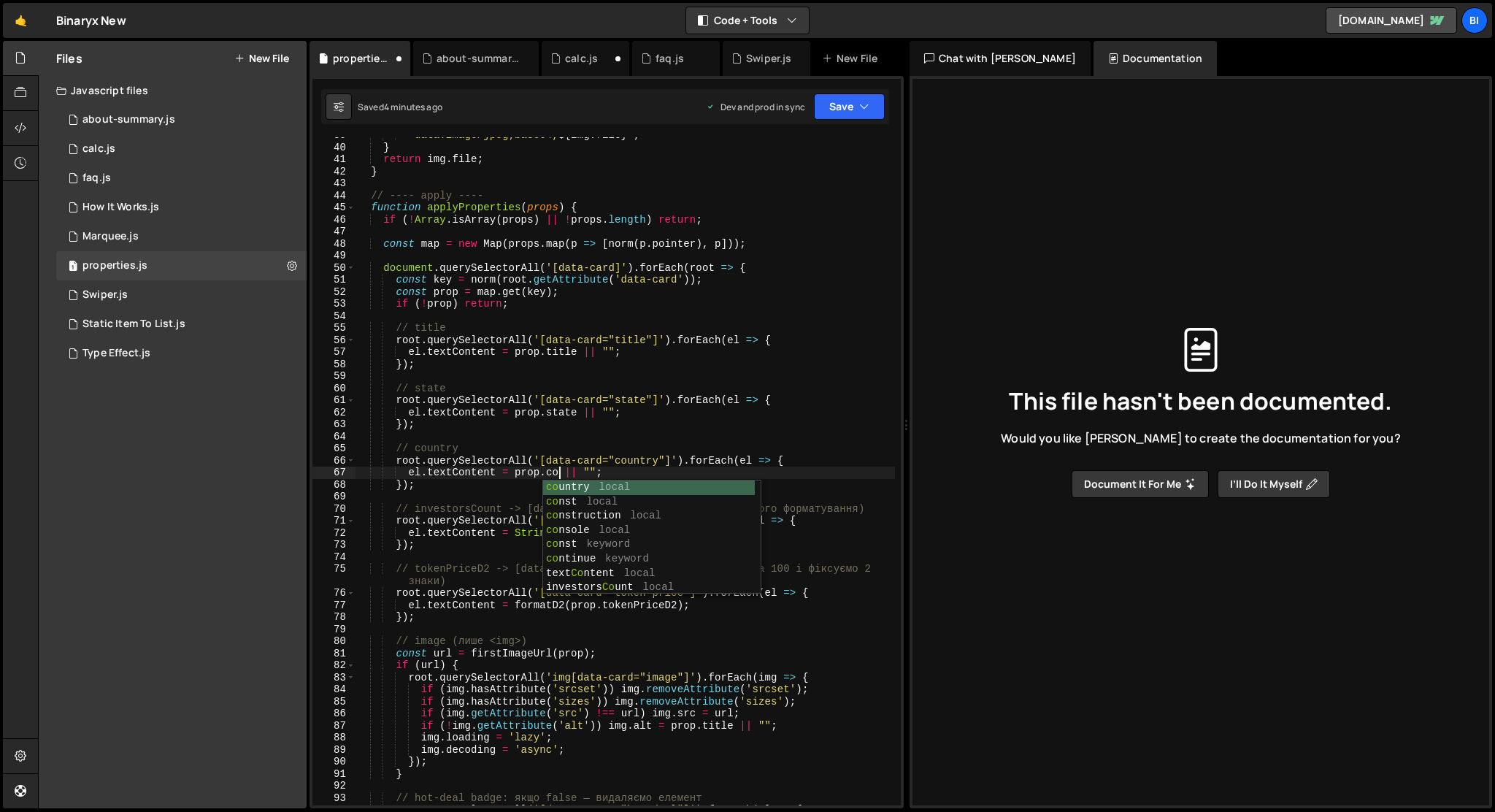
scroll to position [0, 15]
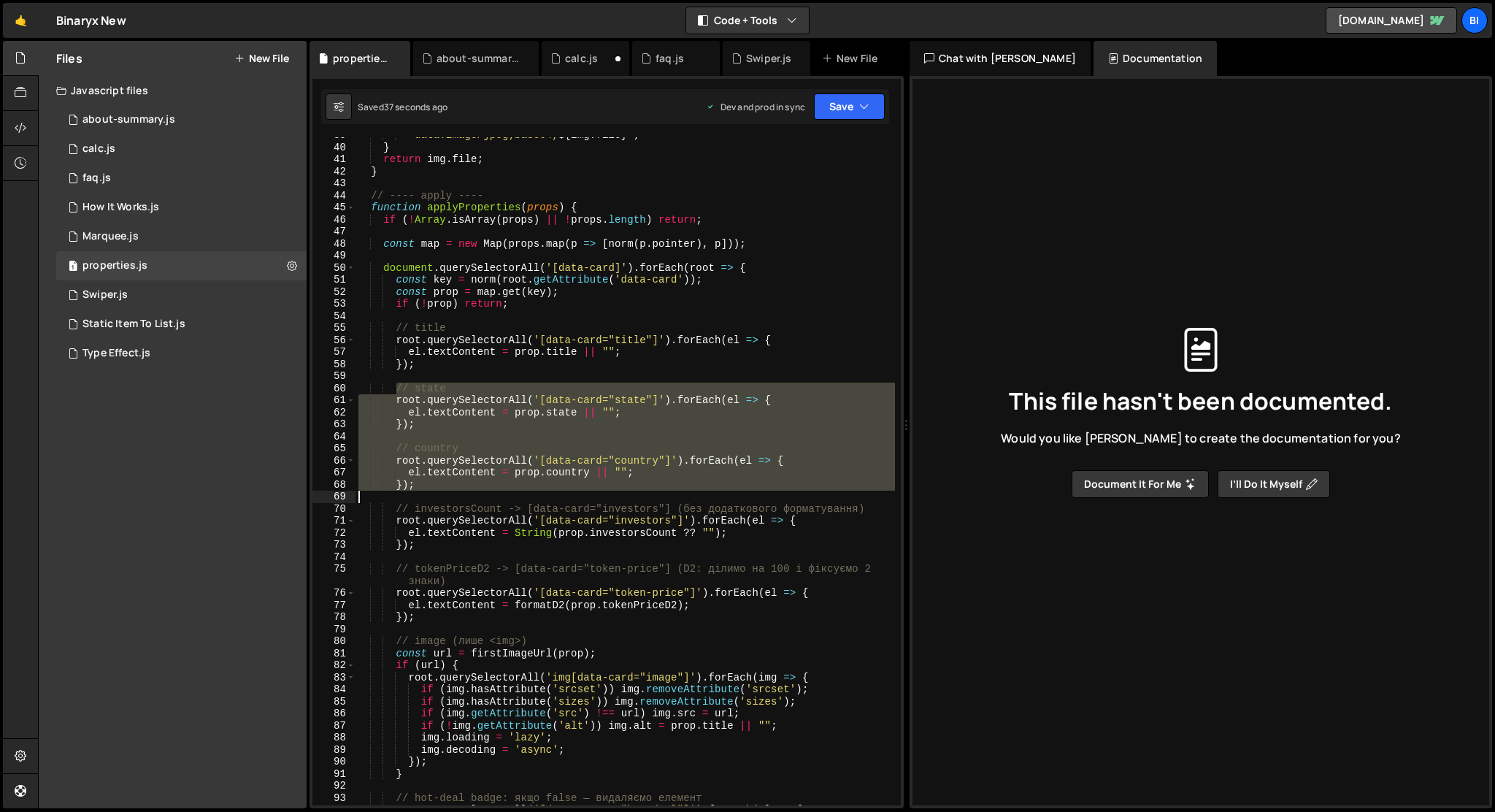
drag, startPoint x: 396, startPoint y: 387, endPoint x: 424, endPoint y: 491, distance: 107.7
click at [424, 491] on div "` data:image/jpeg;base64, ${ img . file } ` ; } return img . file ; } // ---- a…" at bounding box center [625, 475] width 540 height 692
paste textarea
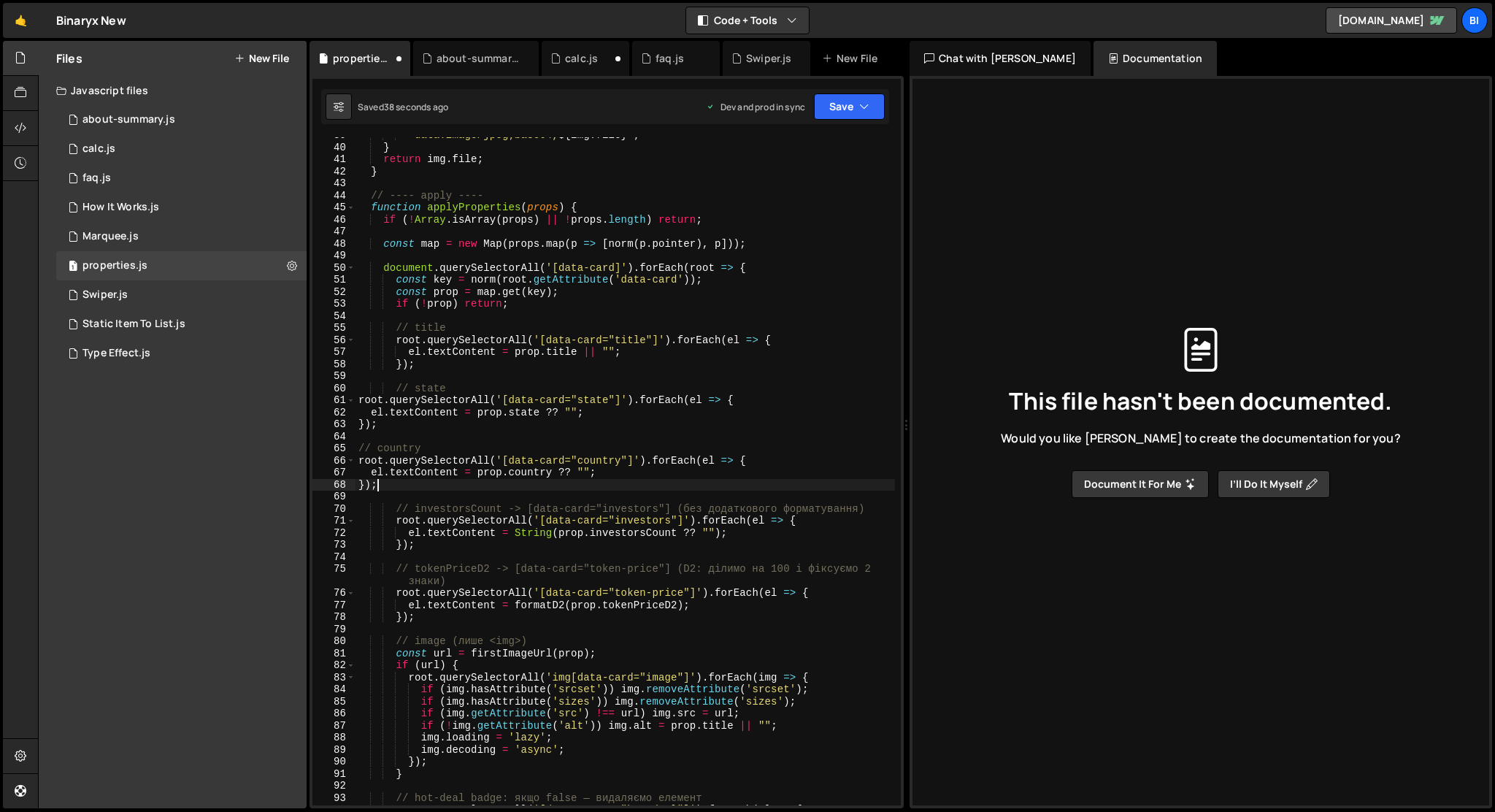
scroll to position [0, 1]
type textarea "});"
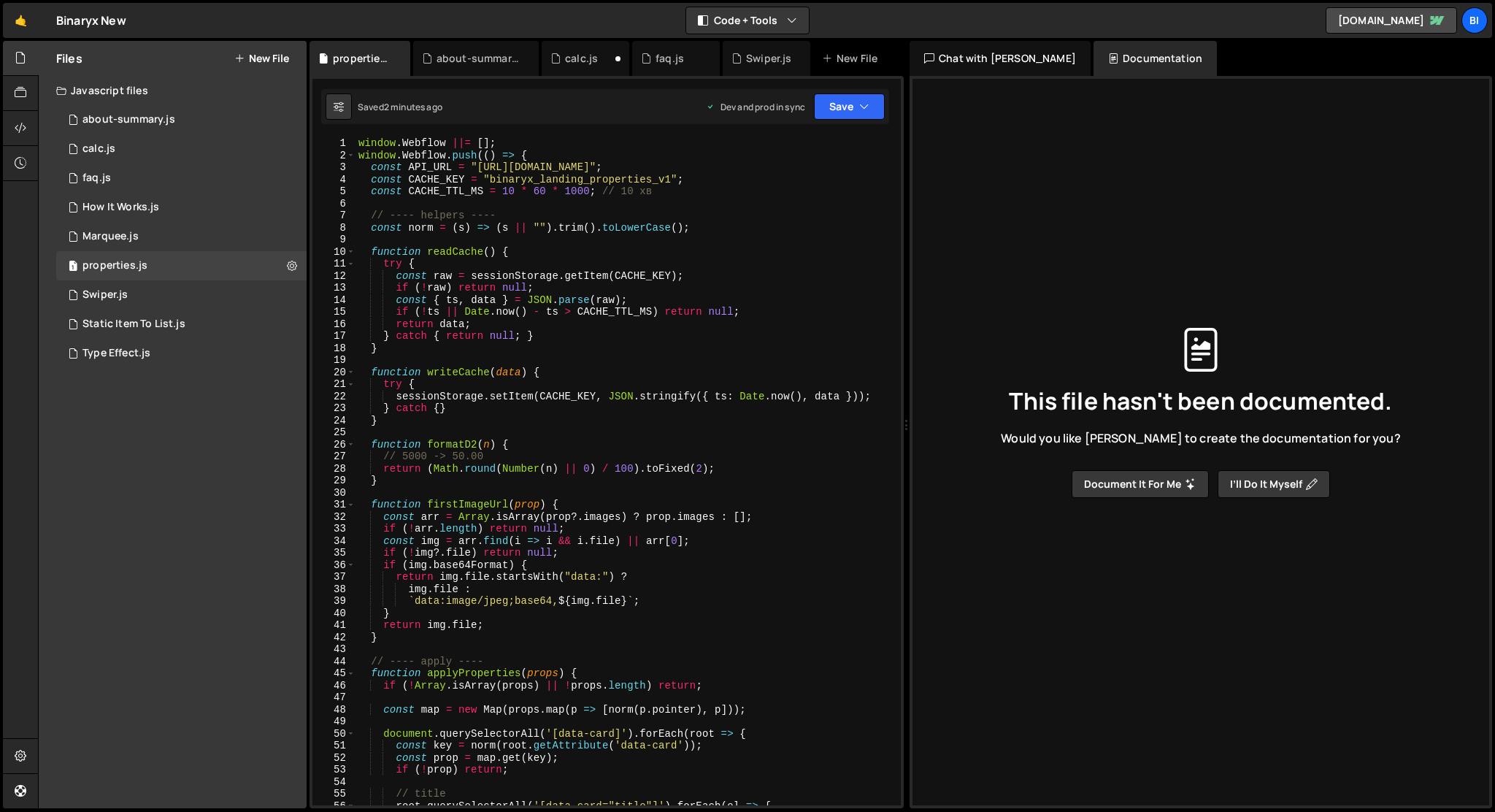
scroll to position [0, 0]
click at [403, 354] on div "window . Webflow ||= [ ] ; window . Webflow . push (( ) => { const API_URL = "[…" at bounding box center [625, 483] width 540 height 692
click at [405, 346] on div "window . Webflow ||= [ ] ; window . Webflow . push (( ) => { const API_URL = "[…" at bounding box center [625, 483] width 540 height 692
type textarea "}"
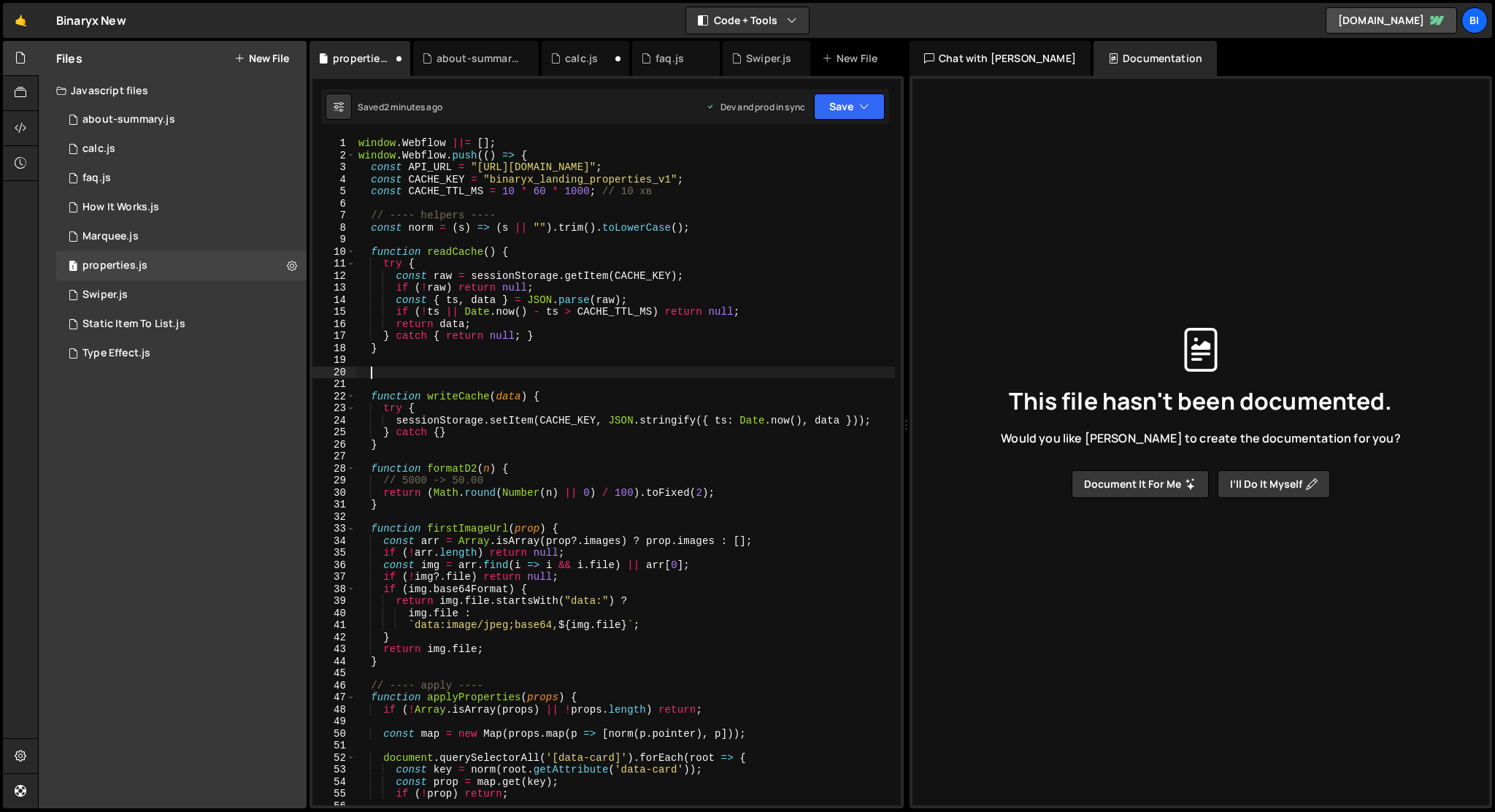
paste textarea
click at [707, 228] on div "window . Webflow ||= [ ] ; window . Webflow . push (( ) => { const API_URL = "[…" at bounding box center [625, 483] width 540 height 692
type textarea "const norm = (s) => (s || "").trim().toLowerCase();"
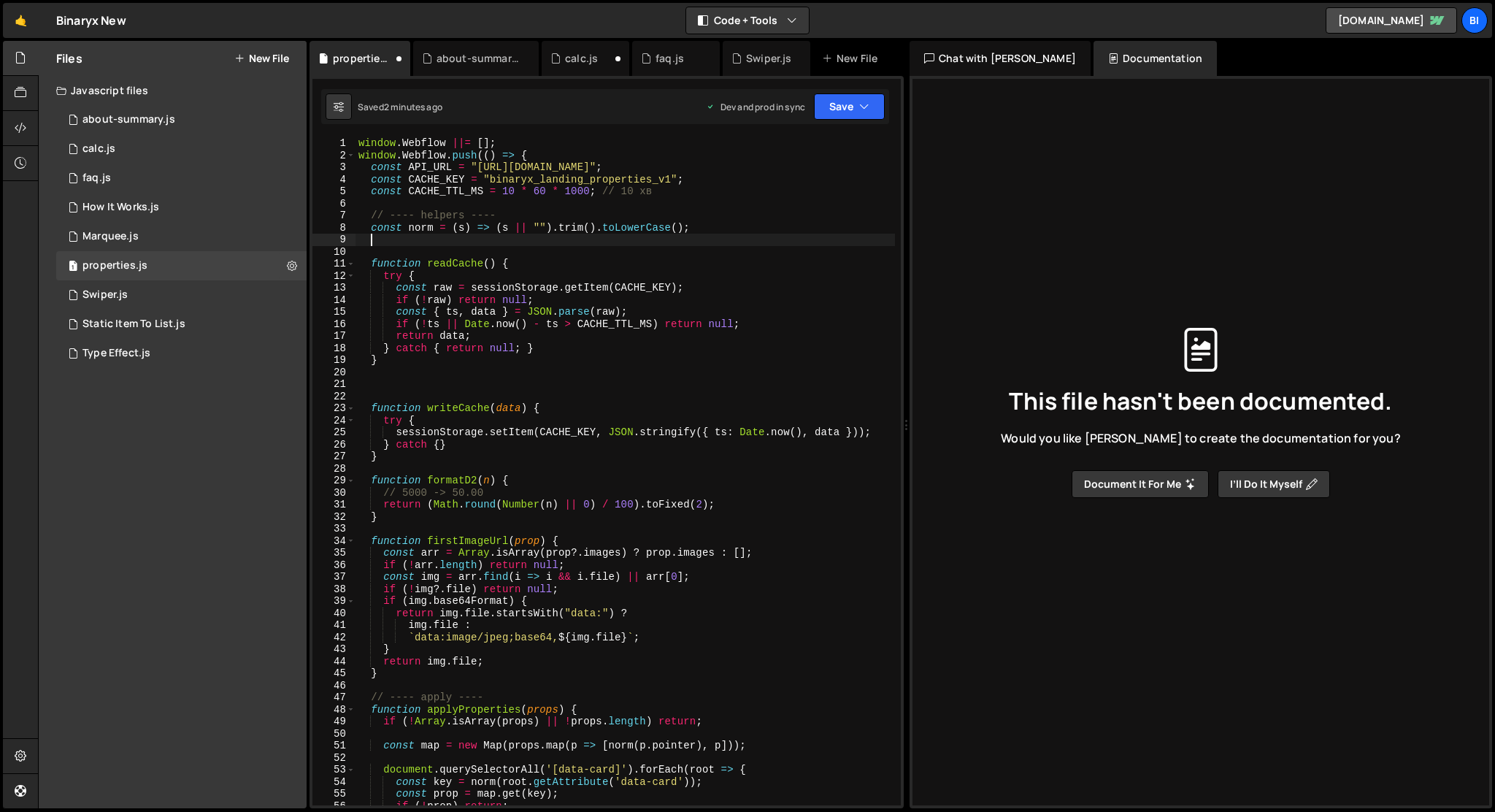
paste textarea
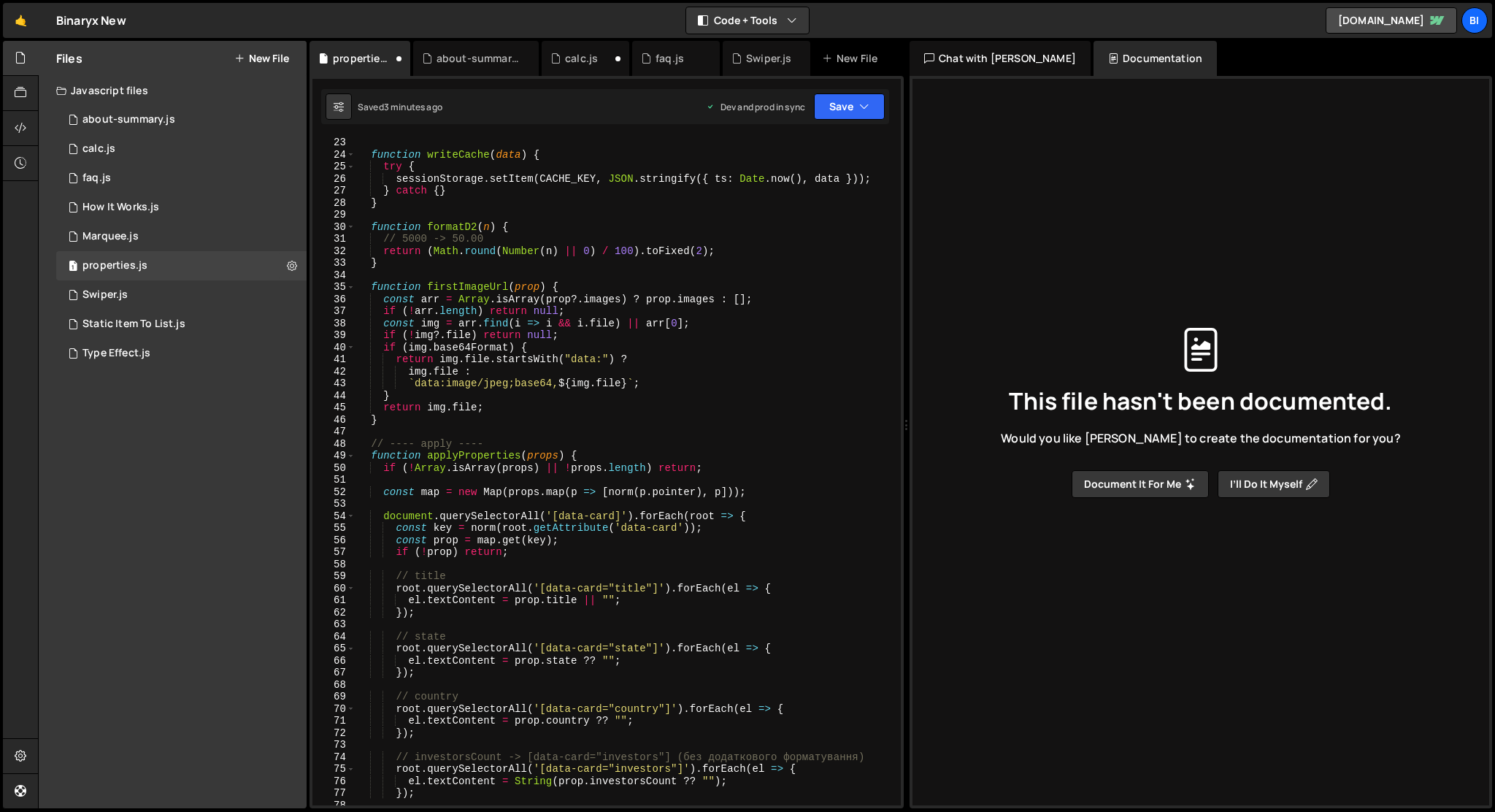
scroll to position [506, 0]
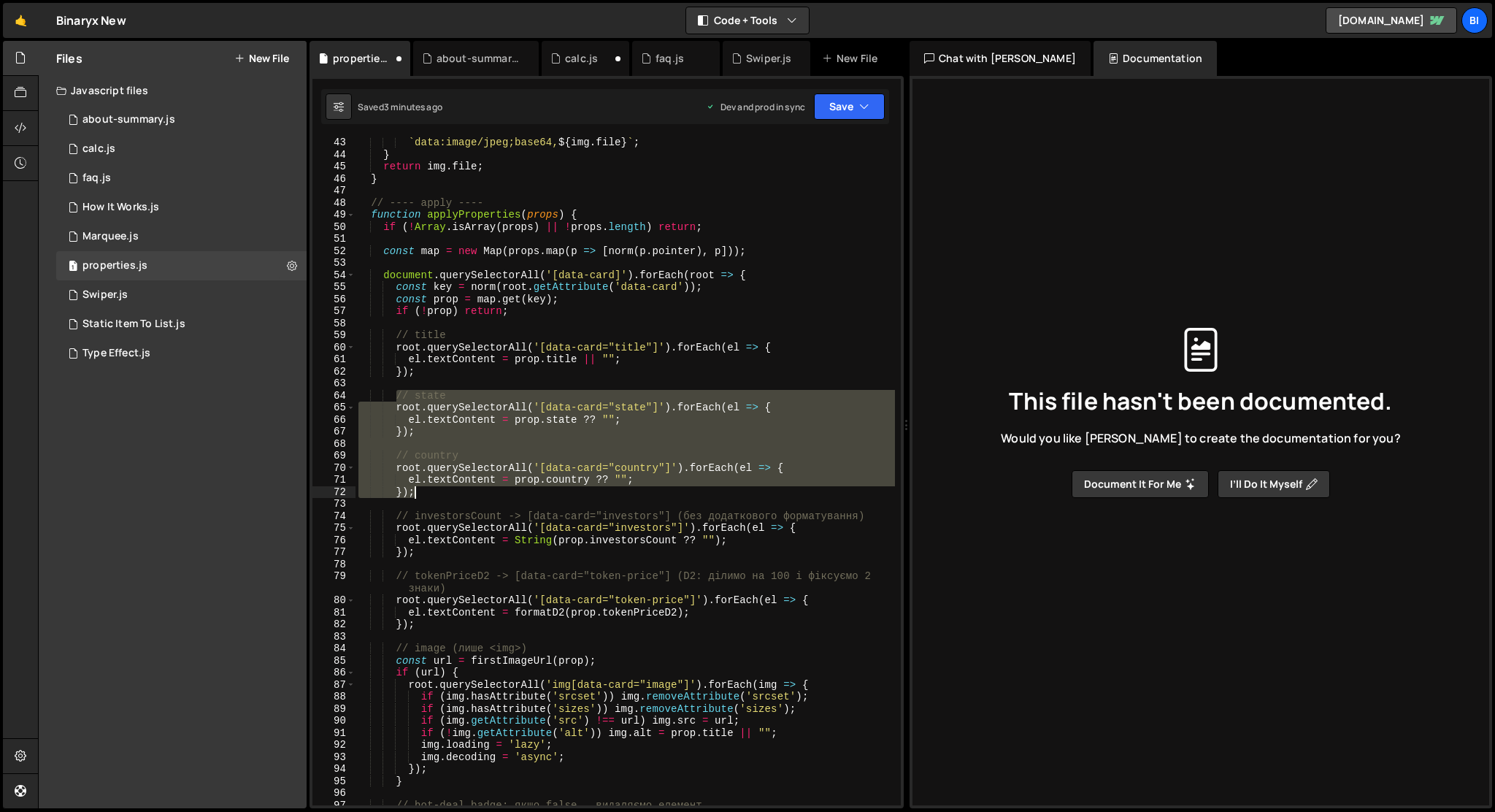
drag, startPoint x: 394, startPoint y: 395, endPoint x: 424, endPoint y: 496, distance: 105.4
click at [424, 496] on div "` data:image/jpeg;base64, ${ img . file } ` ; } return img . file ; } // ---- a…" at bounding box center [625, 482] width 540 height 692
paste textarea "}"
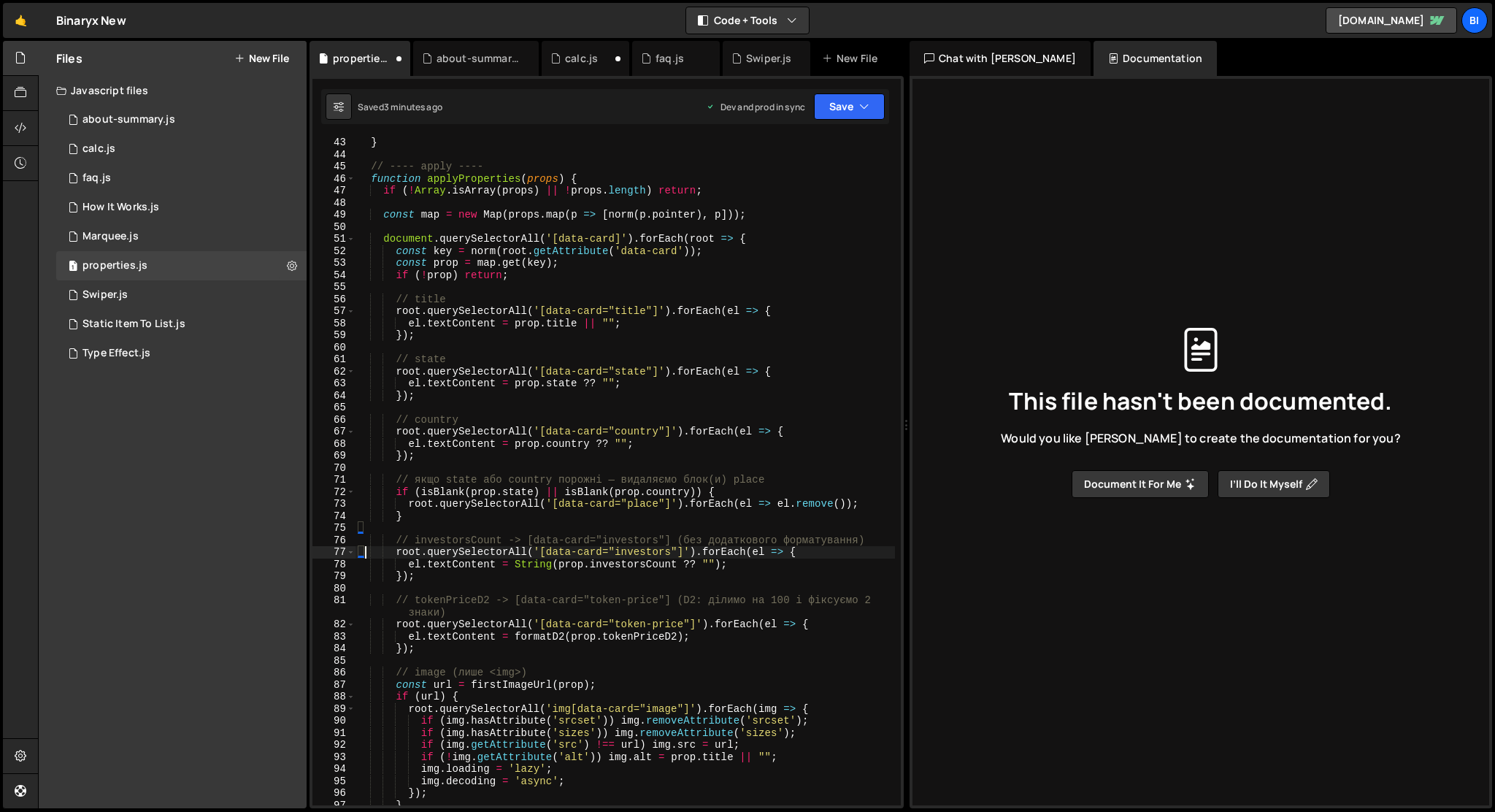
type textarea "root.querySelectorAll('[data-card="investors"]').forEach(el => {"
click at [522, 286] on div "} // ---- apply ---- function applyProperties ( props ) { if ( ! [GEOGRAPHIC_DA…" at bounding box center [625, 482] width 540 height 692
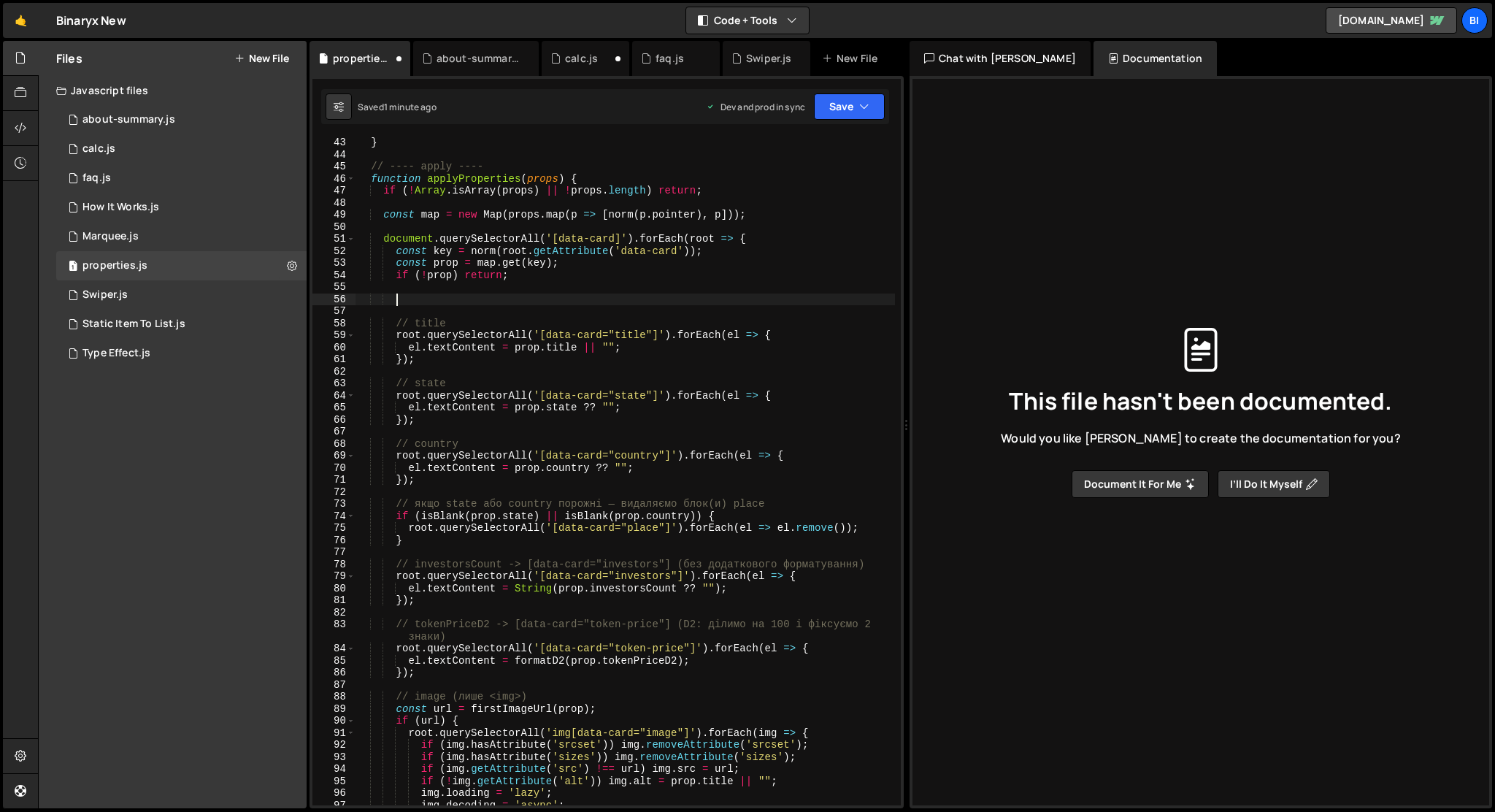
paste textarea
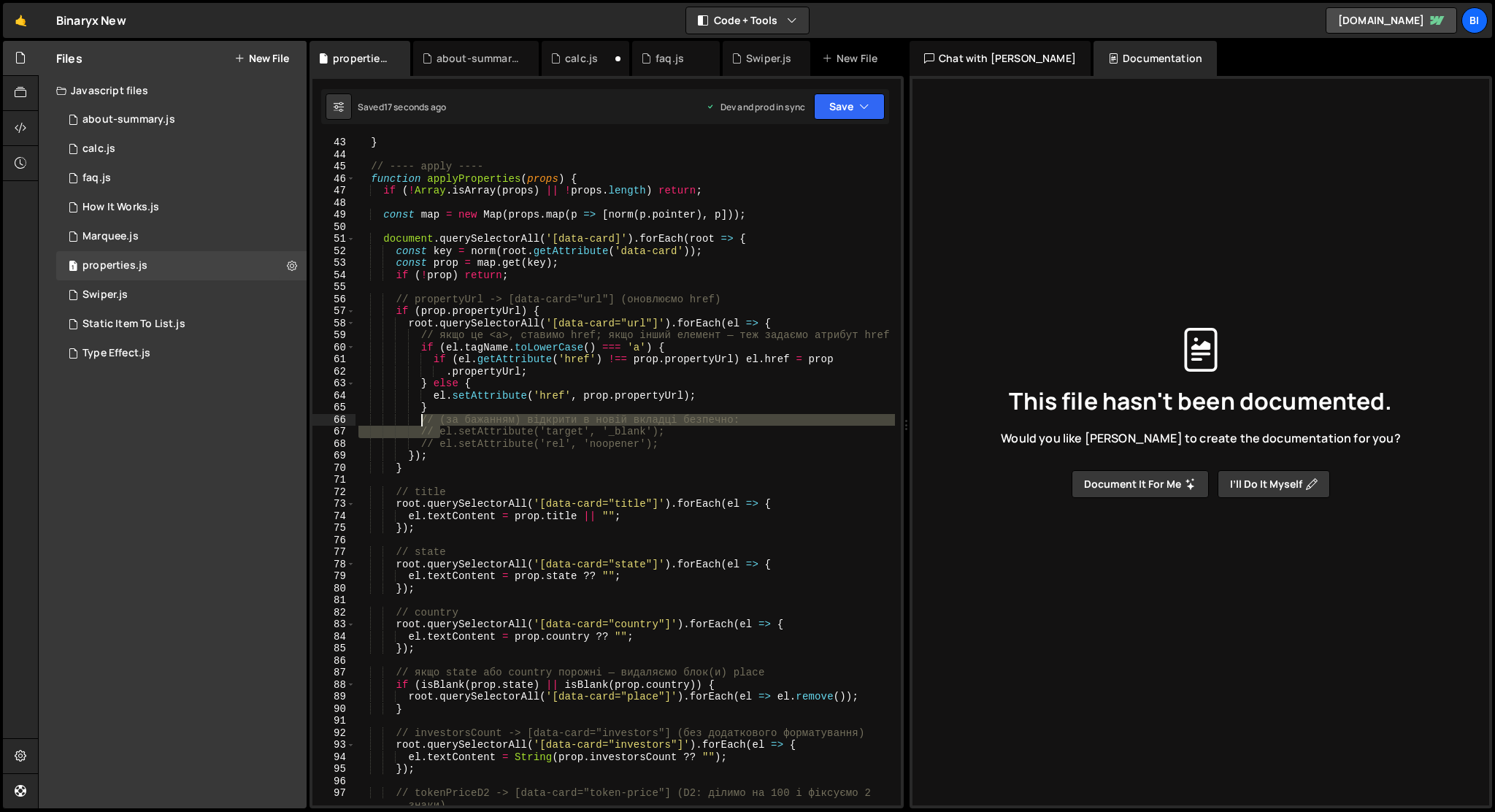
drag, startPoint x: 439, startPoint y: 432, endPoint x: 421, endPoint y: 424, distance: 19.7
click at [421, 424] on div "} // ---- apply ---- function applyProperties ( props ) { if ( ! [GEOGRAPHIC_DA…" at bounding box center [625, 482] width 540 height 692
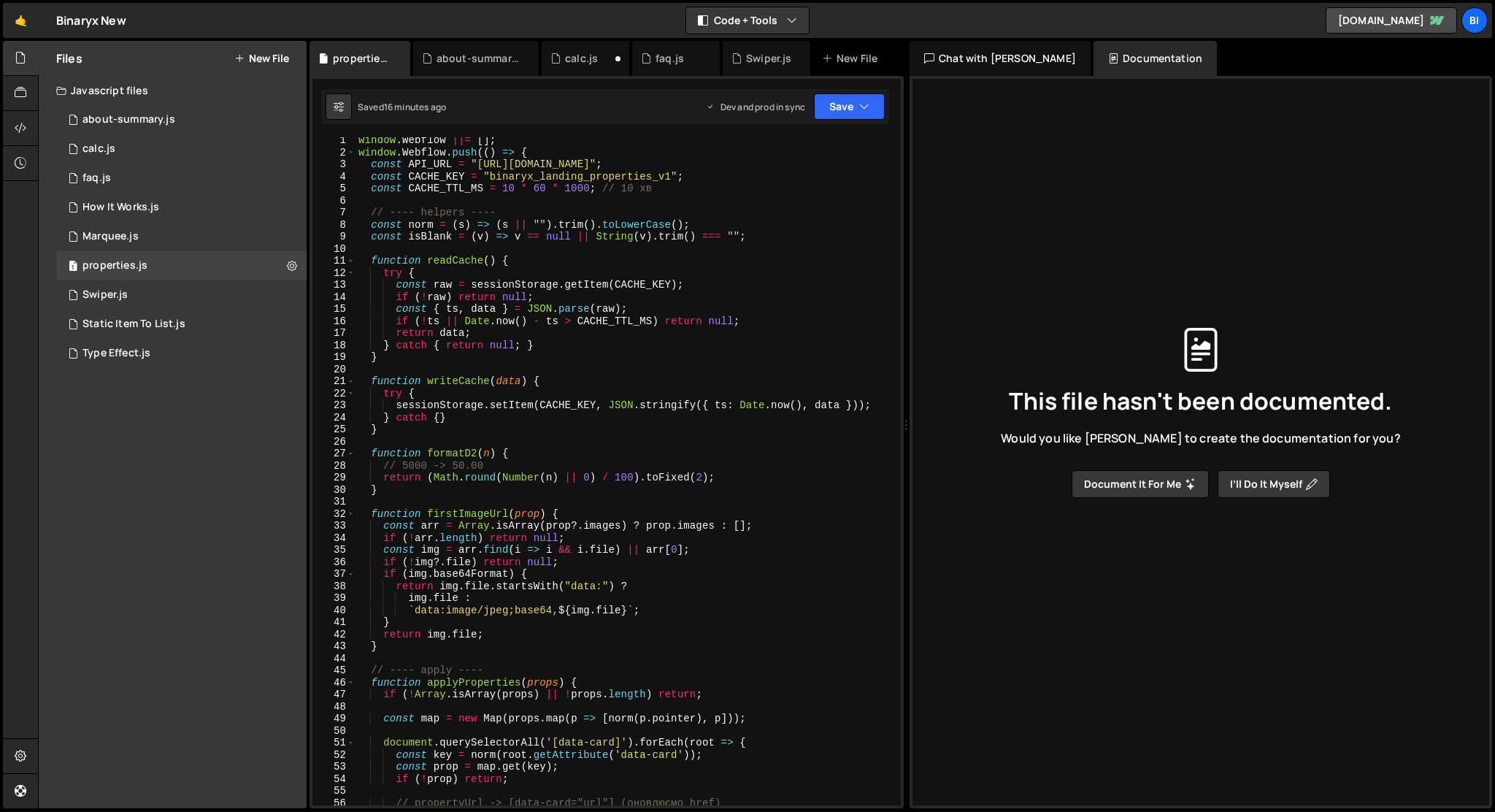
scroll to position [0, 0]
click at [769, 241] on div "window . Webflow ||= [ ] ; window . Webflow . push (( ) => { const API_URL = "[…" at bounding box center [625, 483] width 540 height 692
click at [764, 231] on div "window . Webflow ||= [ ] ; window . Webflow . push (( ) => { const API_URL = "[…" at bounding box center [625, 483] width 540 height 692
click at [765, 239] on div "window . Webflow ||= [ ] ; window . Webflow . push (( ) => { const API_URL = "[…" at bounding box center [625, 483] width 540 height 692
type textarea "const isBlank = (v) => v == null || String(v).trim() === "";"
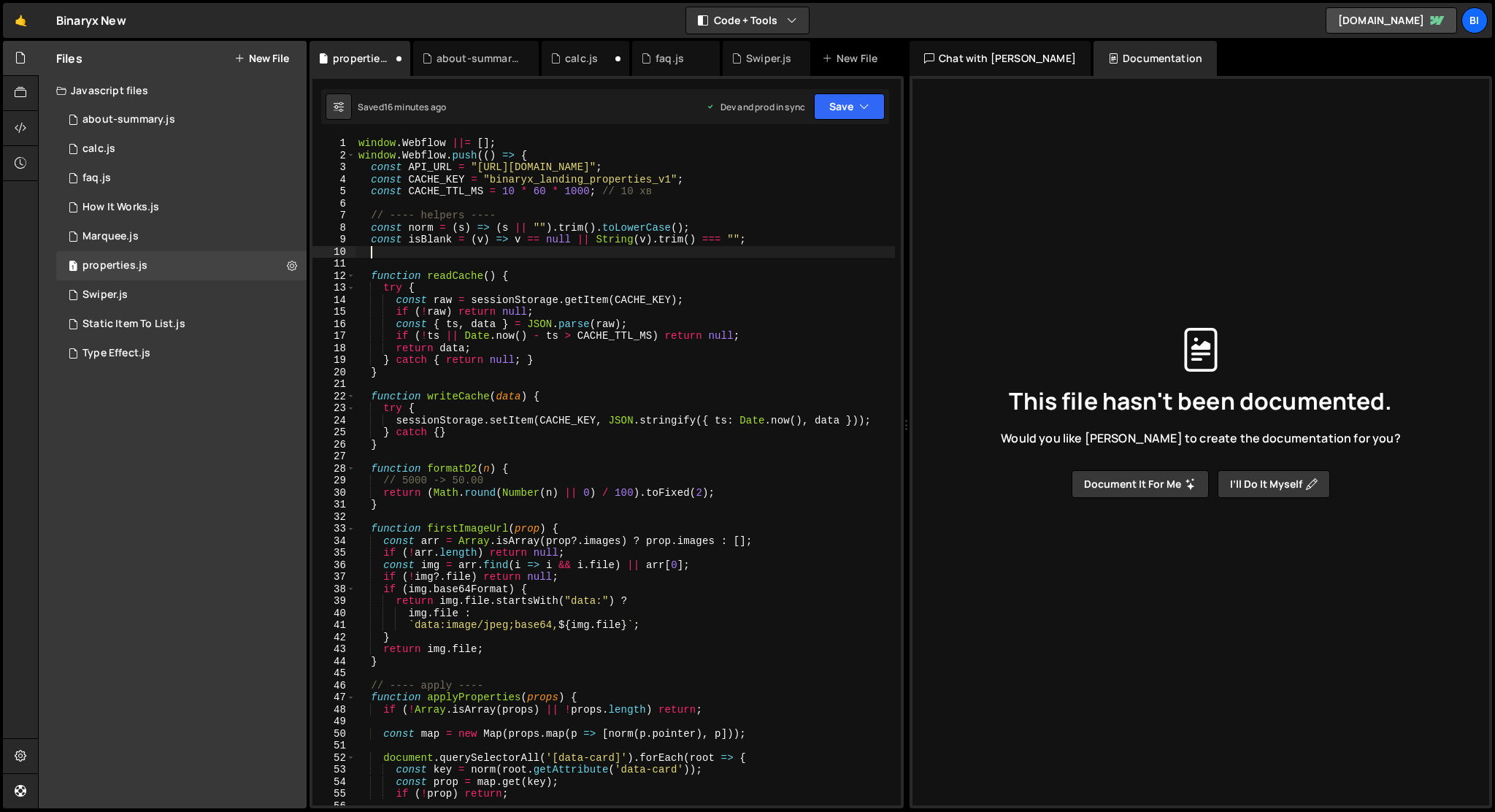
paste textarea
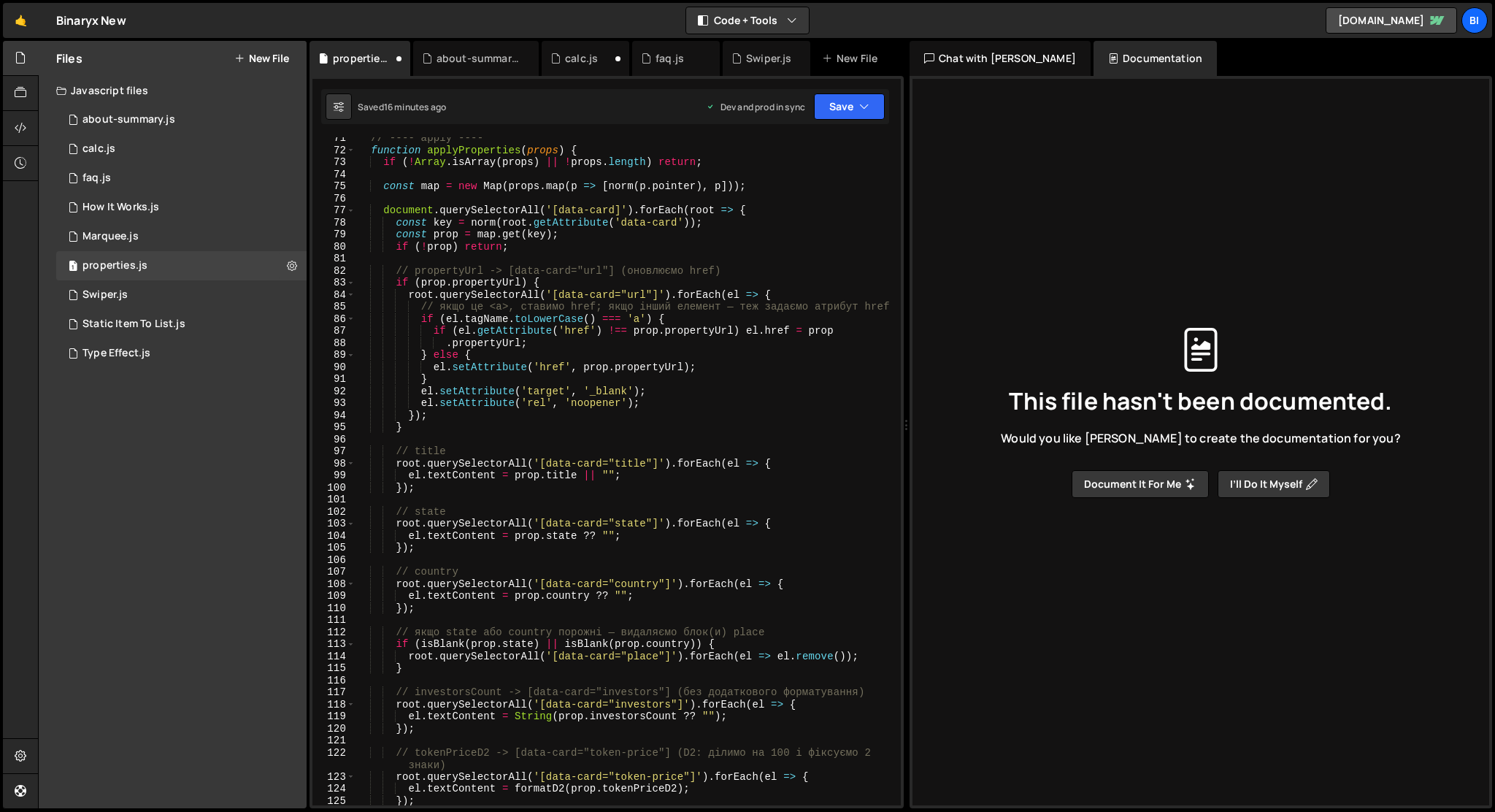
scroll to position [920, 0]
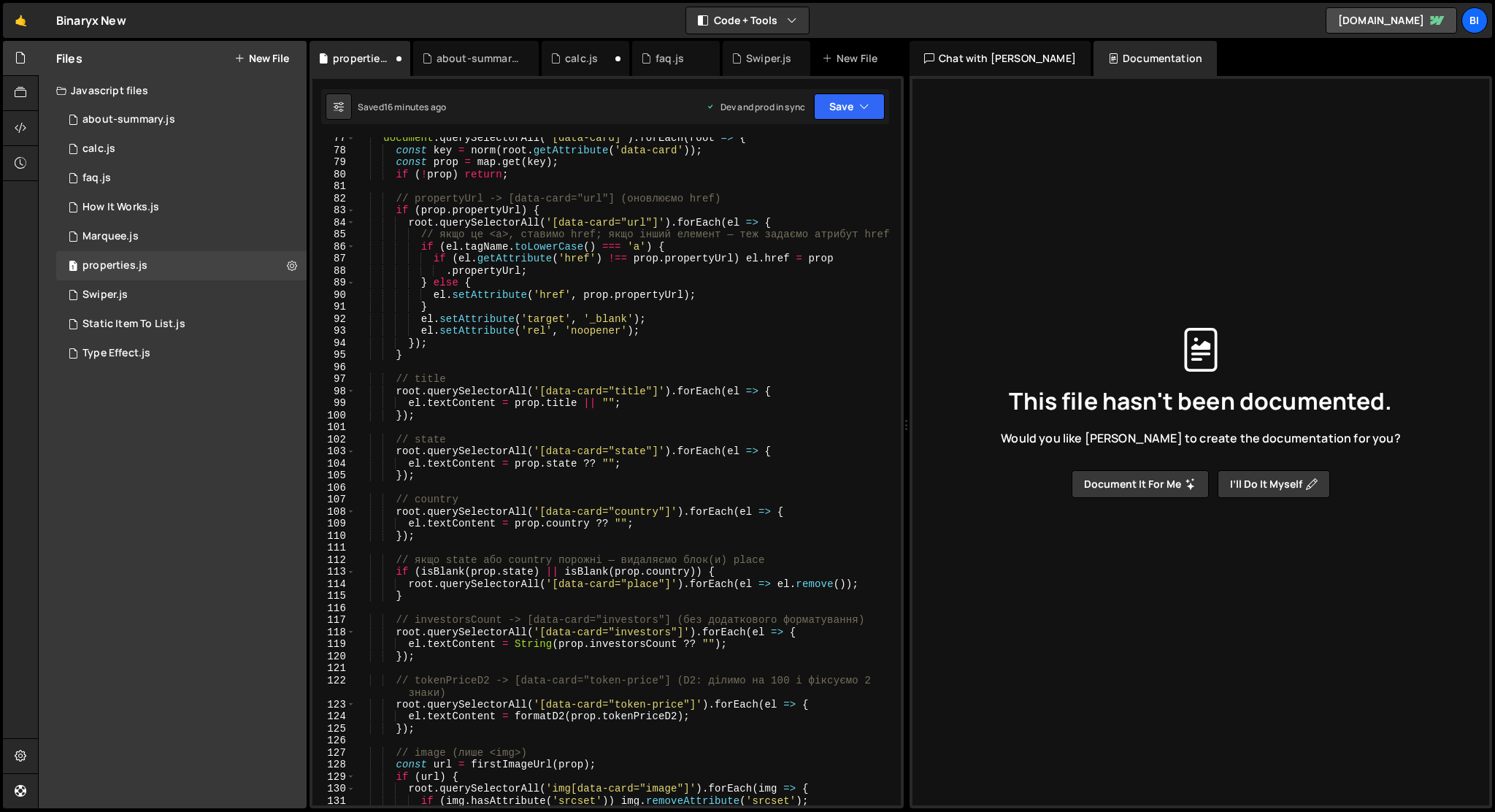
click at [458, 420] on div "document . querySelectorAll ( '[data-card]' ) . forEach ( root => { const key =…" at bounding box center [625, 478] width 540 height 692
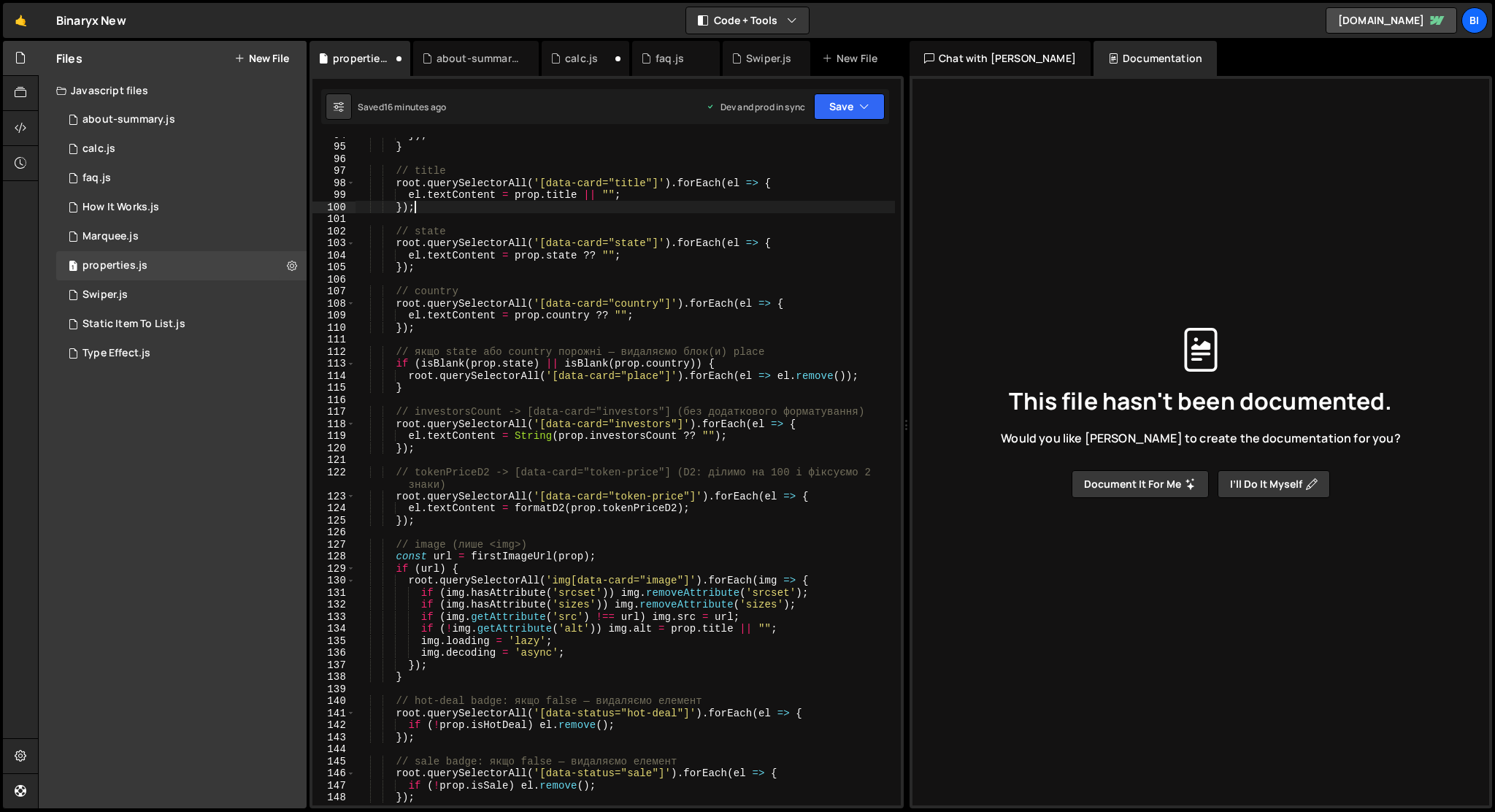
scroll to position [1137, 0]
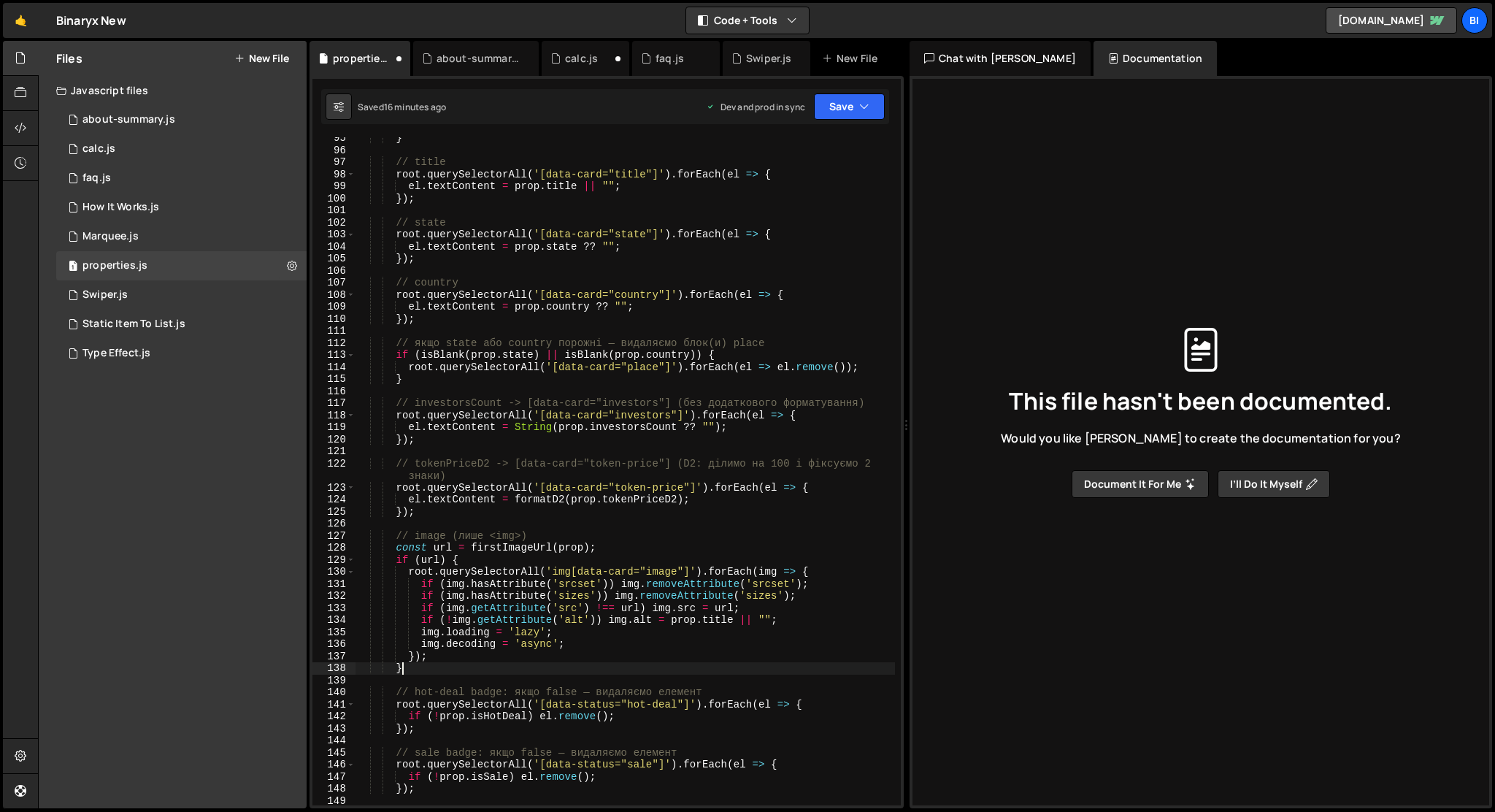
click at [428, 674] on div "} // title root . querySelectorAll ( '[data-card="title"]' ) . forEach ( el => …" at bounding box center [625, 478] width 540 height 692
type textarea "}"
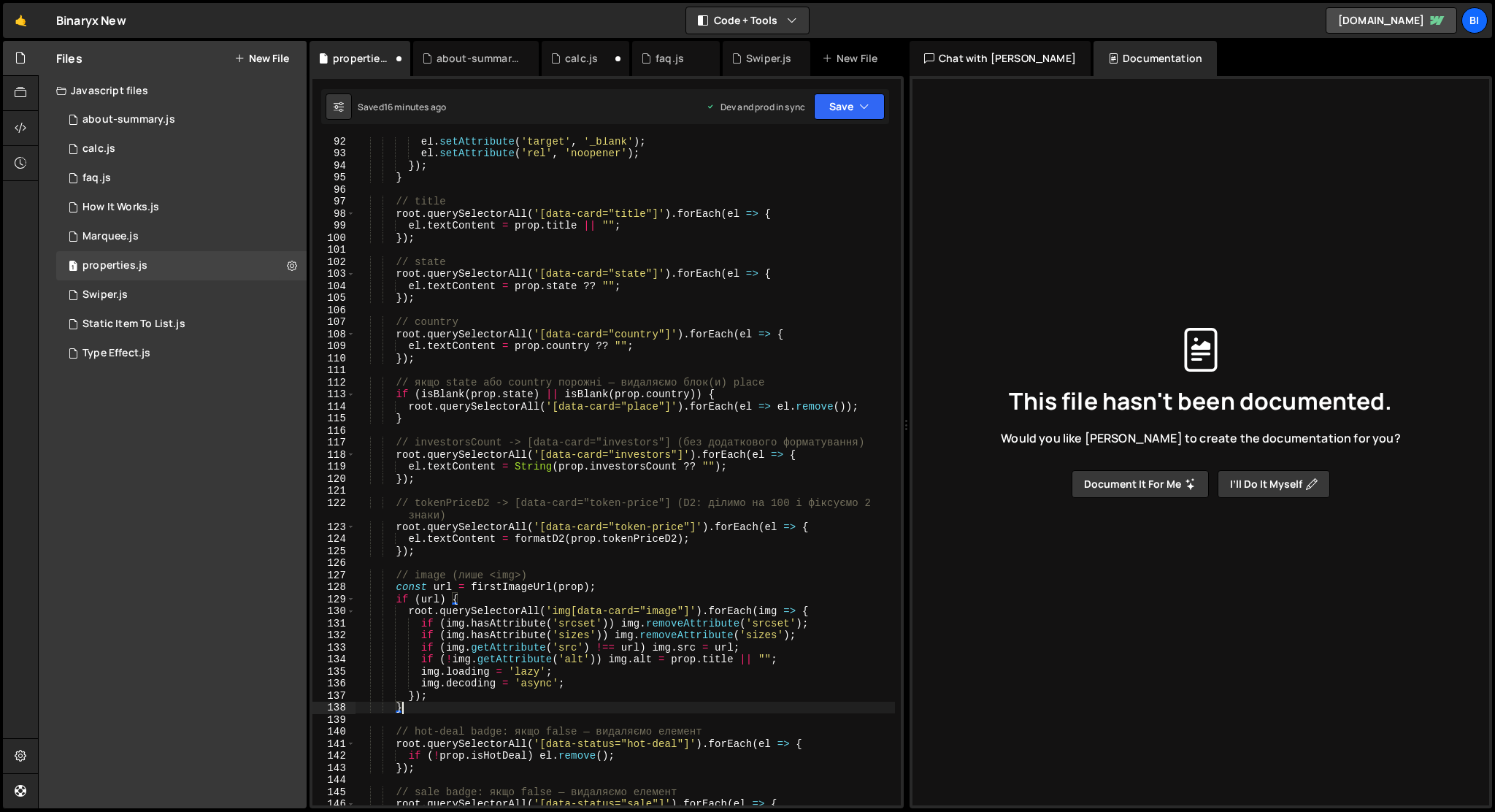
scroll to position [1053, 0]
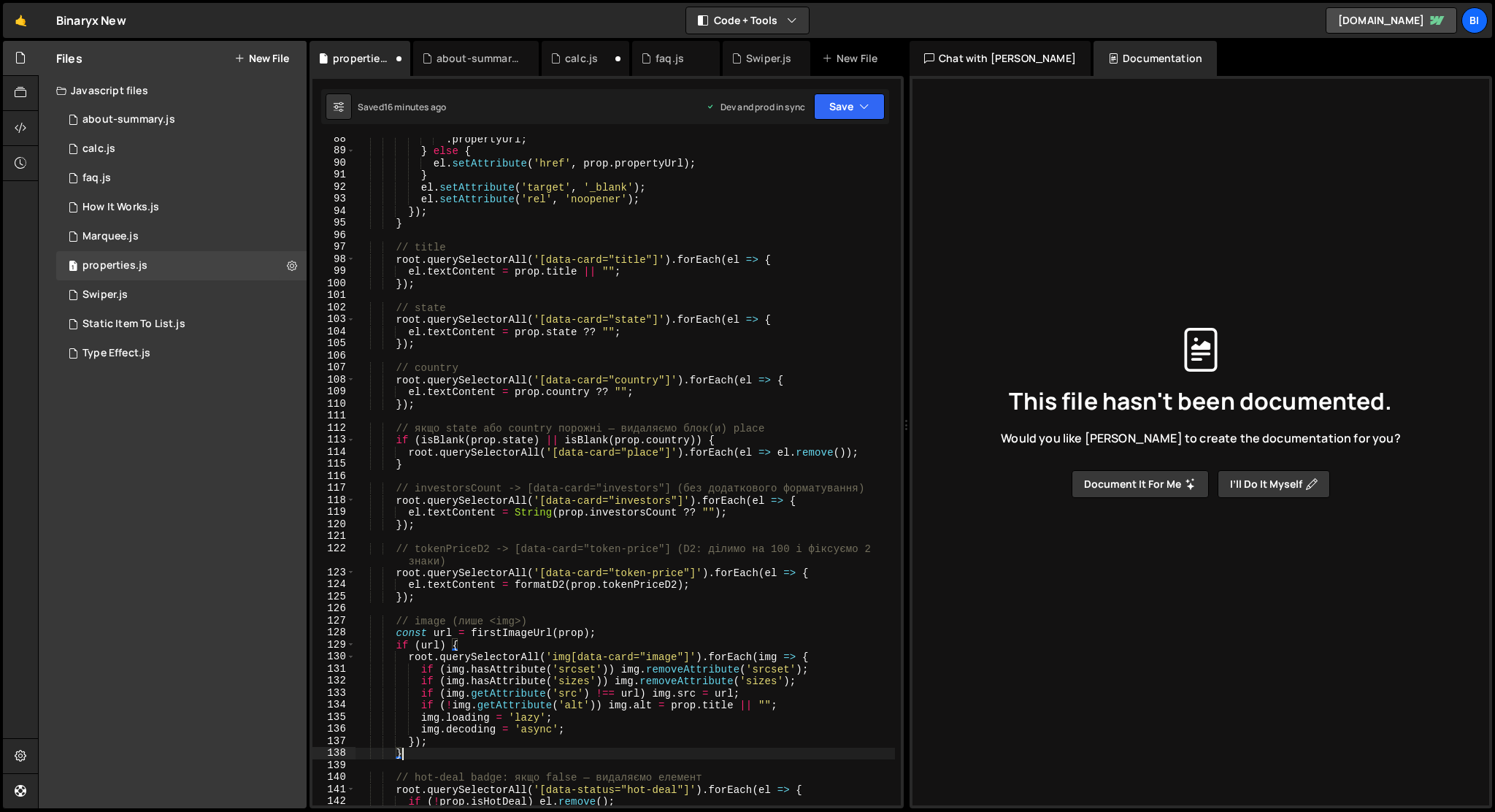
click at [424, 296] on div ". propertyUrl ; } else { el . setAttribute ( 'href' , prop . propertyUrl ) ; } …" at bounding box center [625, 479] width 540 height 692
click at [416, 280] on div ". propertyUrl ; } else { el . setAttribute ( 'href' , prop . propertyUrl ) ; } …" at bounding box center [625, 479] width 540 height 692
type textarea "});"
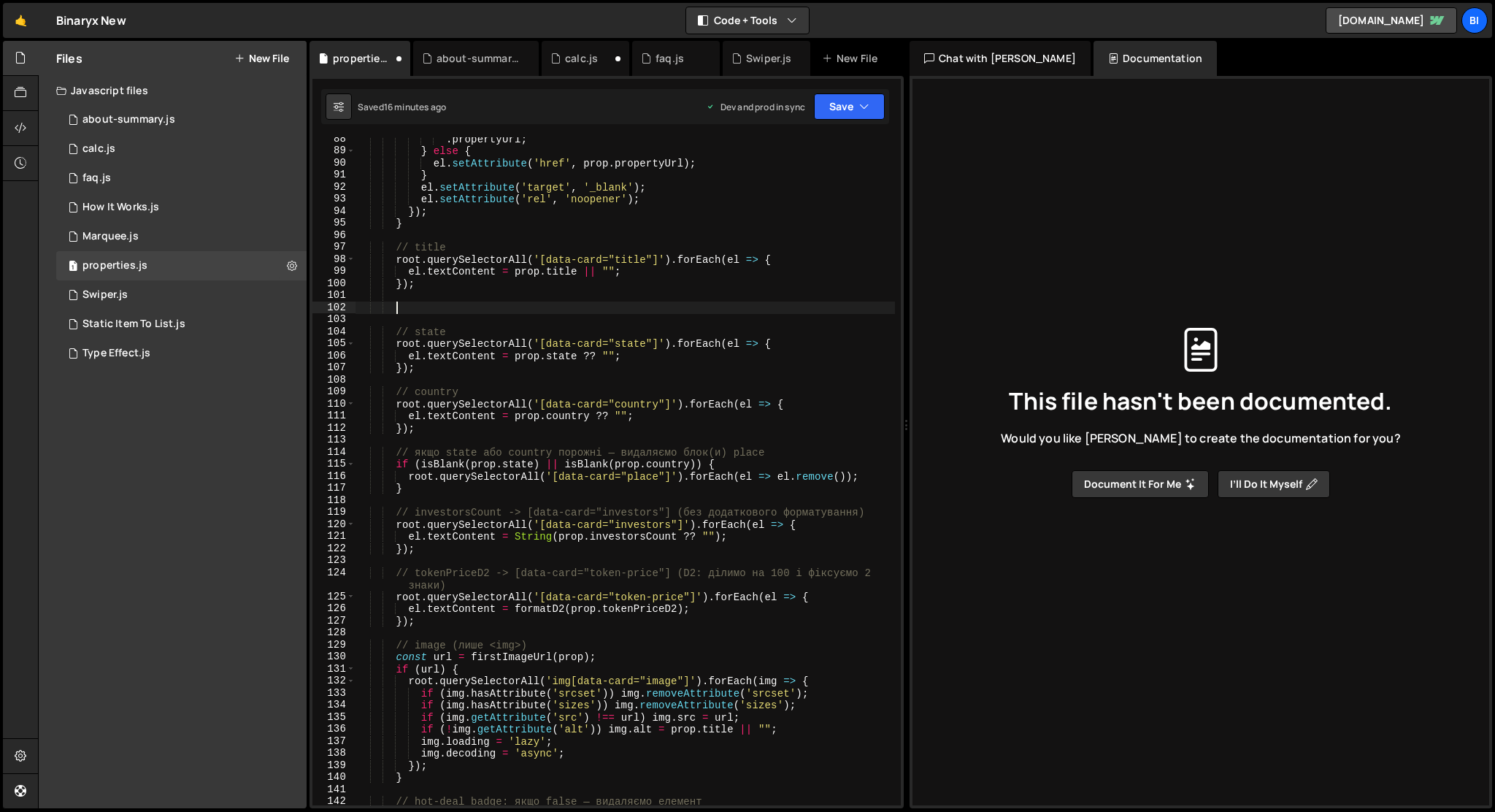
paste textarea
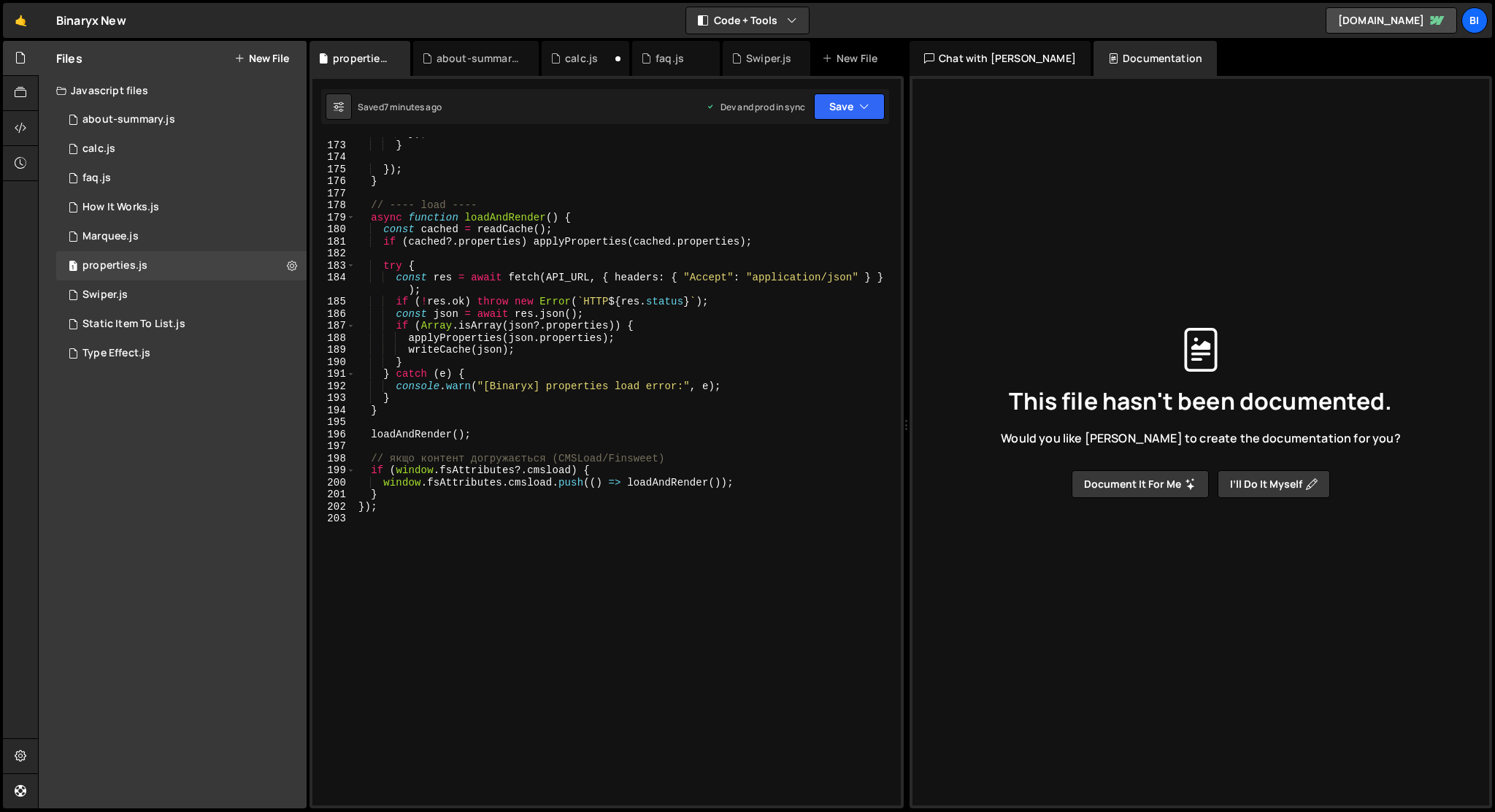
scroll to position [2077, 0]
drag, startPoint x: 706, startPoint y: 458, endPoint x: 391, endPoint y: 464, distance: 315.1
click at [391, 464] on div "}) ; } }) ; } // ---- load ---- async function loadAndRender ( ) { const cached…" at bounding box center [625, 477] width 540 height 692
click at [391, 464] on div "}) ; } }) ; } // ---- load ---- async function loadAndRender ( ) { const cached…" at bounding box center [625, 471] width 540 height 668
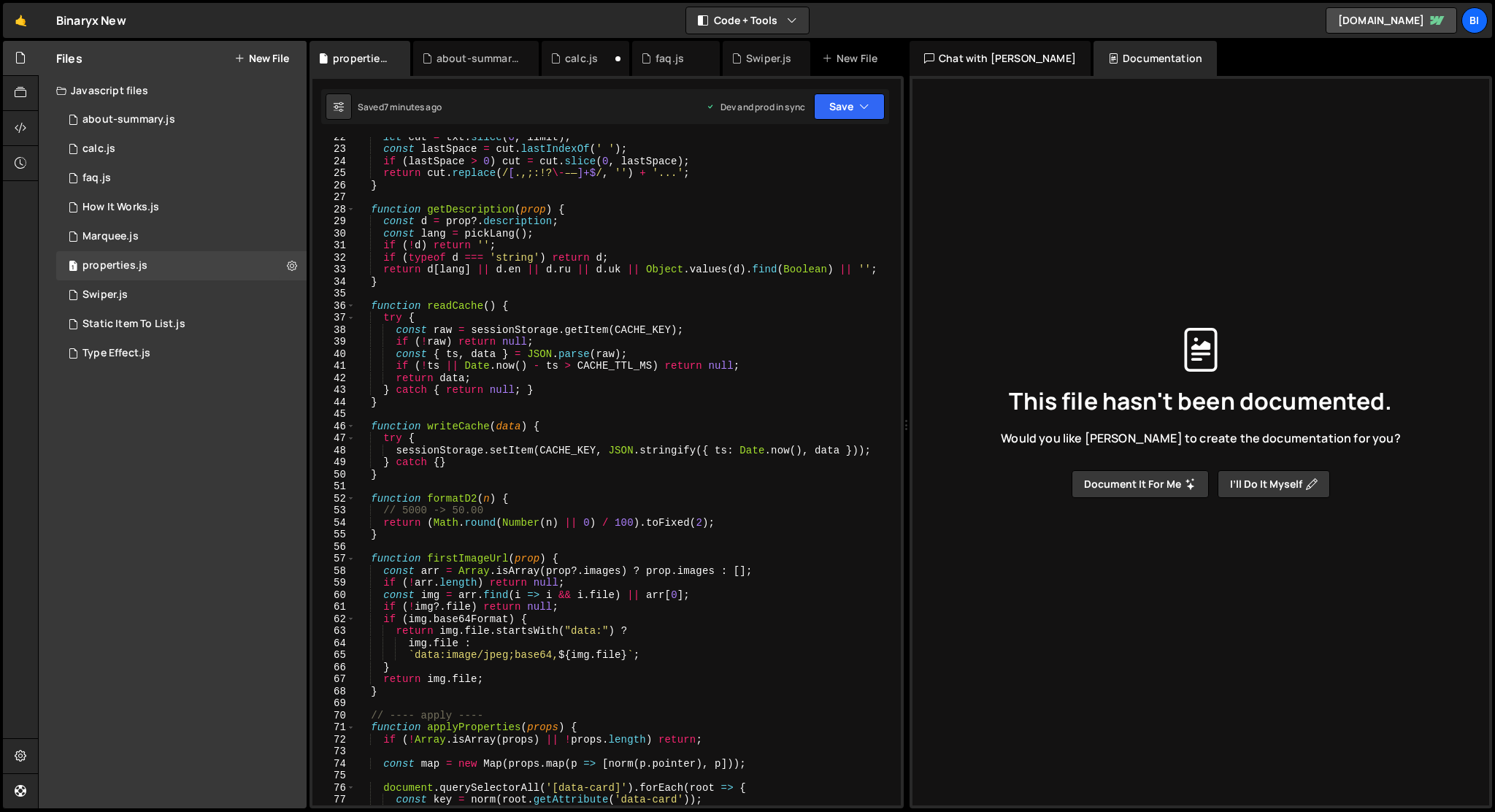
scroll to position [0, 0]
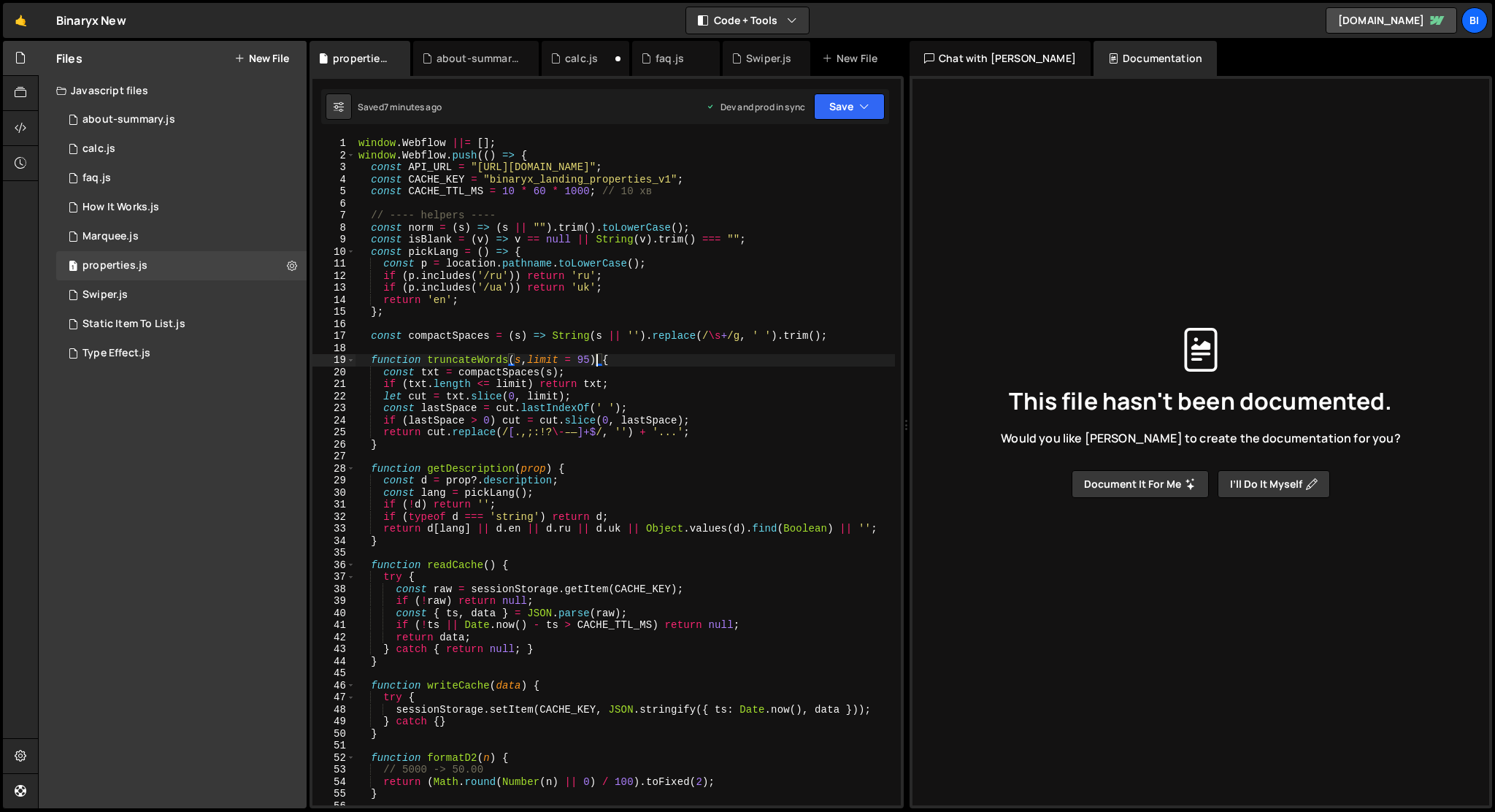
click at [596, 361] on div "window . Webflow ||= [ ] ; window . Webflow . push (( ) => { const API_URL = "[…" at bounding box center [625, 483] width 540 height 692
click at [597, 358] on div "window . Webflow ||= [ ] ; window . Webflow . push (( ) => { const API_URL = "[…" at bounding box center [625, 483] width 540 height 692
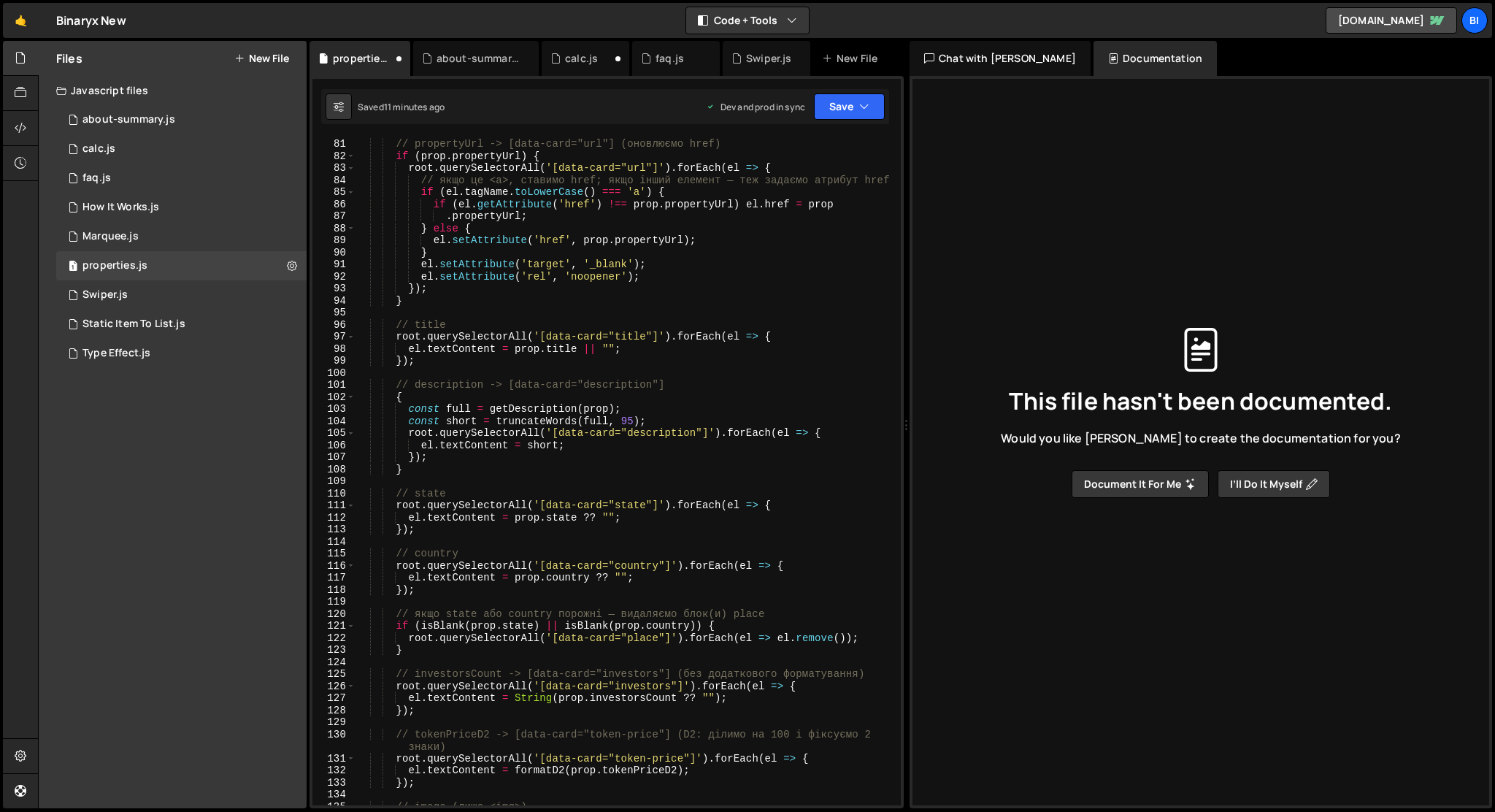
scroll to position [964, 0]
click at [632, 422] on div "// propertyUrl -> [data-card="url"] (оновлюємо href) if ( prop . propertyUrl ) …" at bounding box center [625, 483] width 540 height 692
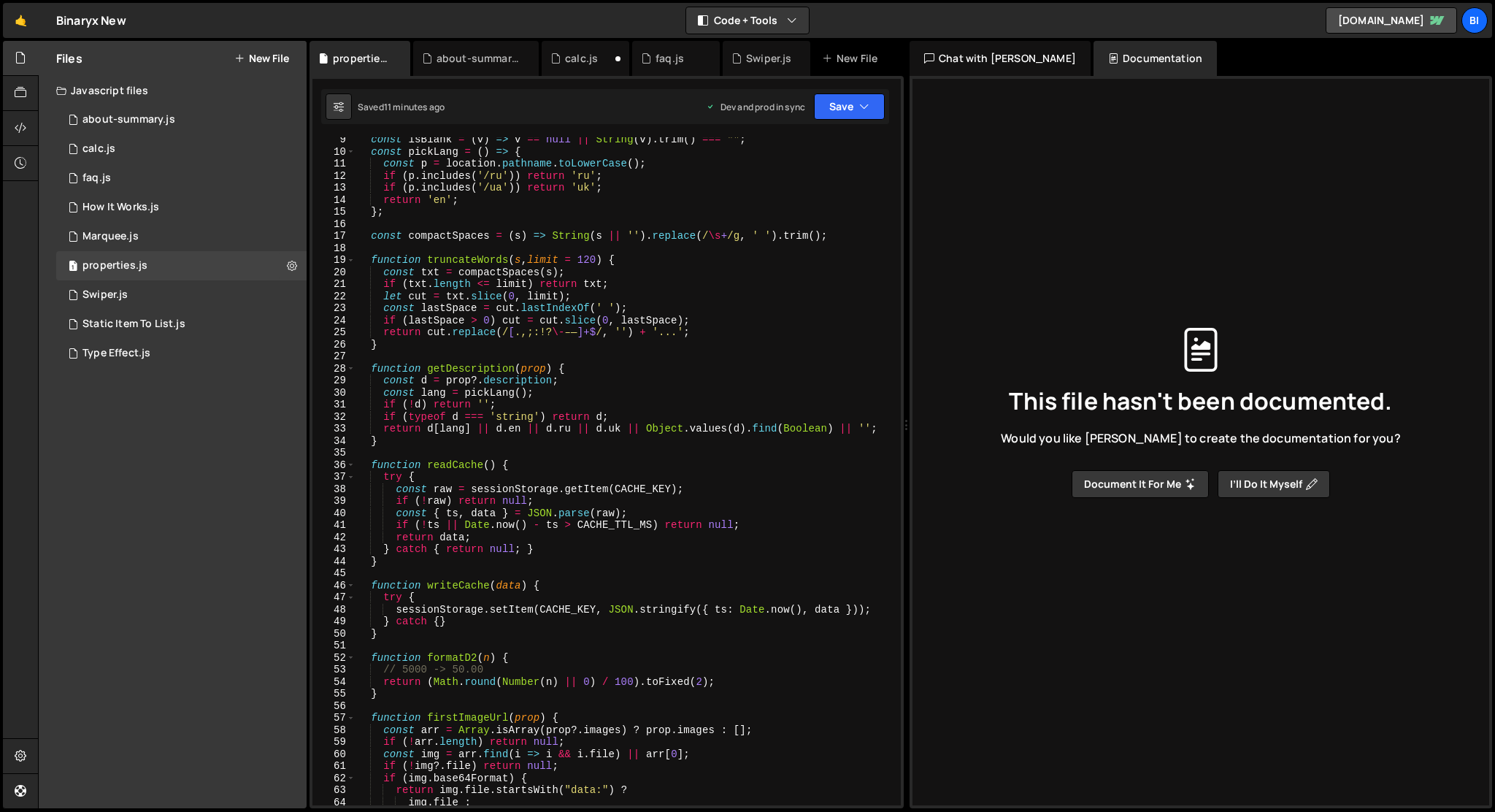
scroll to position [117, 0]
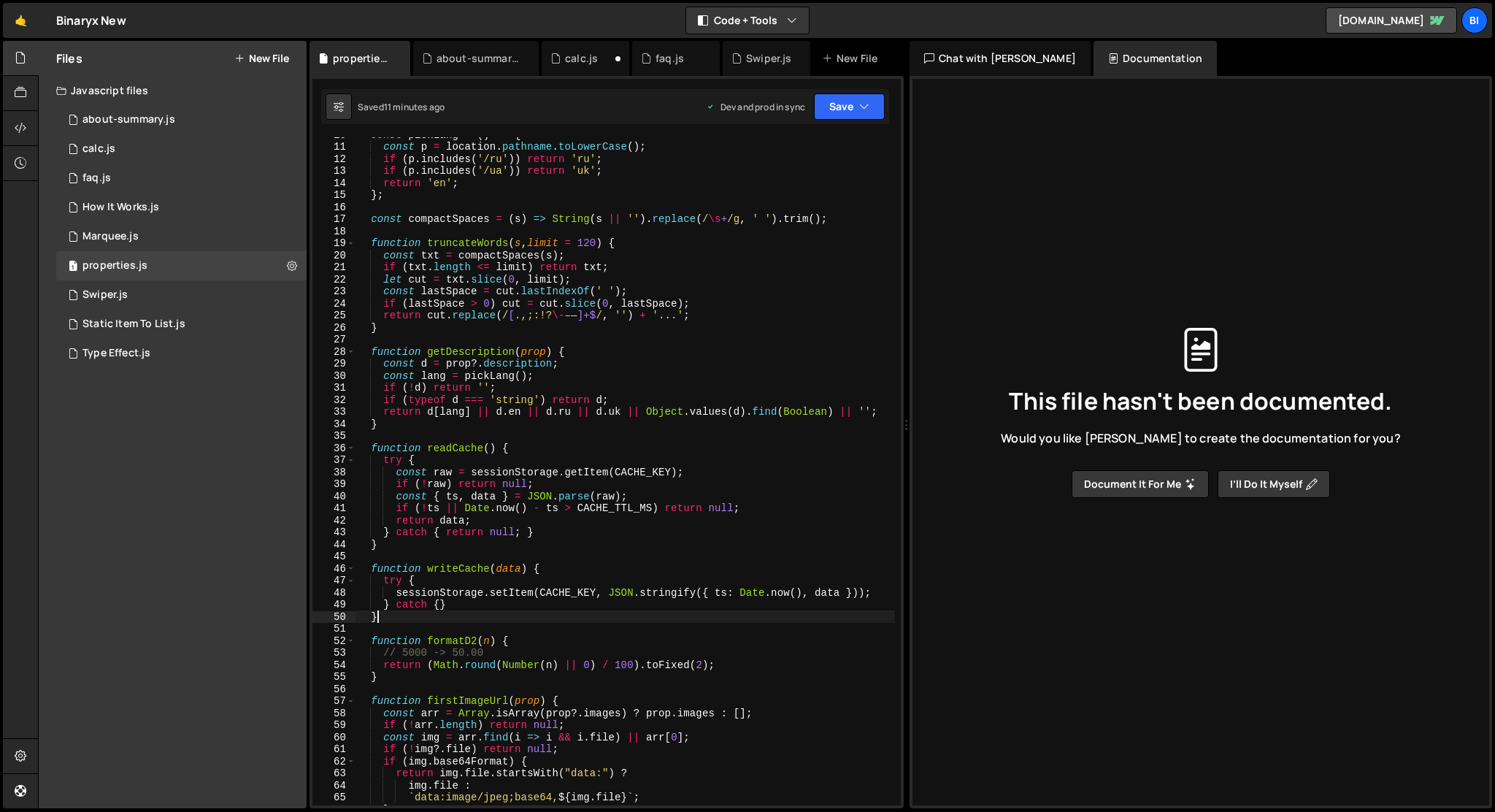
click at [406, 614] on div "const pickLang = ( ) => { const p = location . pathname . toLowerCase ( ) ; if …" at bounding box center [625, 474] width 540 height 692
type textarea "}"
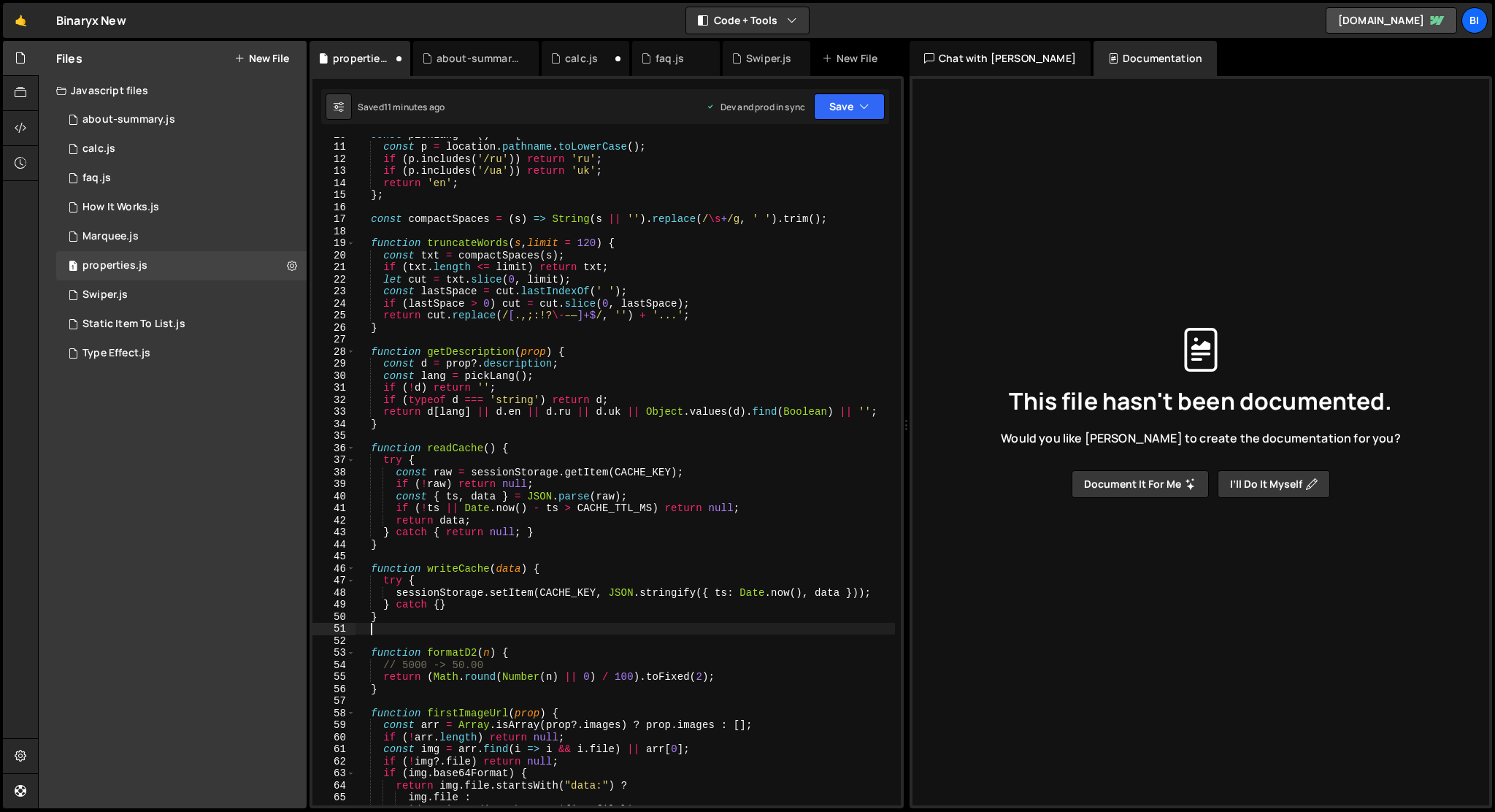
scroll to position [0, 0]
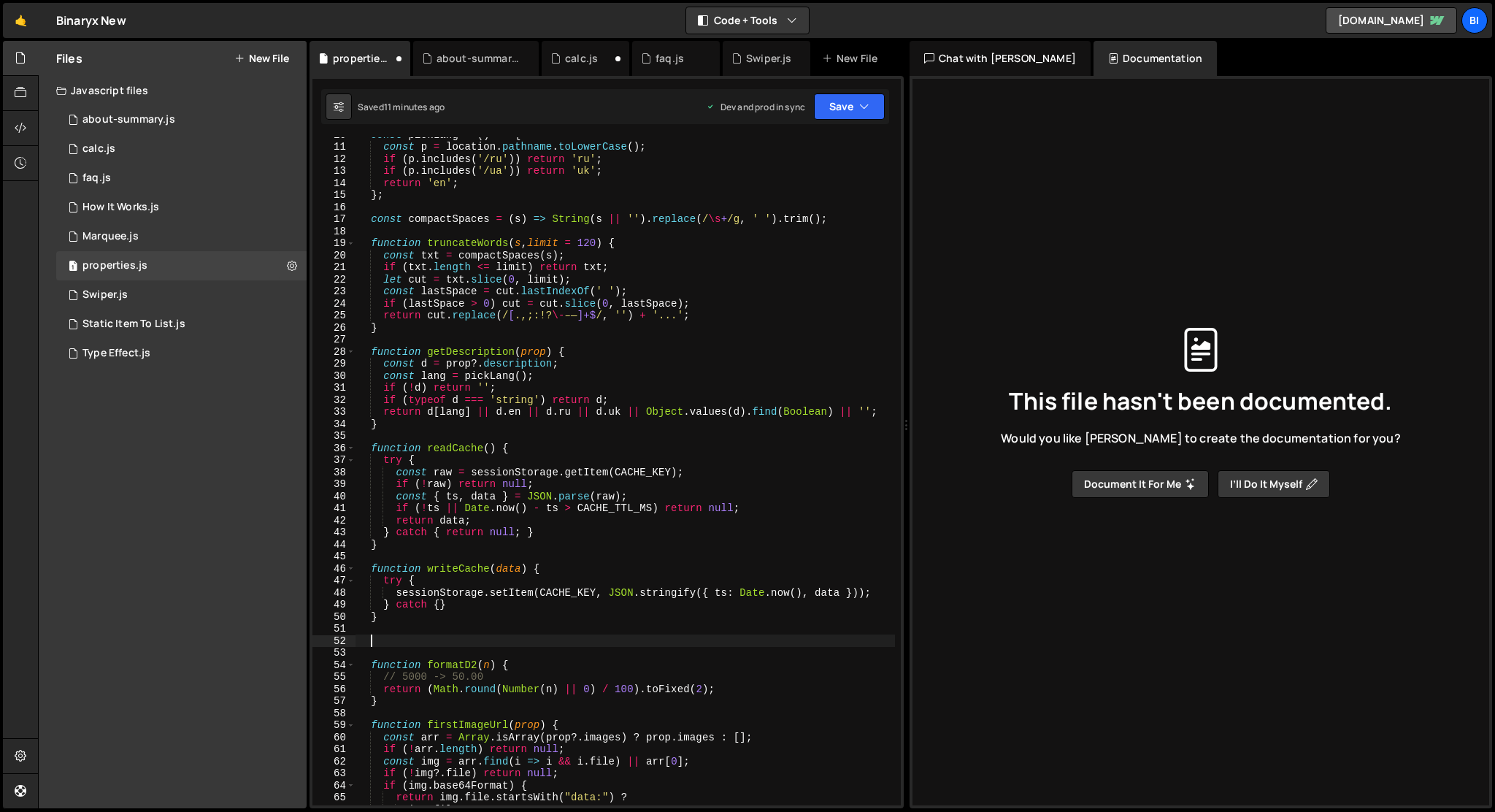
paste textarea
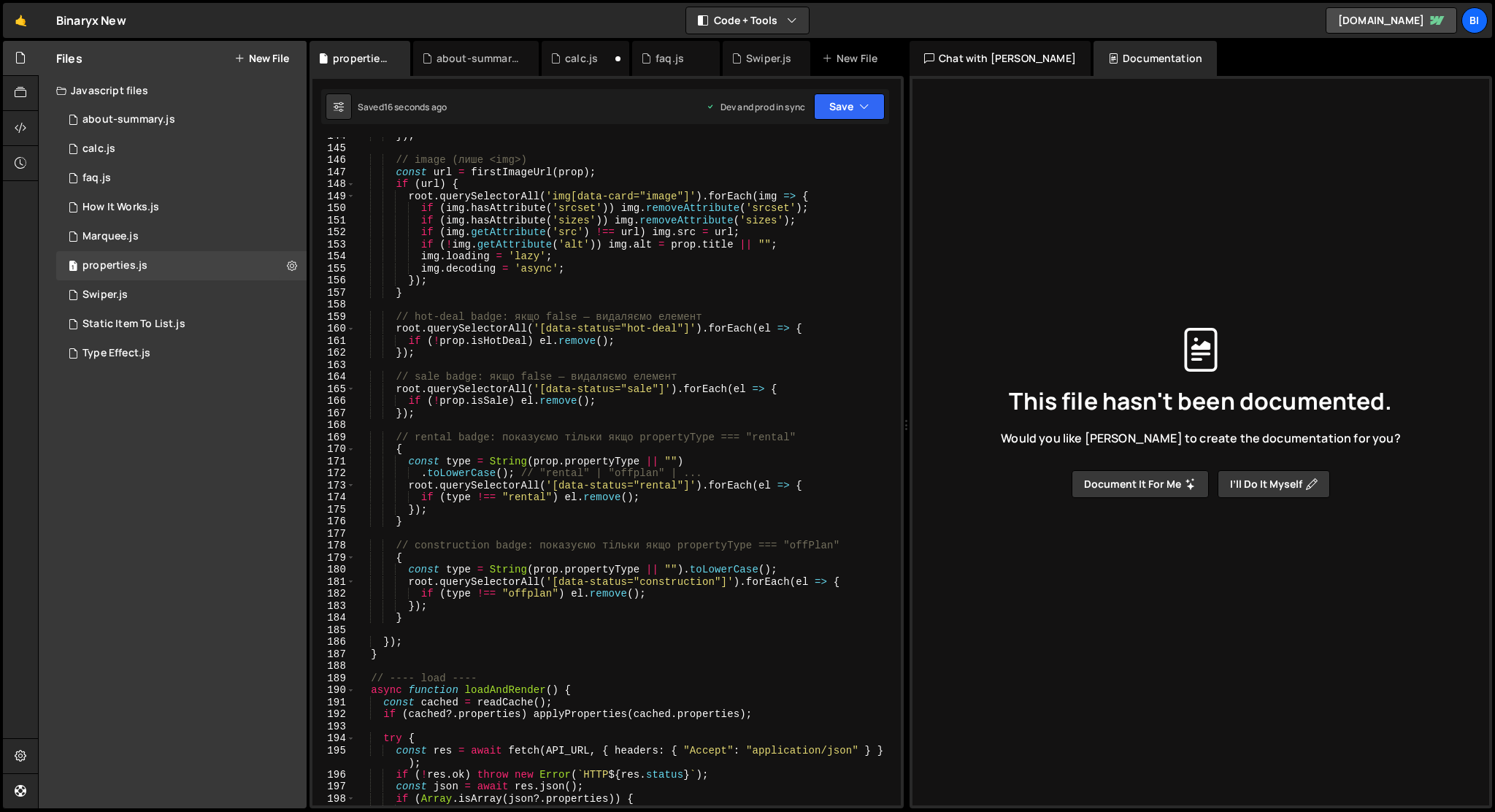
scroll to position [1741, 0]
click at [441, 617] on div "}) ; // image (лише <img>) const url = firstImageUrl ( prop ) ; if ( url ) { ro…" at bounding box center [625, 476] width 540 height 692
type textarea "}"
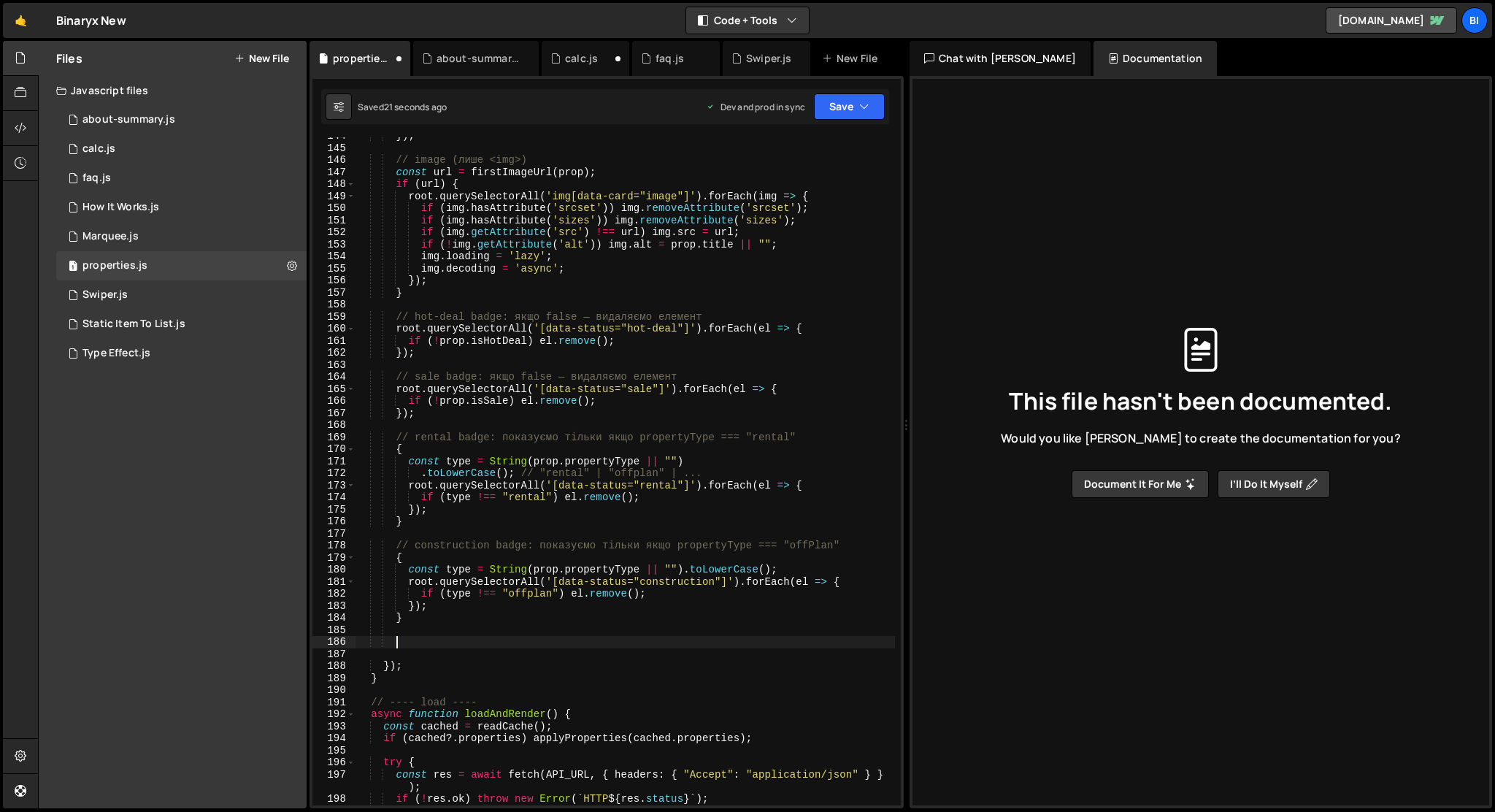
paste textarea
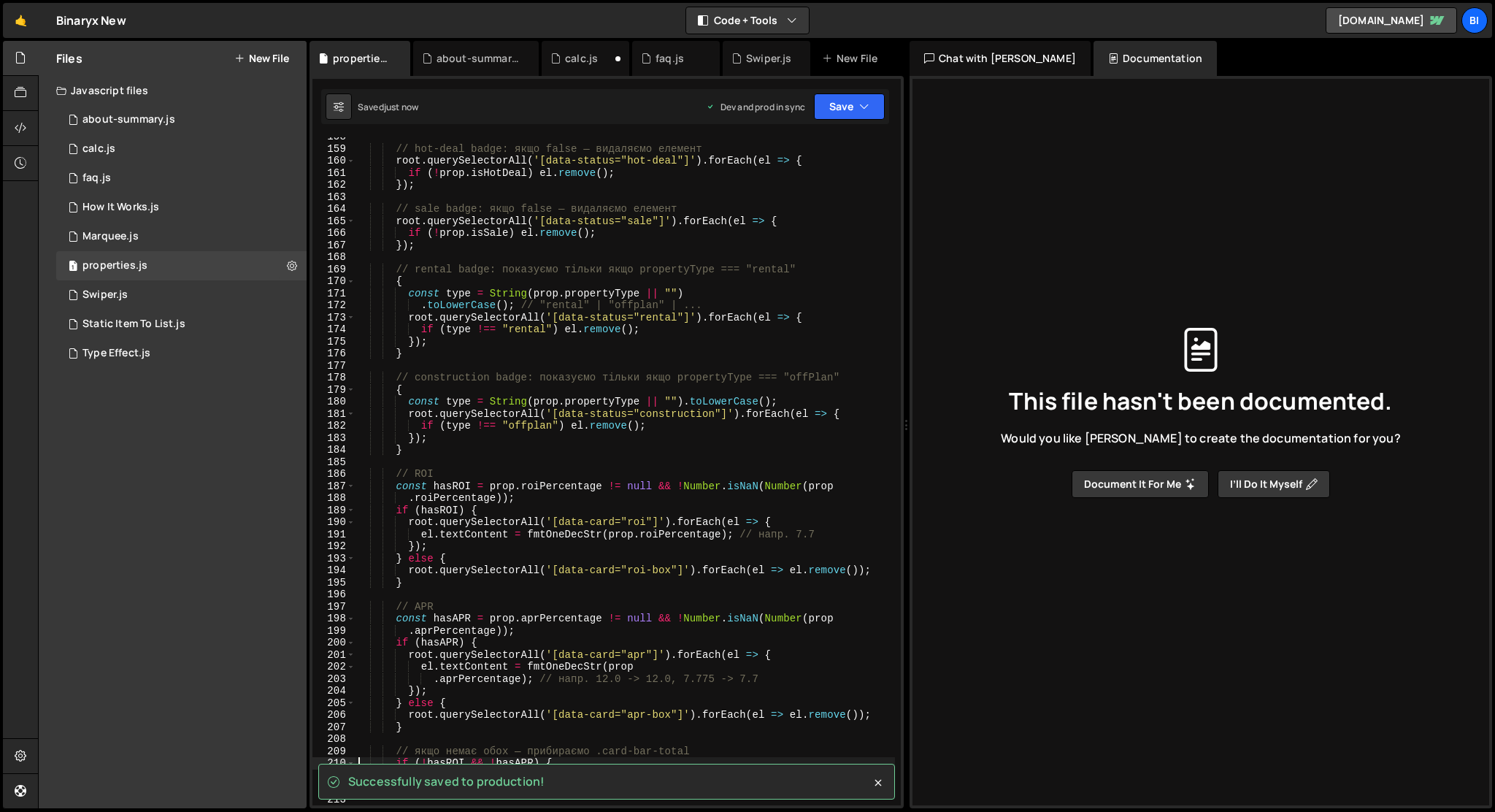
type textarea "if (!hasROI && !hasAPR) {"
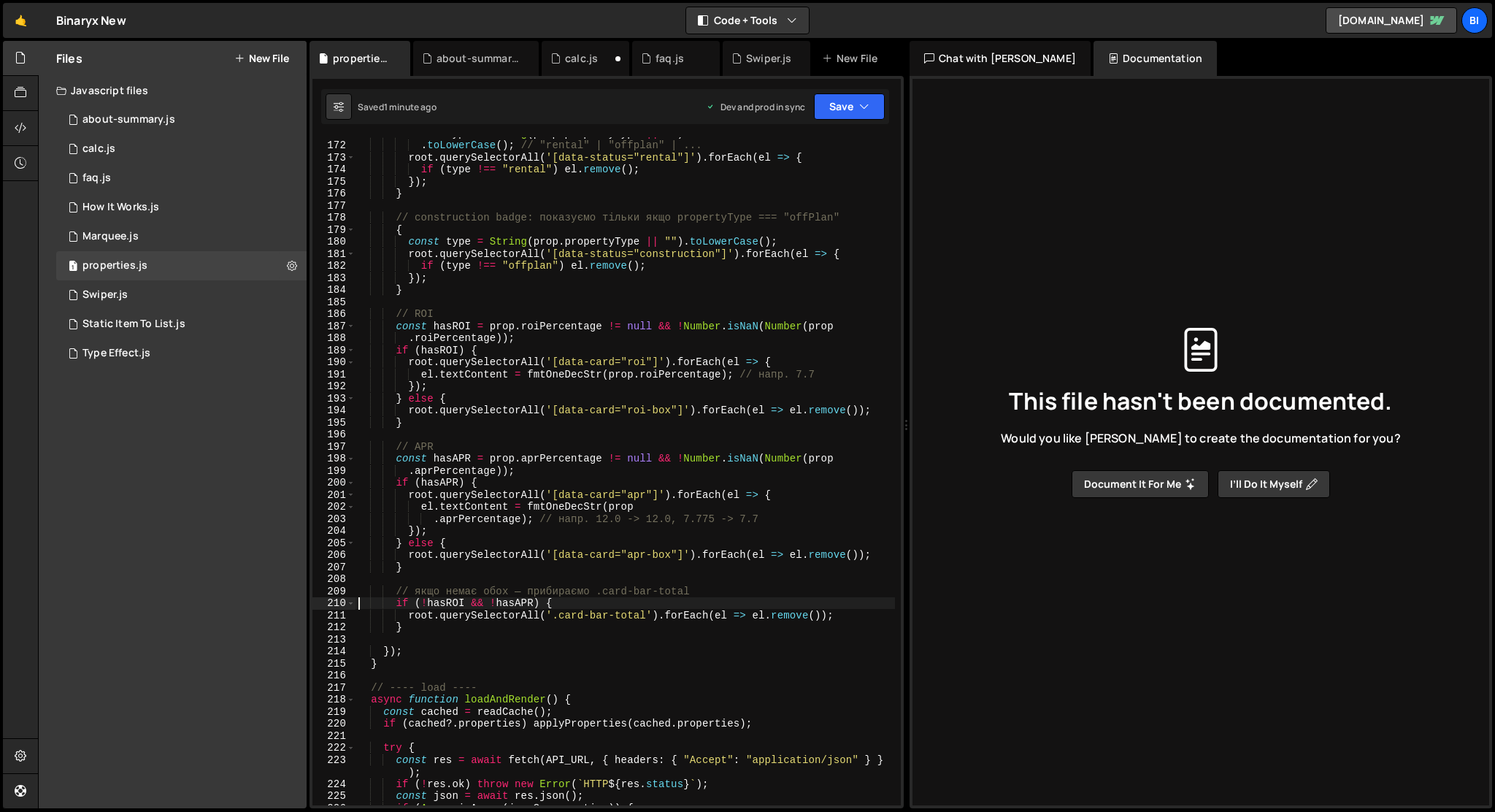
scroll to position [2070, 0]
click at [458, 573] on div "const type = String ( prop . propertyType || "" ) . toLowerCase ( ) ; // "renta…" at bounding box center [625, 472] width 540 height 692
click at [454, 630] on div "const type = String ( prop . propertyType || "" ) . toLowerCase ( ) ; // "renta…" at bounding box center [625, 472] width 540 height 692
type textarea "}"
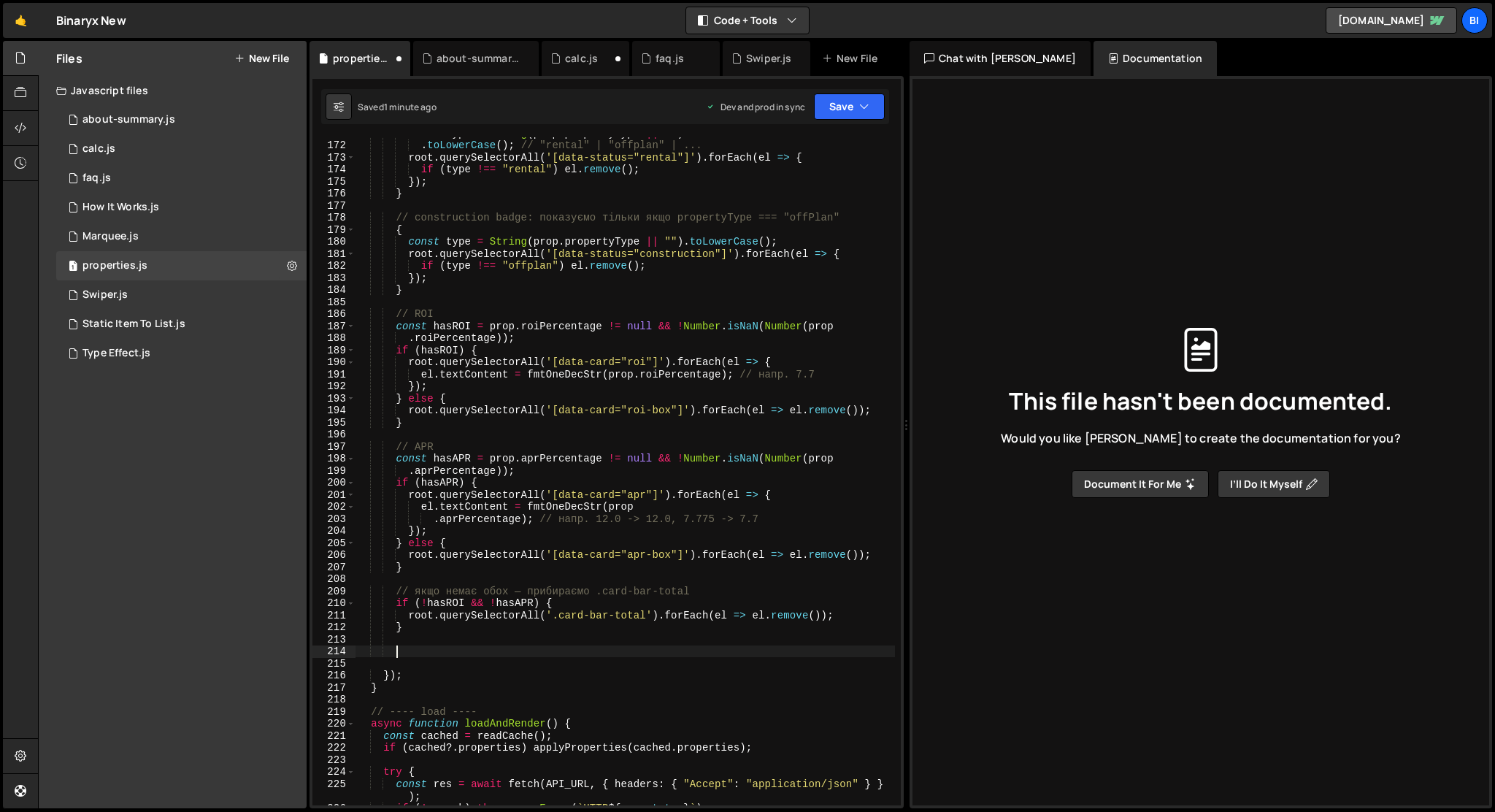
paste textarea
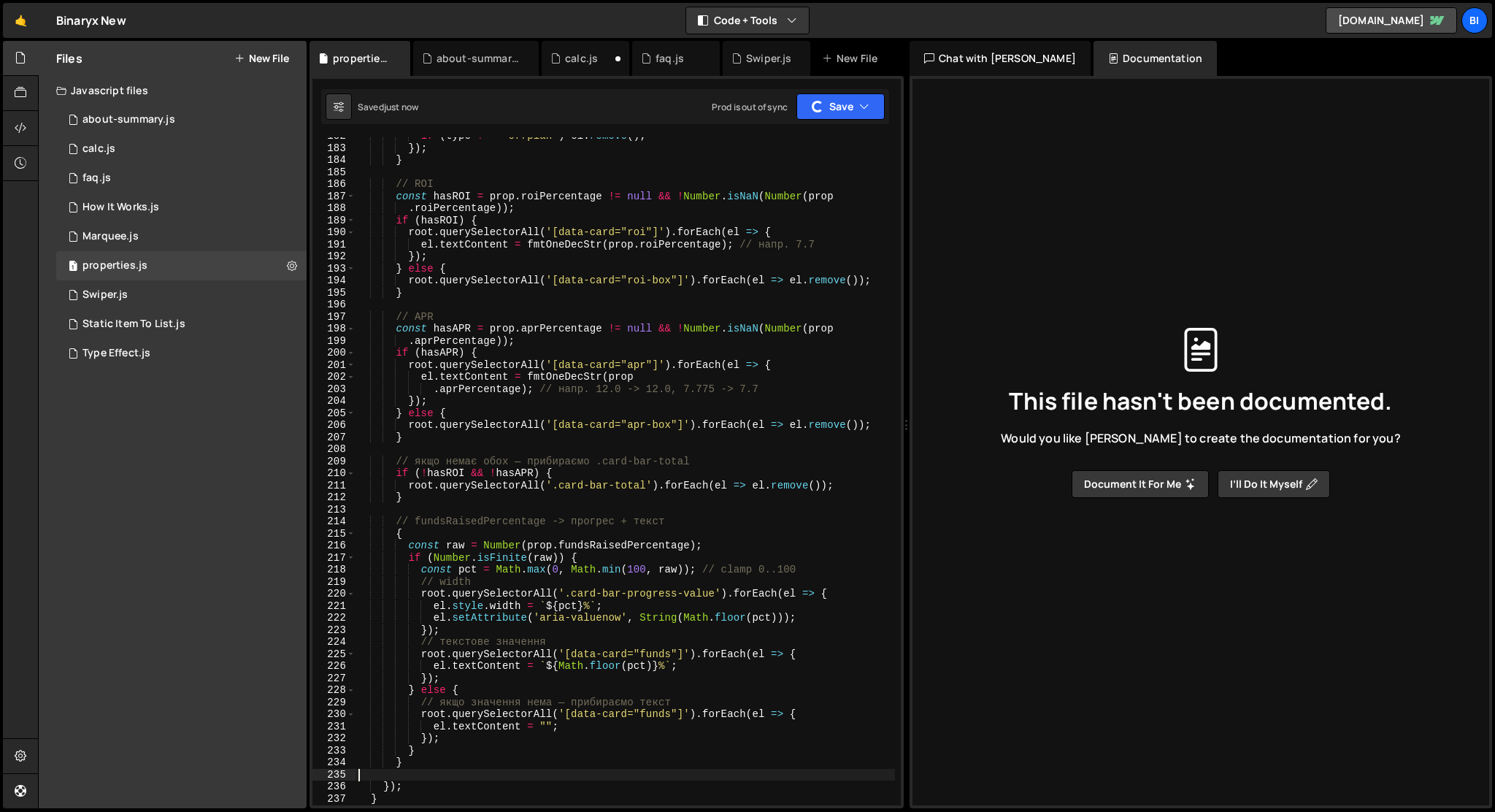
scroll to position [2206, 0]
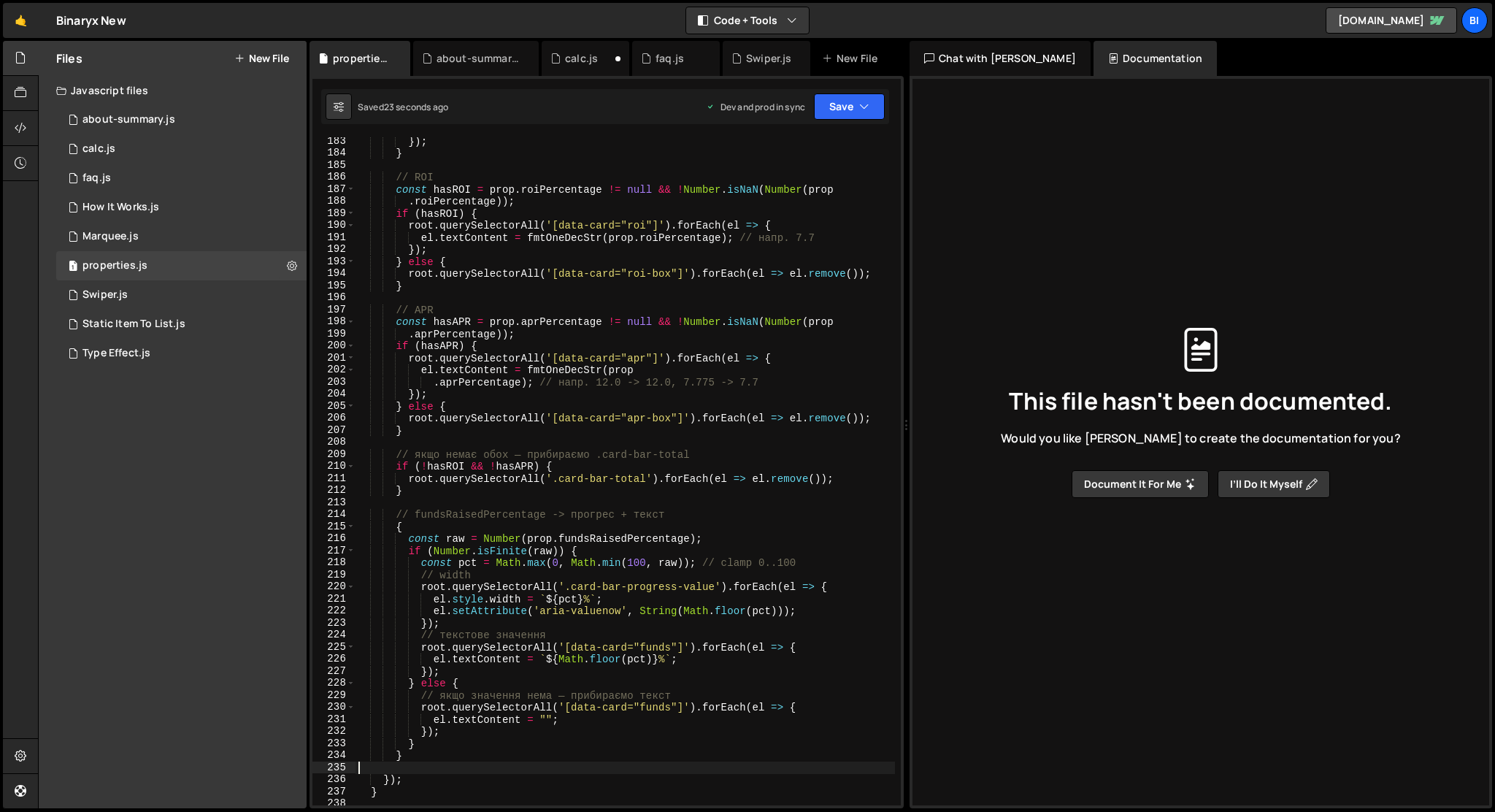
type textarea "});"
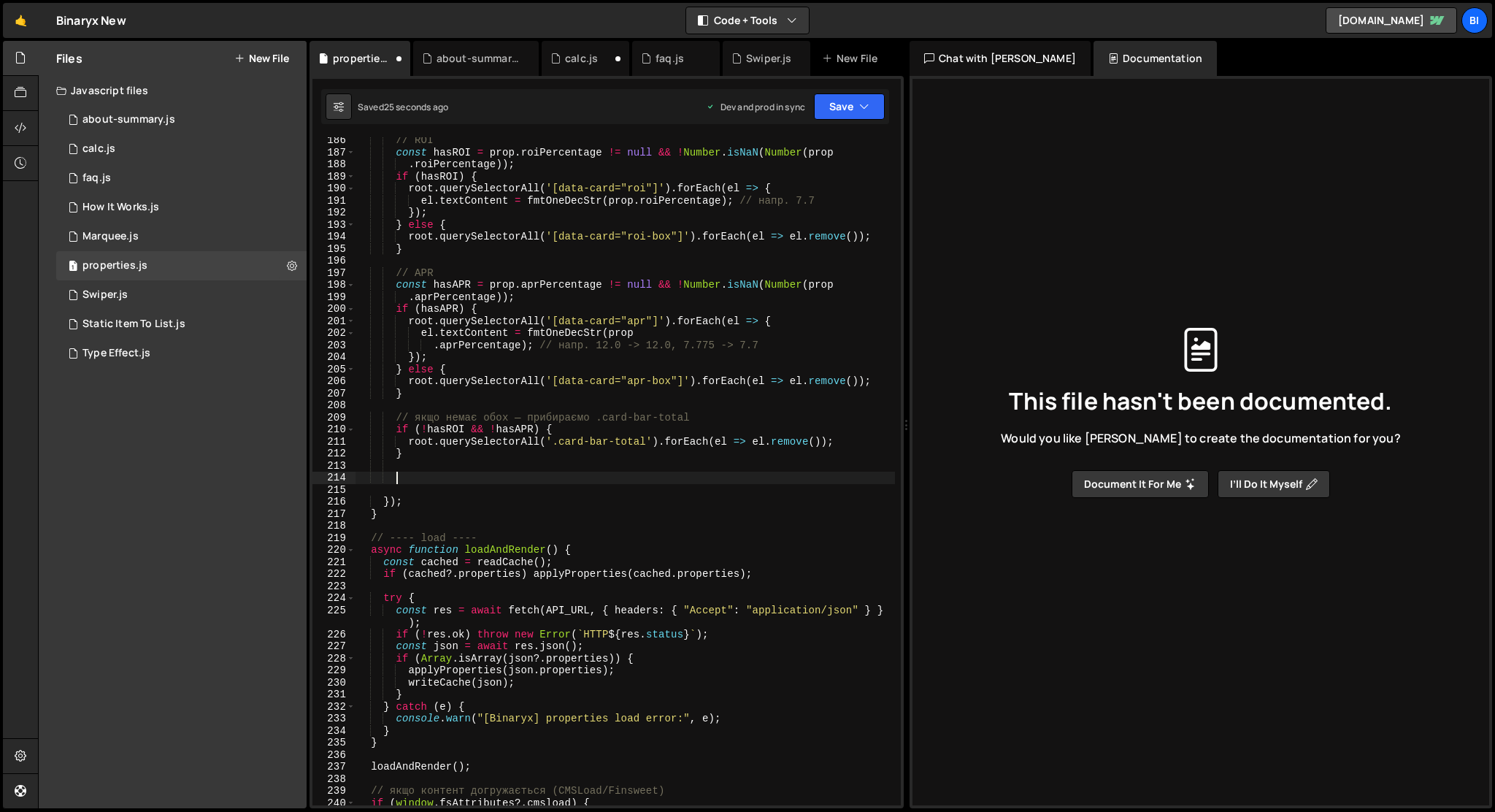
scroll to position [2243, 0]
paste textarea
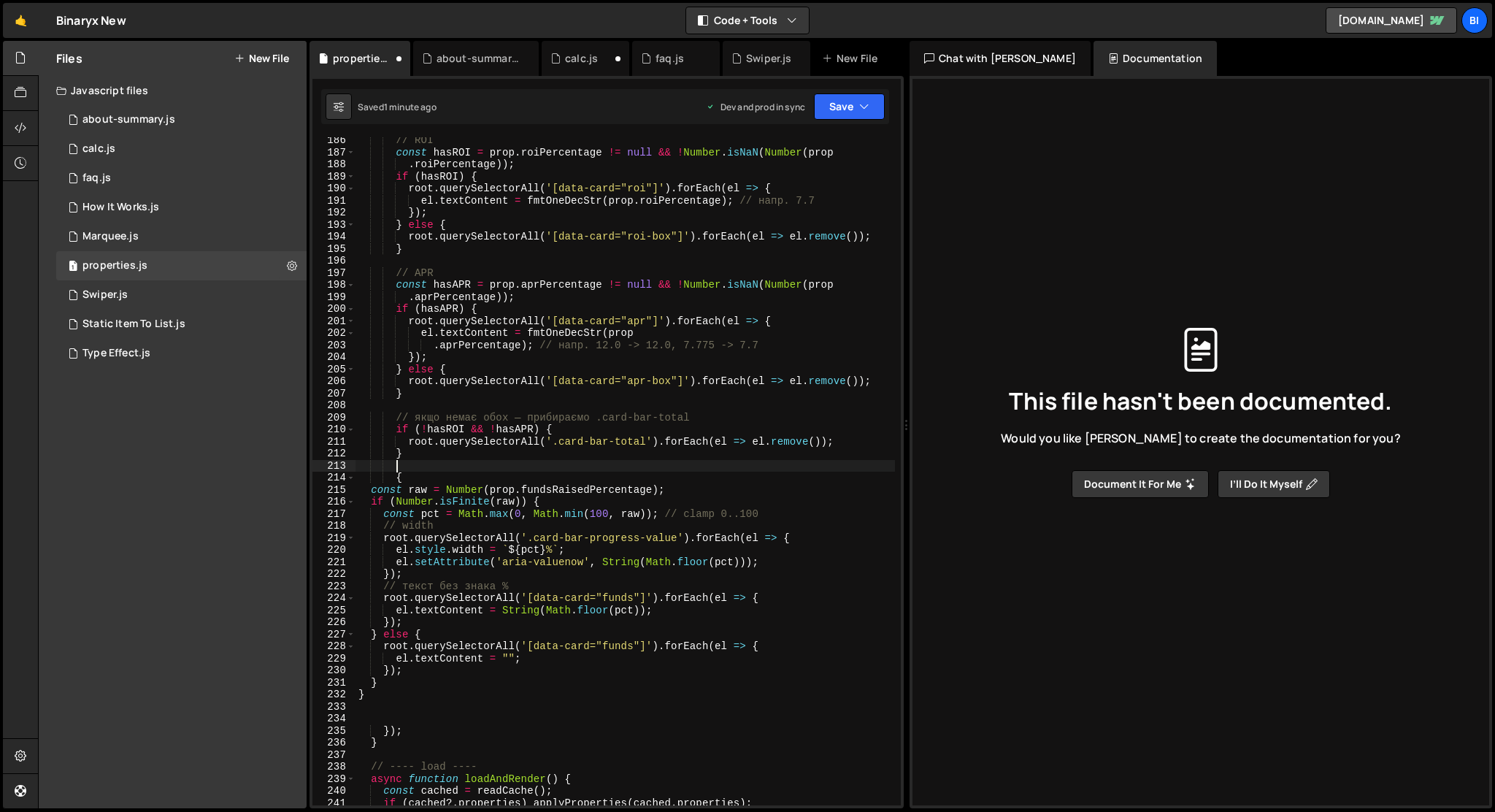
click at [439, 464] on div "// ROI const hasROI = prop . roiPercentage != null && ! Number . isNaN ( Number…" at bounding box center [625, 480] width 540 height 692
paste textarea "// fundsRaisedPercentage -> прогрес + текст"
click at [431, 455] on div "// ROI const hasROI = prop . roiPercentage != null && ! Number . isNaN ( Number…" at bounding box center [625, 480] width 540 height 692
type textarea "}"
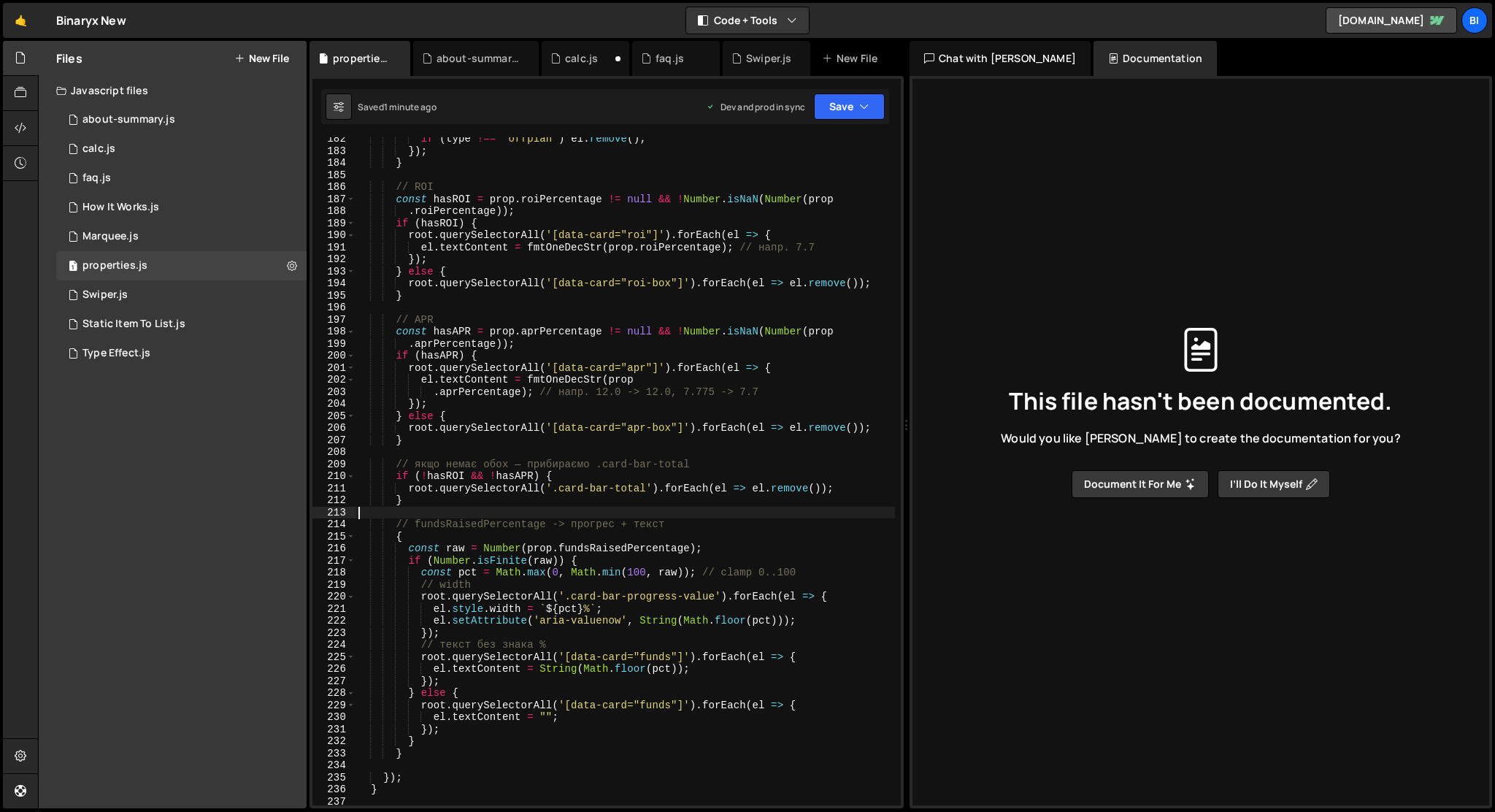
scroll to position [2194, 0]
click at [639, 381] on div "if ( type !== "offplan" ) el . remove ( ) ; }) ; } // ROI const hasROI = prop .…" at bounding box center [625, 481] width 540 height 692
type textarea "el.textContent = fmtOneDecStr(prop"
click at [257, 56] on button "New File" at bounding box center [262, 58] width 55 height 12
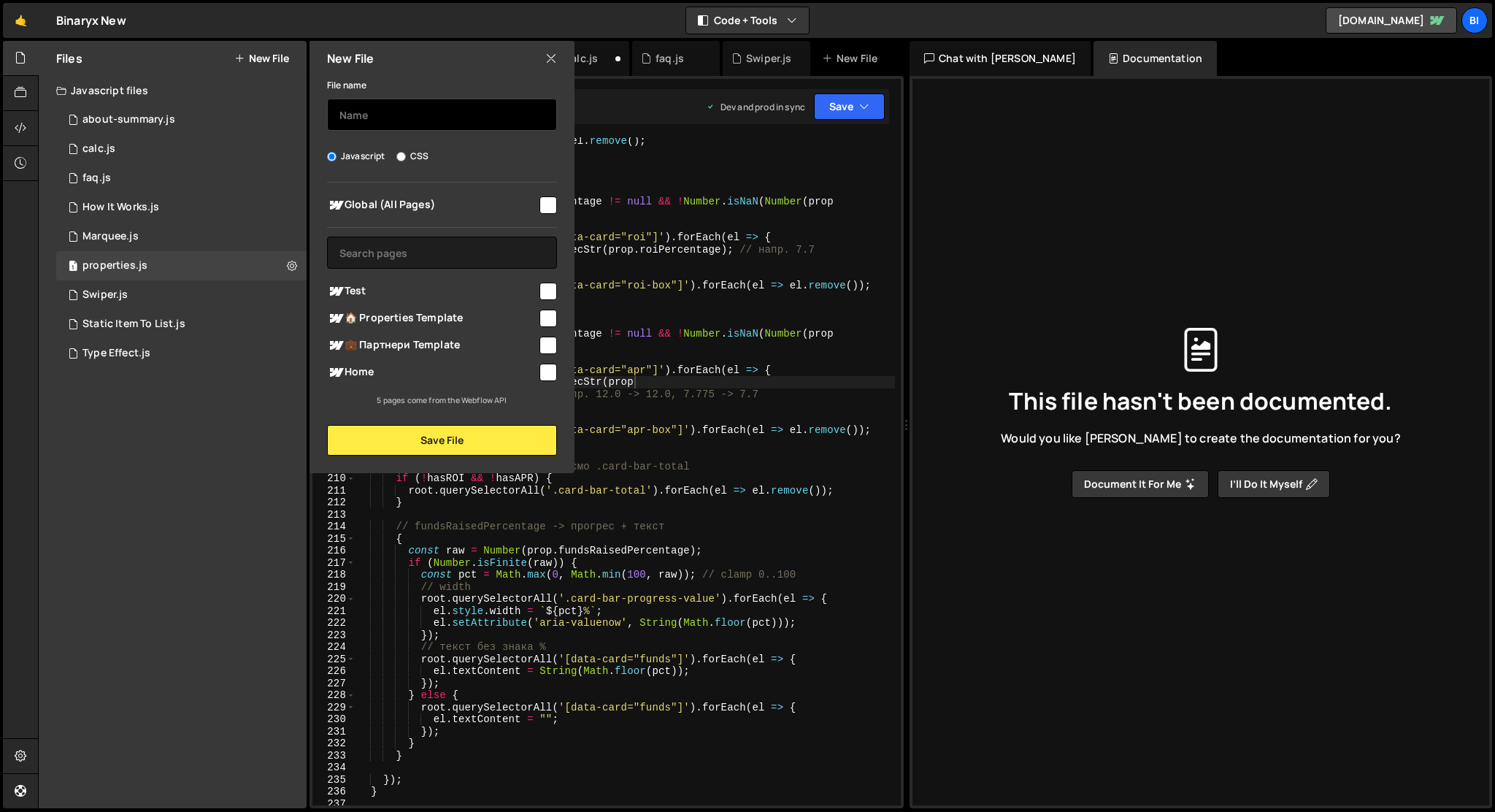
click at [344, 117] on input "text" at bounding box center [442, 114] width 230 height 32
type input "card-info"
click at [549, 366] on input "checkbox" at bounding box center [548, 371] width 17 height 17
checkbox input "true"
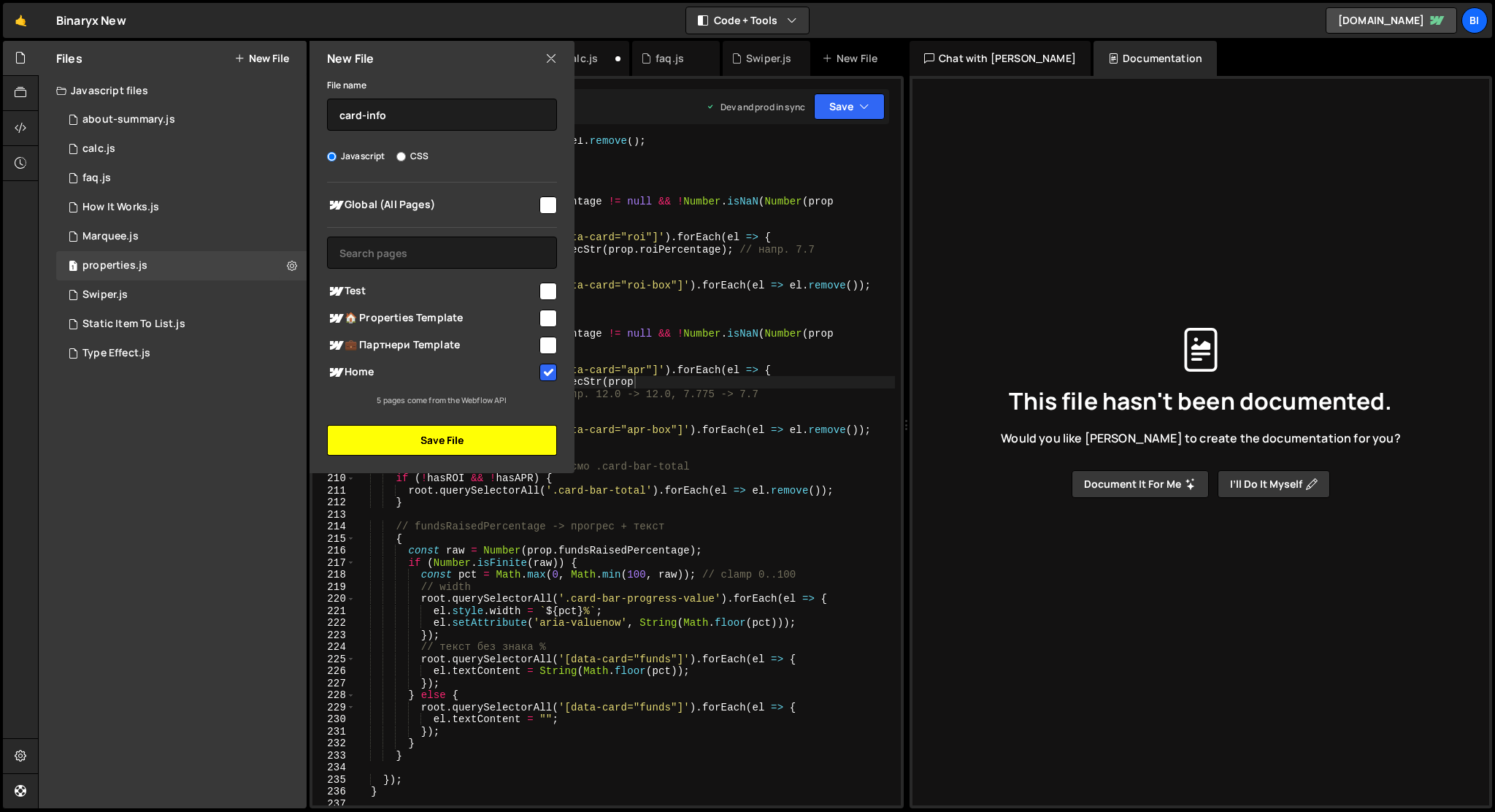
click at [533, 435] on button "Save File" at bounding box center [442, 440] width 230 height 31
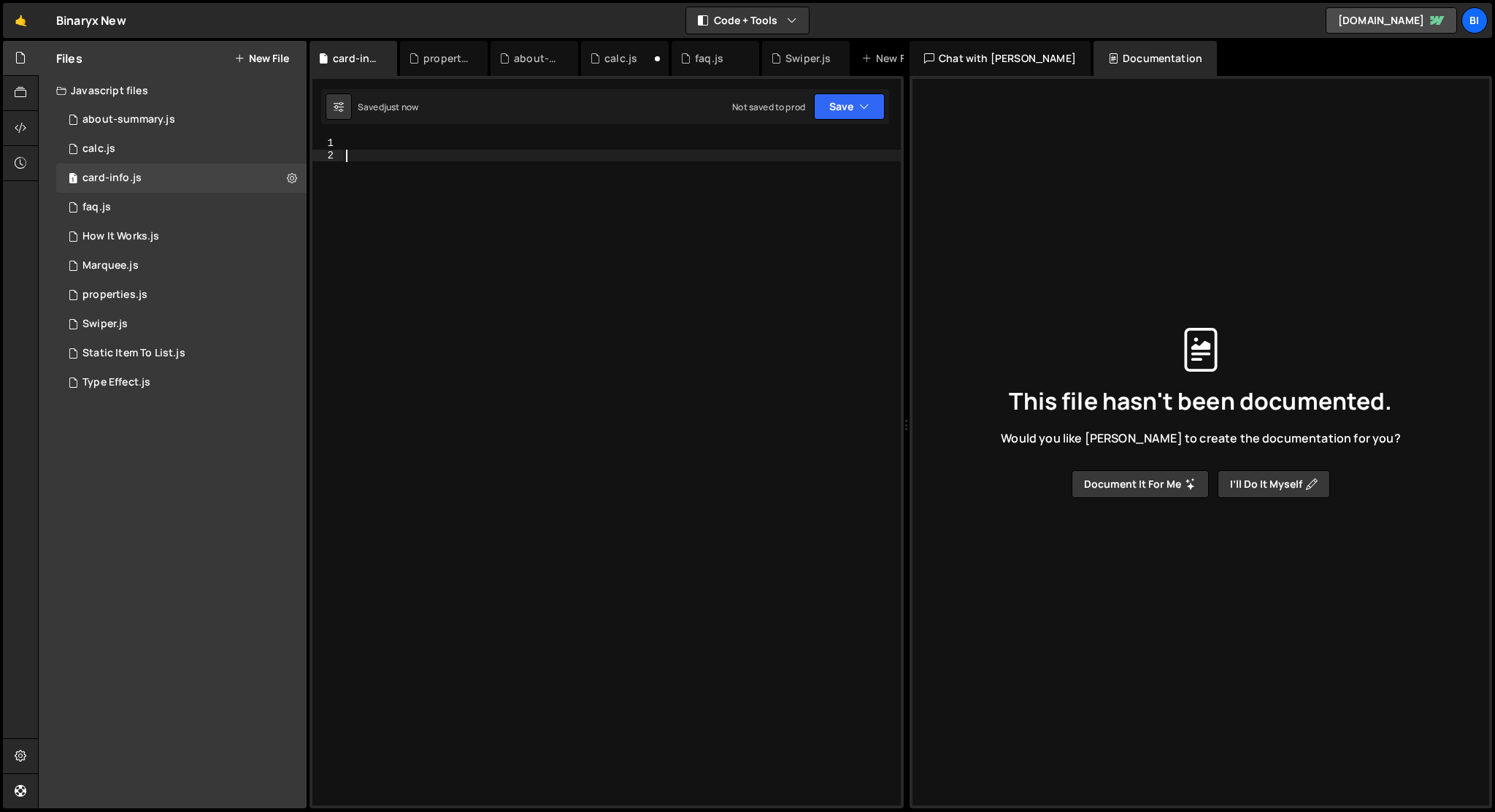
click at [521, 380] on div at bounding box center [622, 483] width 558 height 692
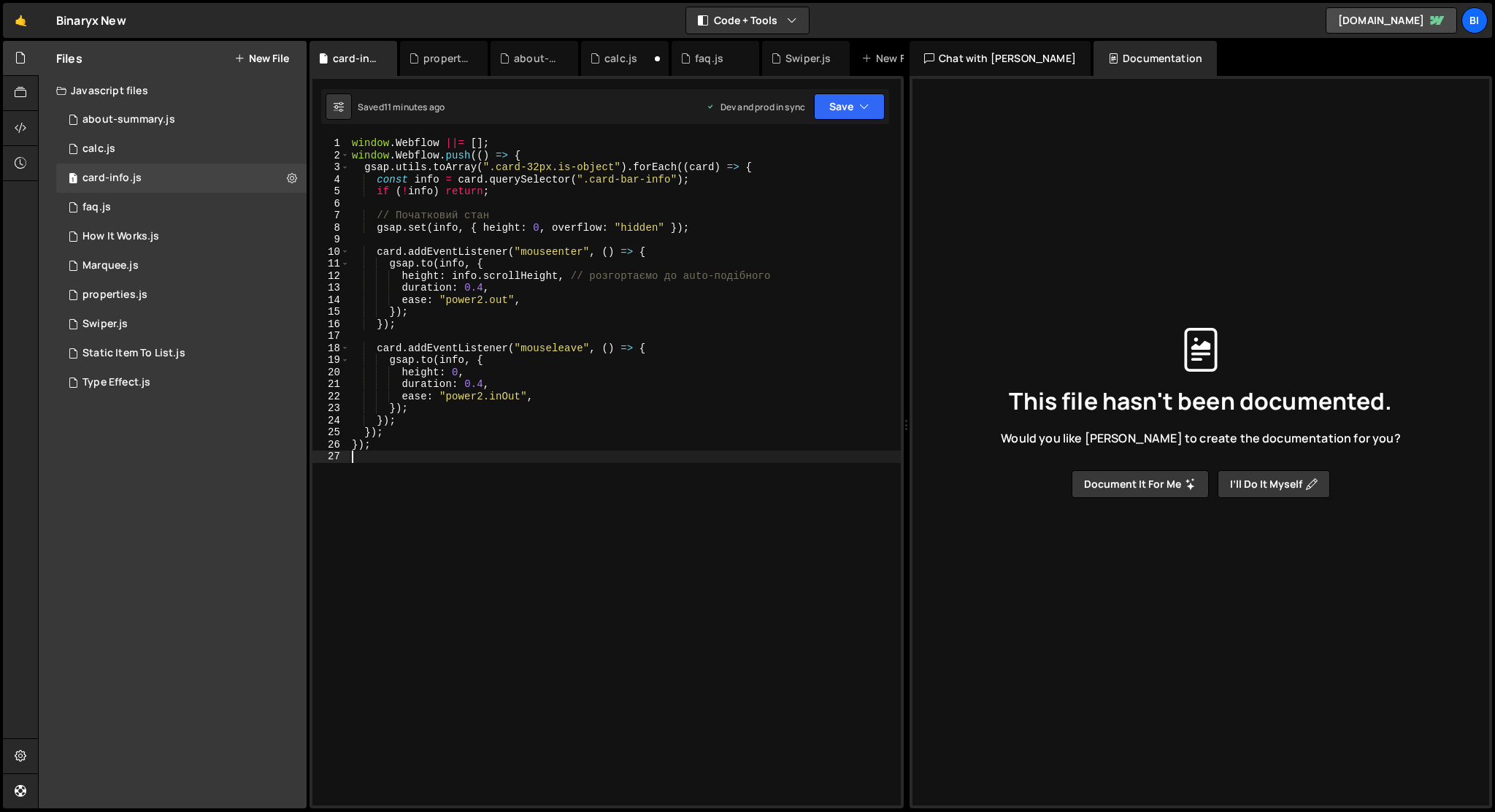
type textarea "});"
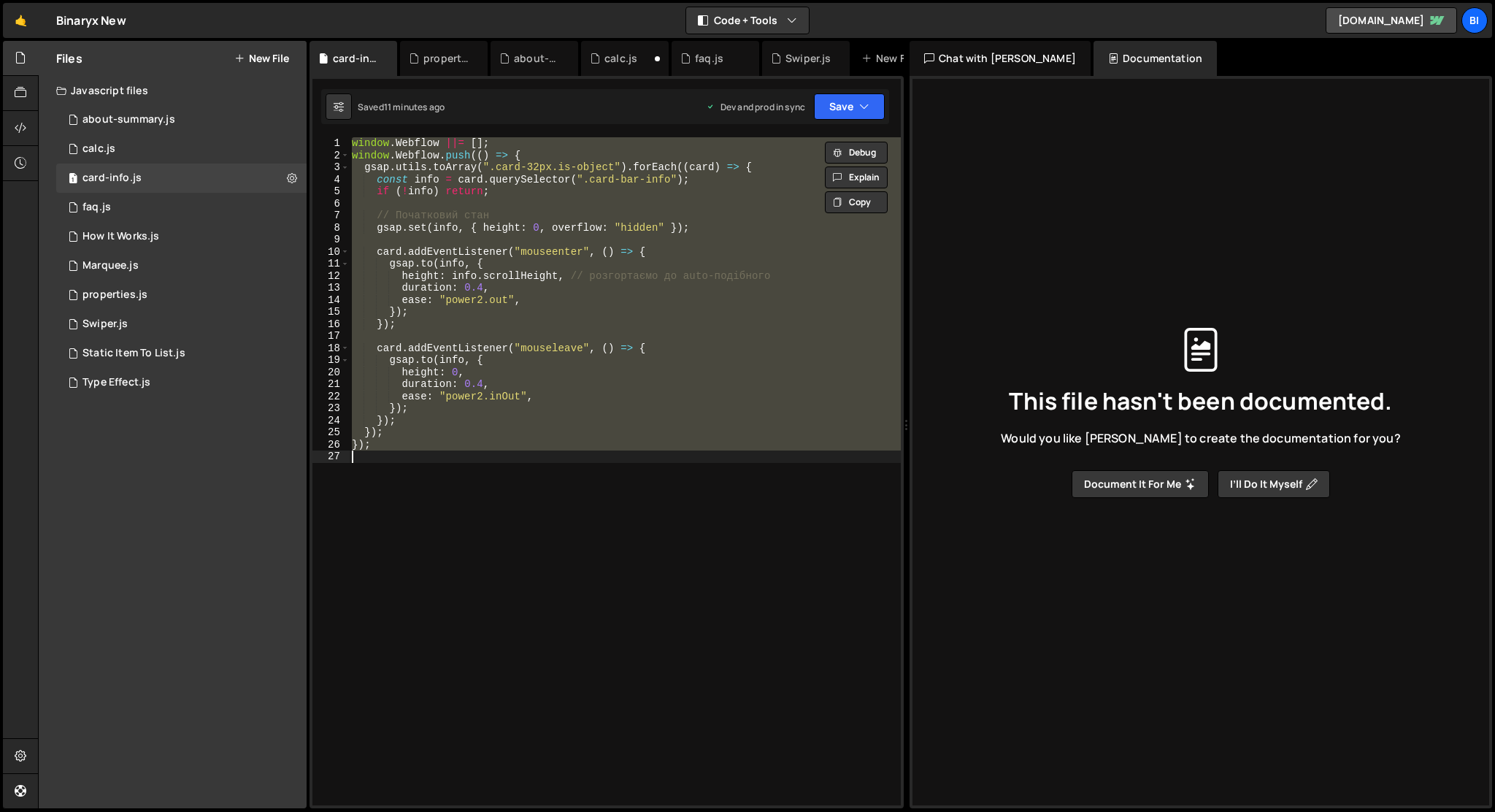
paste textarea
